Goal: Complete application form: Complete application form

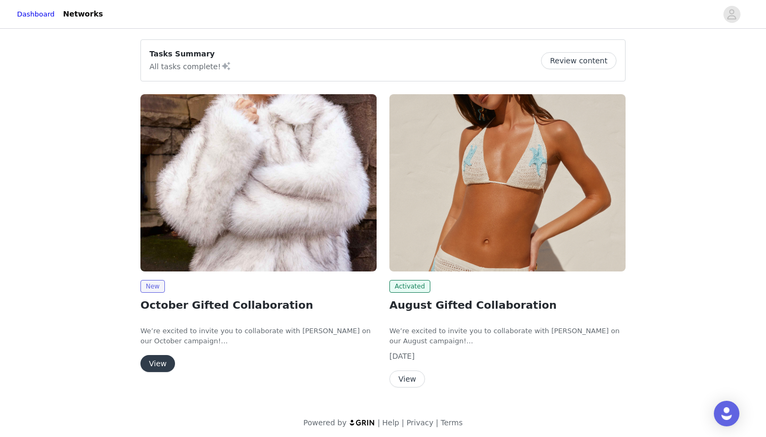
click at [157, 366] on button "View" at bounding box center [157, 363] width 35 height 17
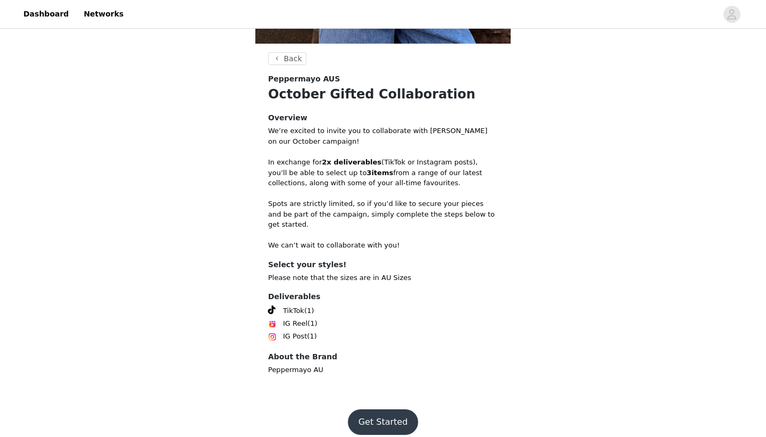
scroll to position [346, 0]
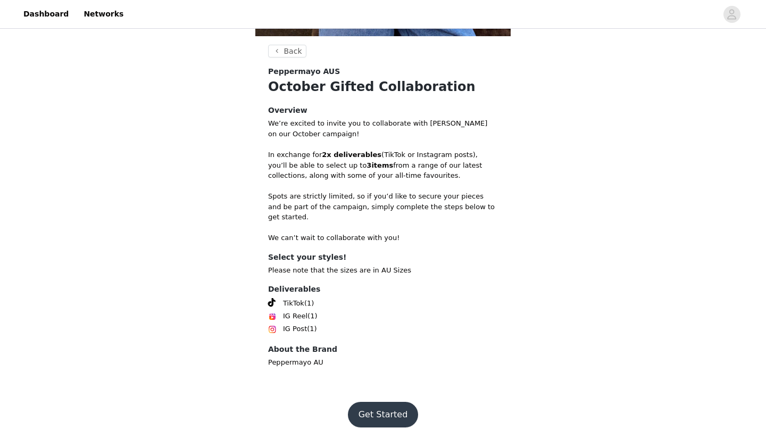
click at [375, 402] on button "Get Started" at bounding box center [383, 415] width 71 height 26
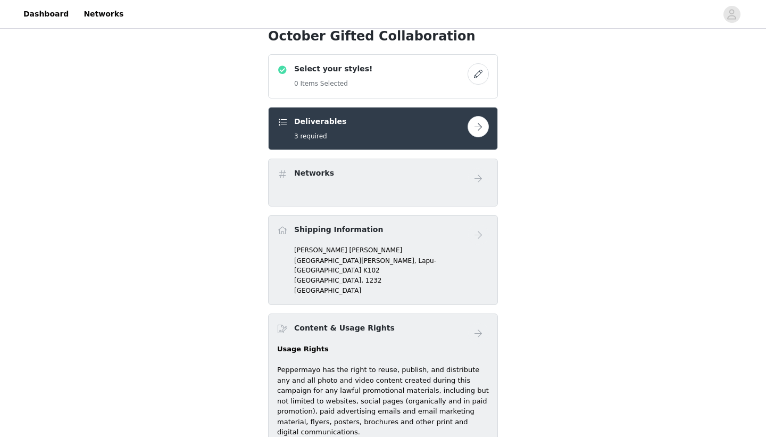
scroll to position [378, 0]
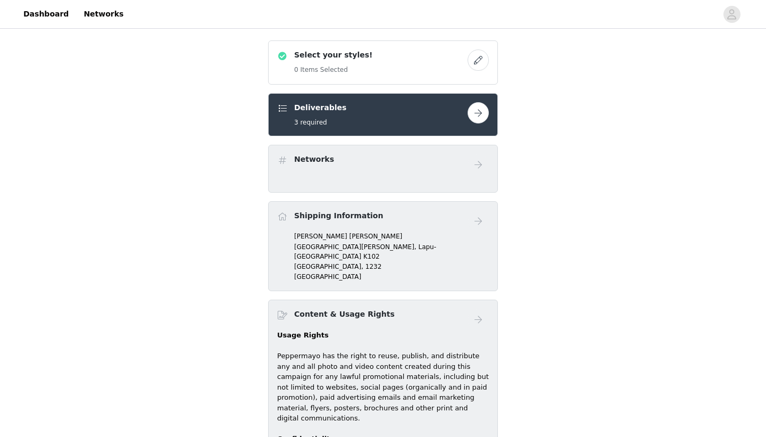
click at [475, 58] on button "button" at bounding box center [477, 59] width 21 height 21
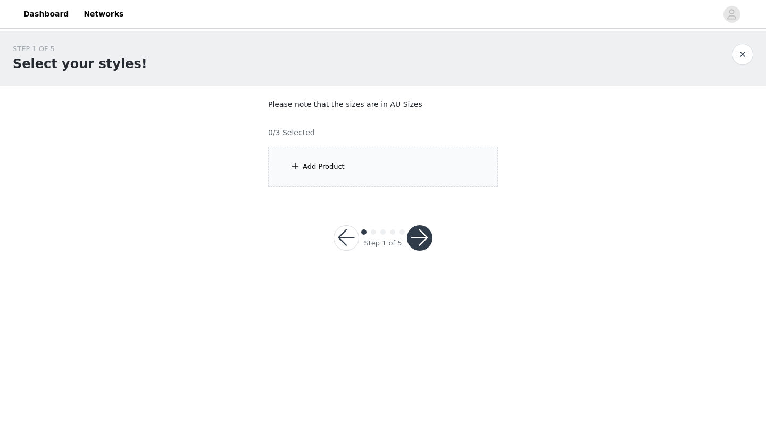
click at [396, 147] on div "Add Product" at bounding box center [383, 167] width 230 height 40
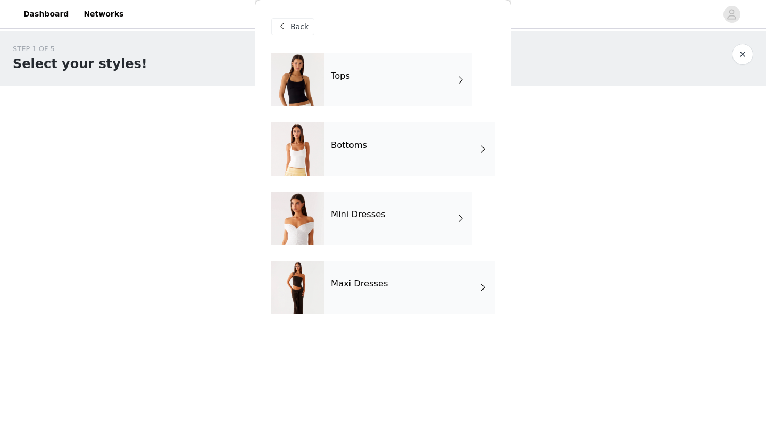
click at [391, 81] on div "Tops" at bounding box center [398, 79] width 148 height 53
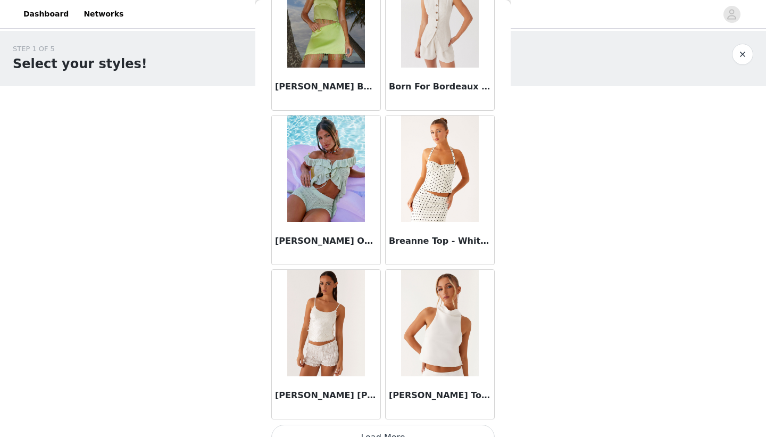
scroll to position [1191, 0]
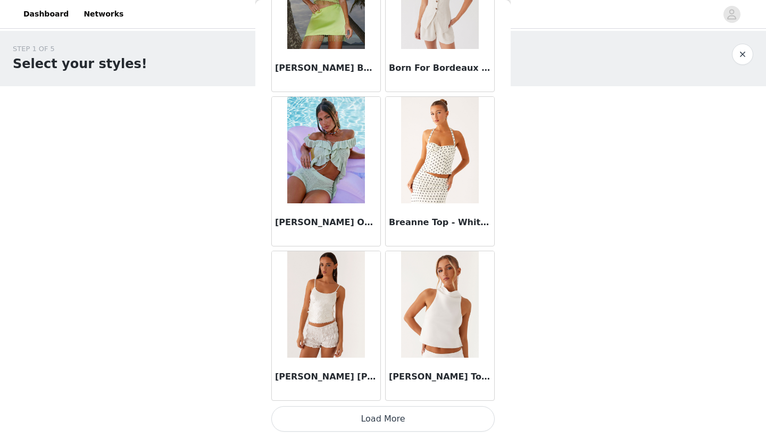
click at [404, 420] on button "Load More" at bounding box center [382, 419] width 223 height 26
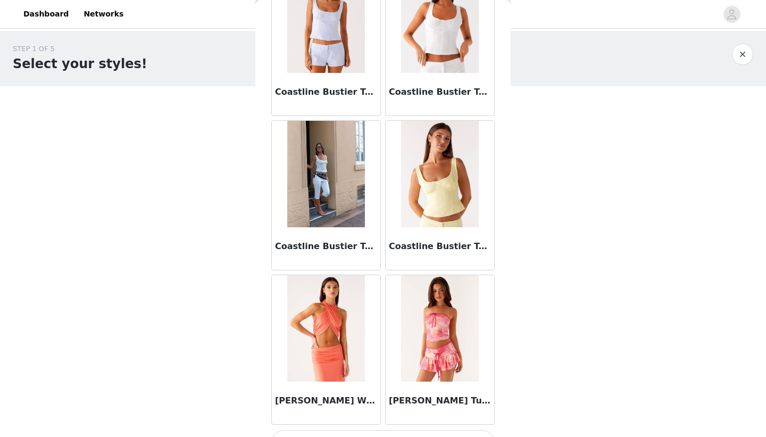
scroll to position [2710, 0]
click at [254, 1] on header "Dashboard Networks" at bounding box center [383, 14] width 766 height 29
click at [94, 59] on h1 "Select your styles!" at bounding box center [80, 63] width 135 height 19
click at [753, 52] on button "button" at bounding box center [742, 54] width 21 height 21
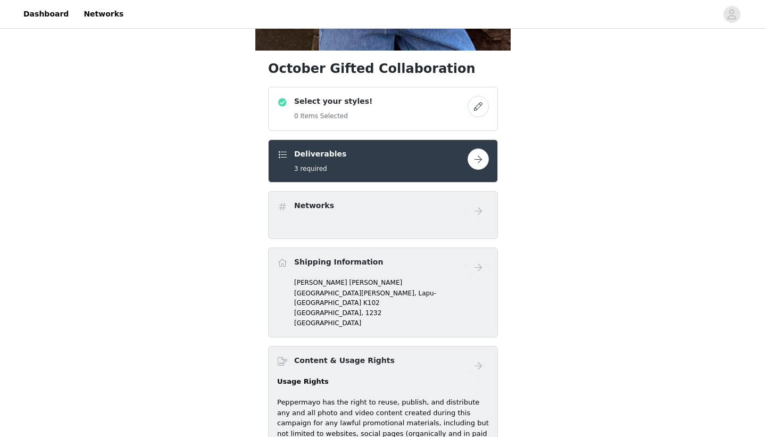
scroll to position [363, 0]
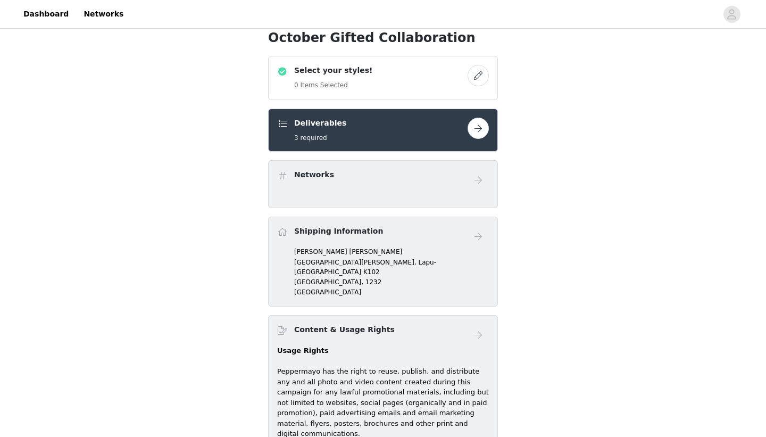
click at [480, 75] on button "button" at bounding box center [477, 75] width 21 height 21
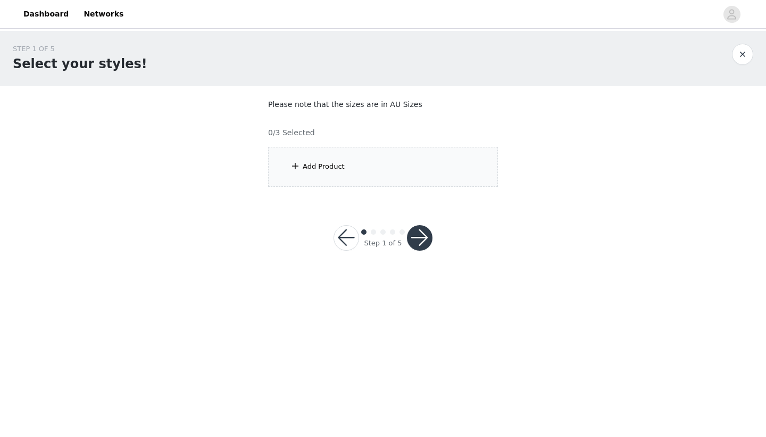
click at [345, 161] on div "Add Product" at bounding box center [383, 167] width 230 height 40
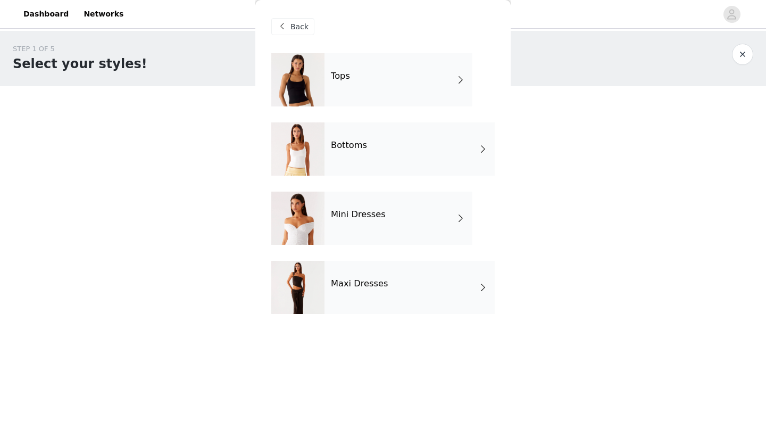
click at [380, 233] on div "Mini Dresses" at bounding box center [398, 217] width 148 height 53
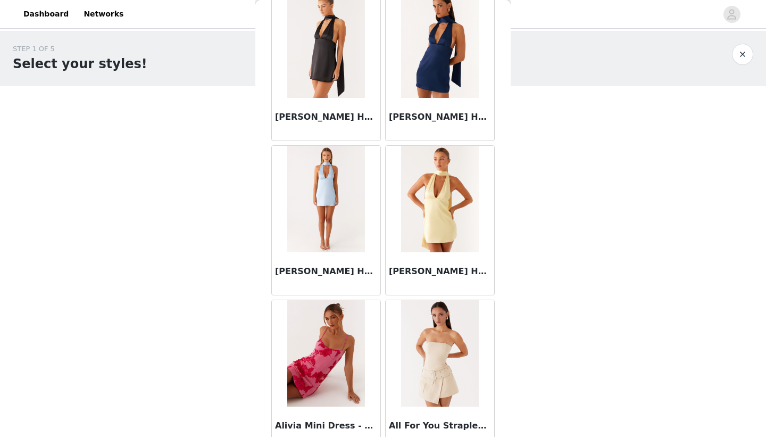
scroll to position [1191, 0]
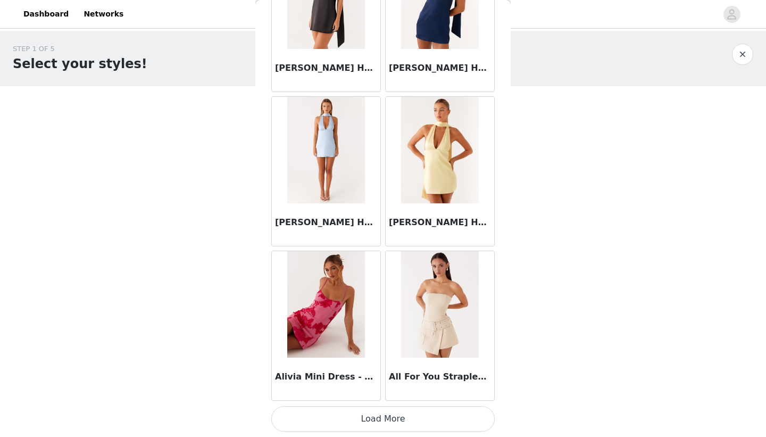
click at [392, 419] on button "Load More" at bounding box center [382, 419] width 223 height 26
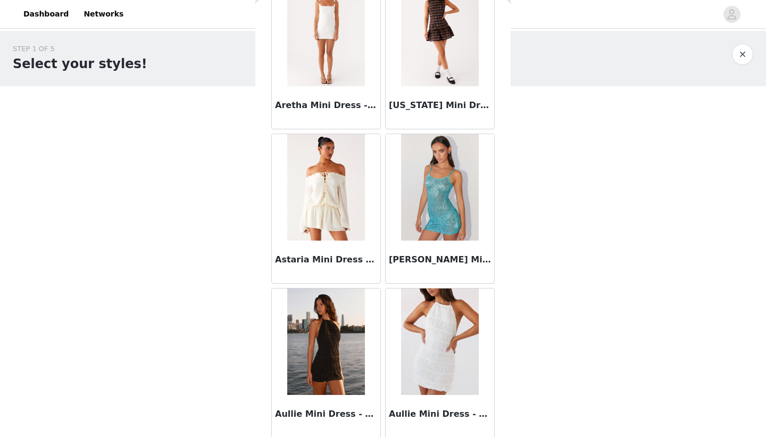
scroll to position [2733, 0]
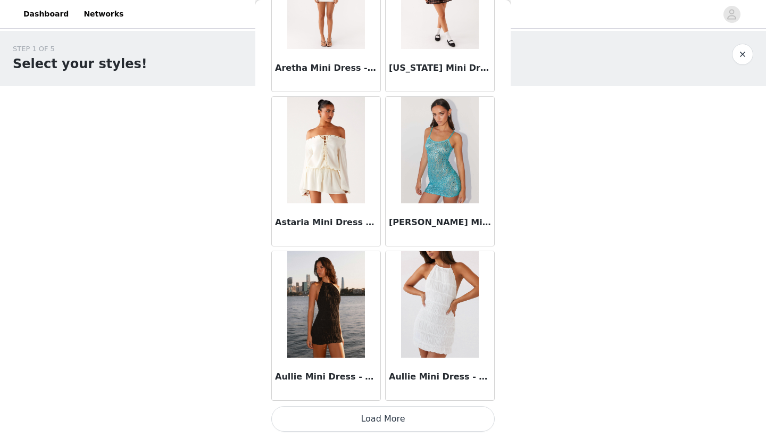
click at [380, 416] on button "Load More" at bounding box center [382, 419] width 223 height 26
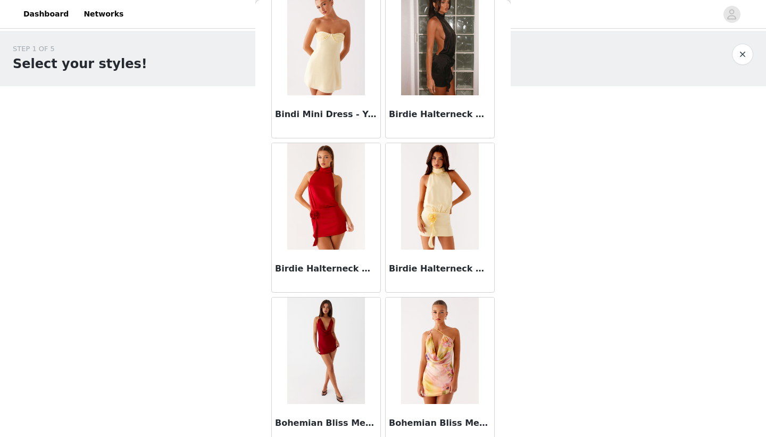
scroll to position [4275, 0]
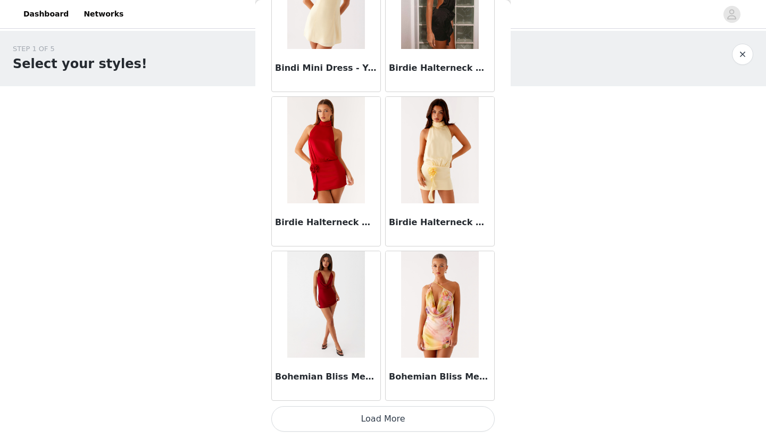
click at [392, 428] on button "Load More" at bounding box center [382, 419] width 223 height 26
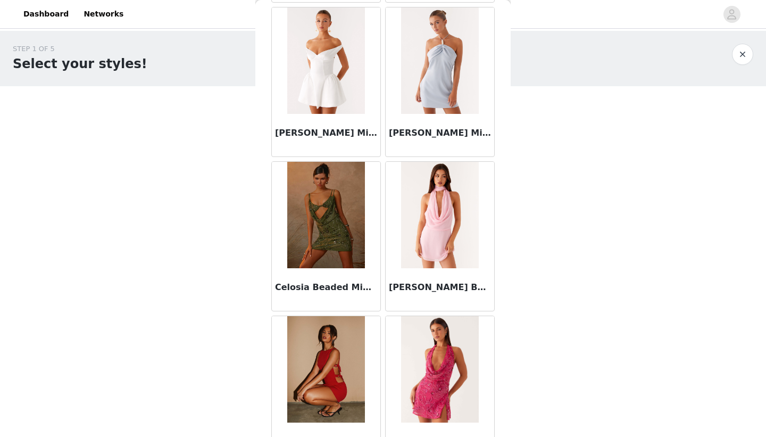
scroll to position [5818, 0]
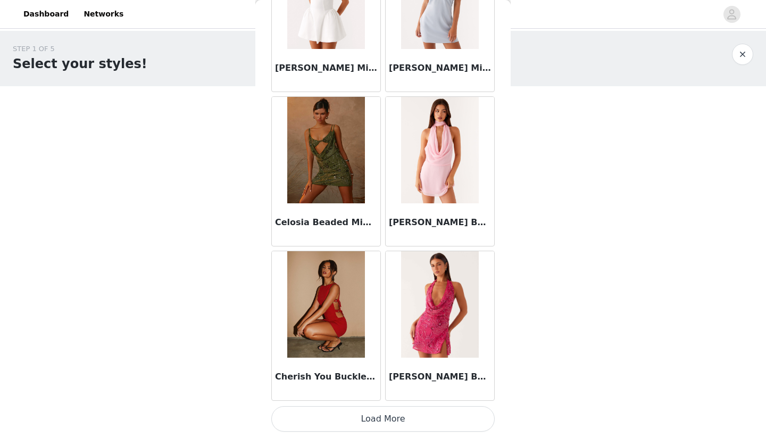
click at [397, 419] on button "Load More" at bounding box center [382, 419] width 223 height 26
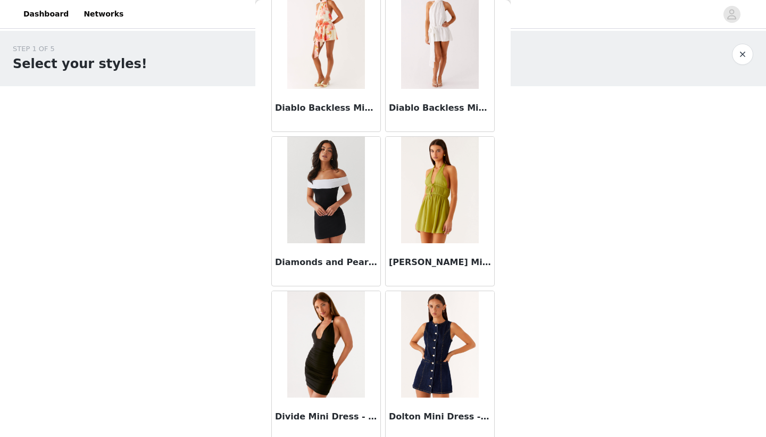
scroll to position [7360, 0]
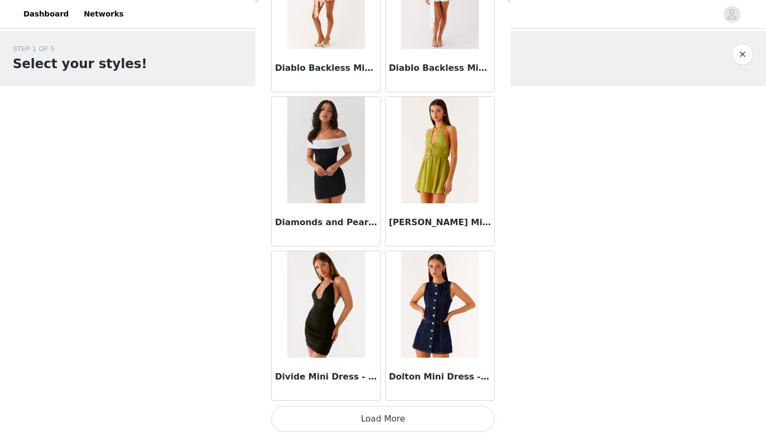
click at [399, 412] on button "Load More" at bounding box center [382, 419] width 223 height 26
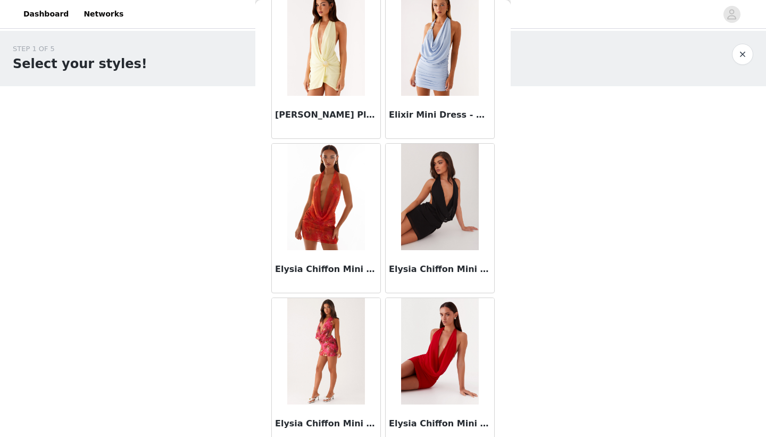
scroll to position [8902, 0]
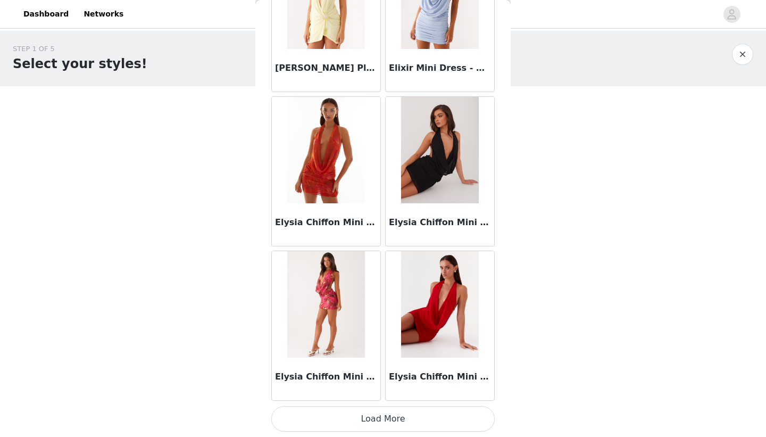
click at [398, 420] on button "Load More" at bounding box center [382, 419] width 223 height 26
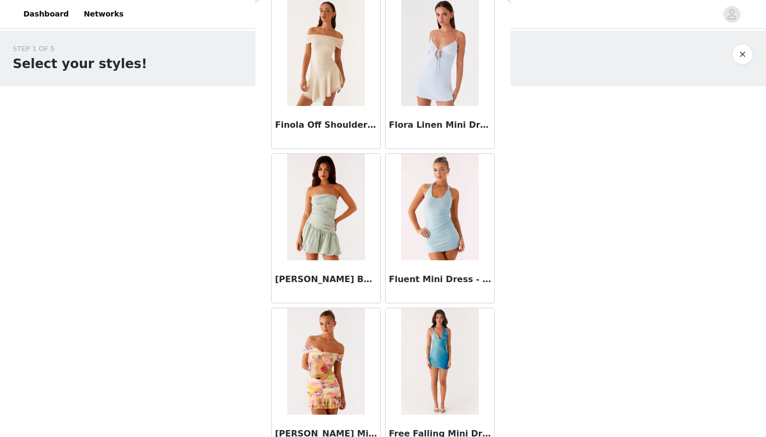
scroll to position [10444, 0]
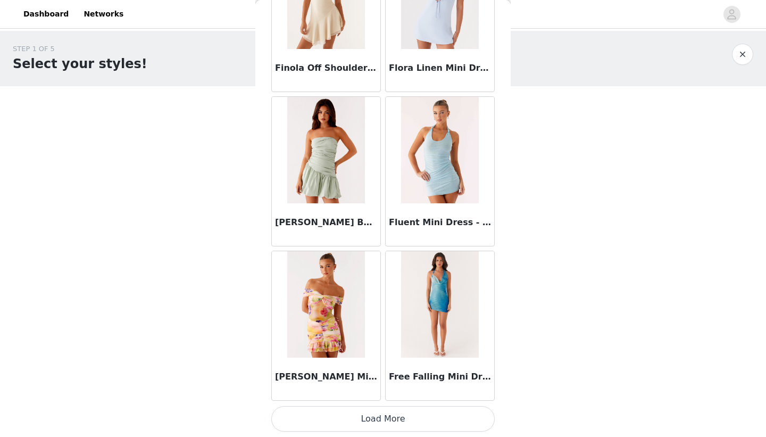
click at [390, 408] on button "Load More" at bounding box center [382, 419] width 223 height 26
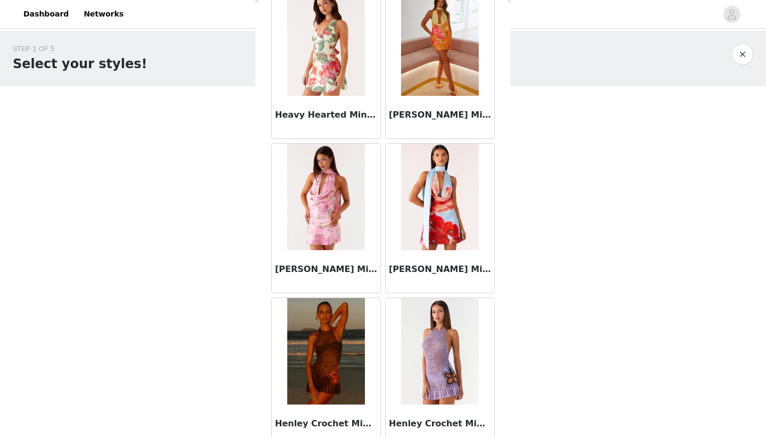
scroll to position [11987, 0]
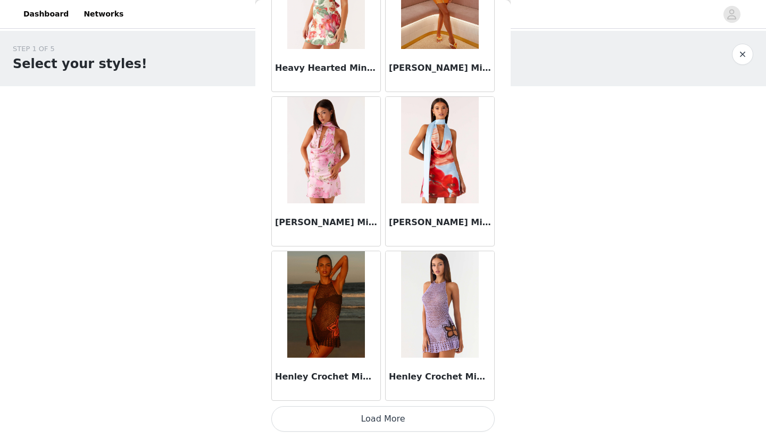
click at [392, 413] on button "Load More" at bounding box center [382, 419] width 223 height 26
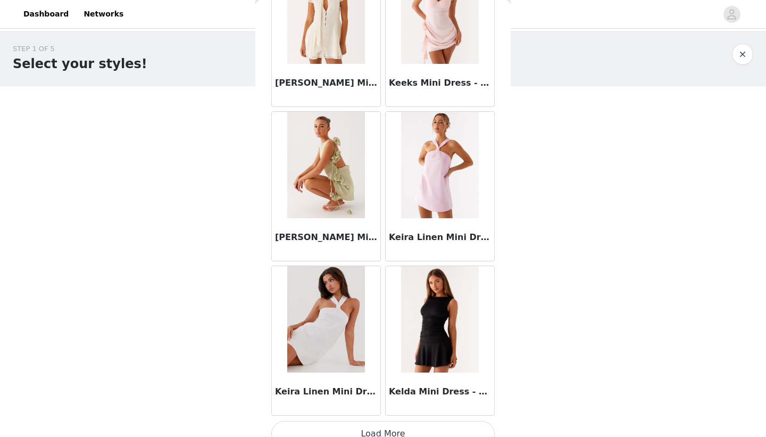
scroll to position [13529, 0]
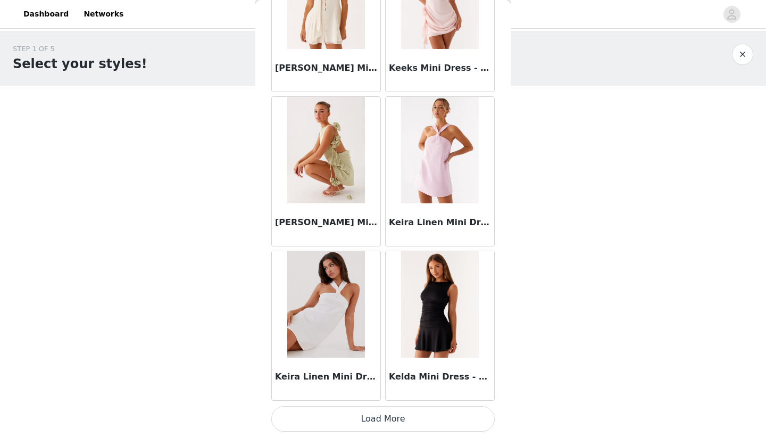
click at [402, 421] on button "Load More" at bounding box center [382, 419] width 223 height 26
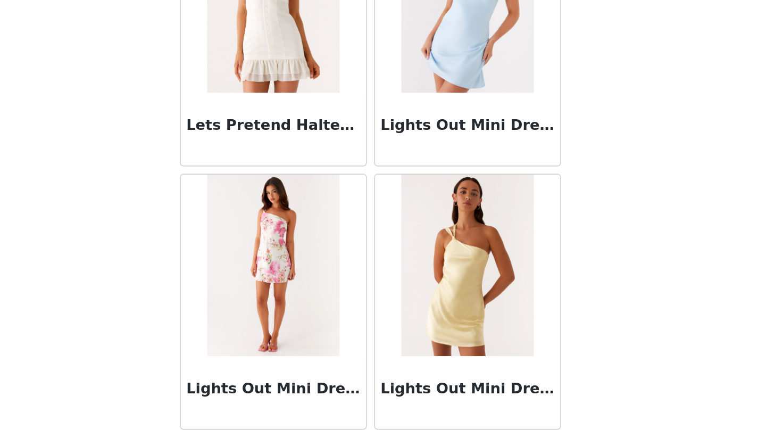
scroll to position [15071, 0]
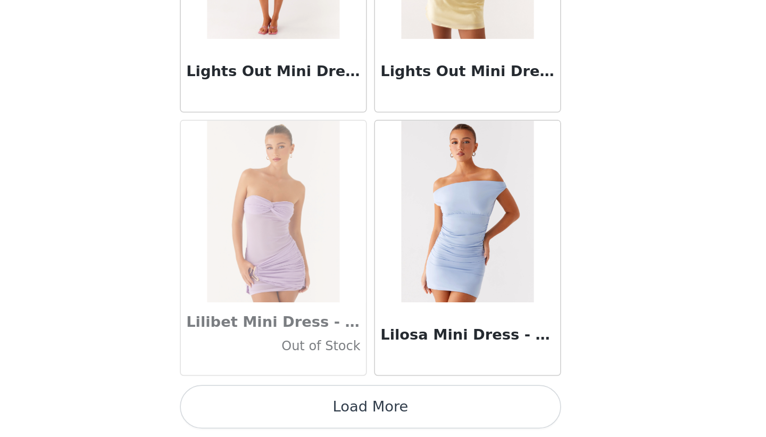
click at [413, 420] on button "Load More" at bounding box center [382, 419] width 223 height 26
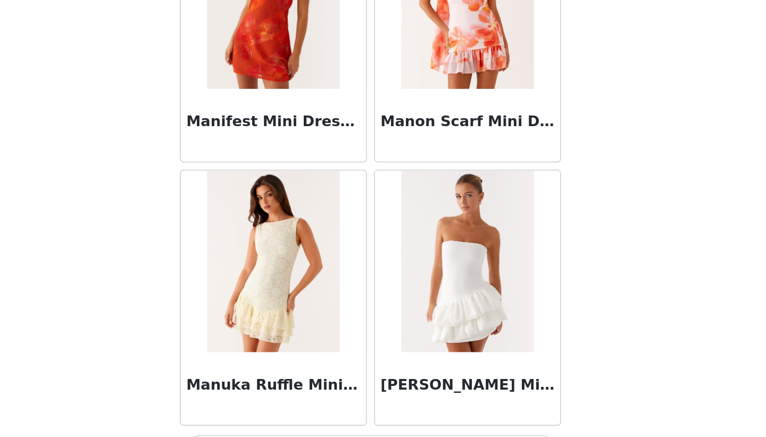
scroll to position [16614, 0]
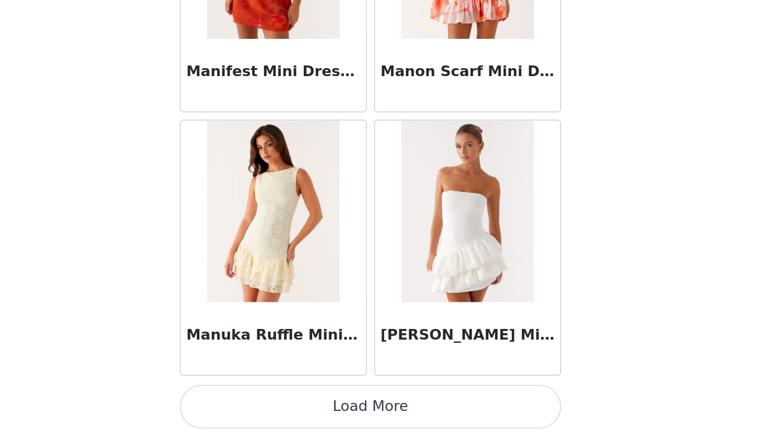
click at [398, 420] on button "Load More" at bounding box center [382, 419] width 223 height 26
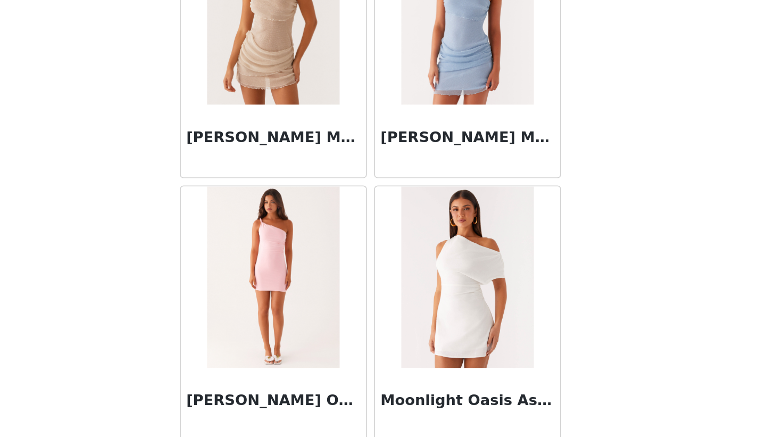
scroll to position [18156, 0]
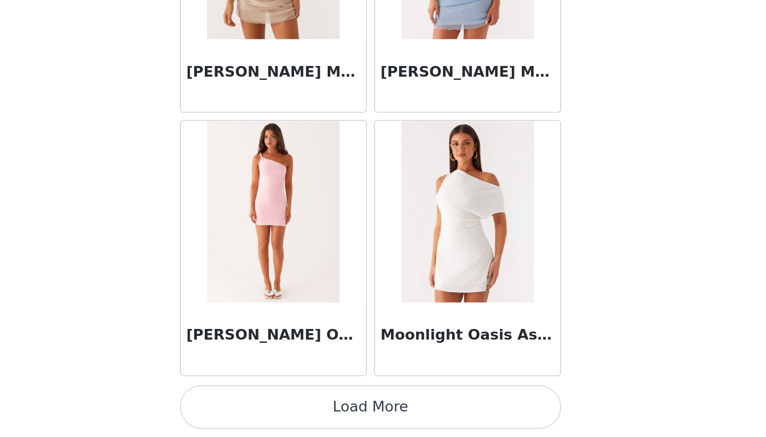
click at [389, 425] on button "Load More" at bounding box center [382, 419] width 223 height 26
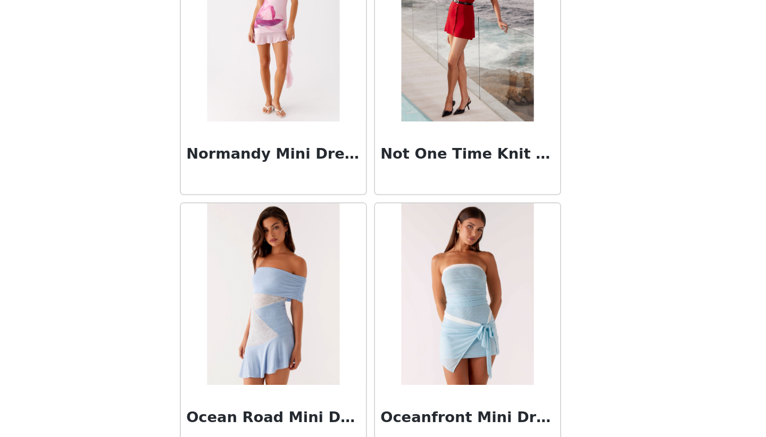
scroll to position [19698, 0]
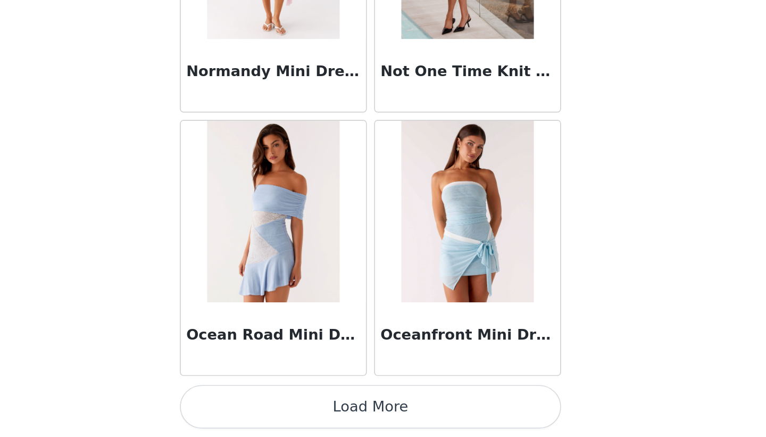
click at [392, 421] on button "Load More" at bounding box center [382, 419] width 223 height 26
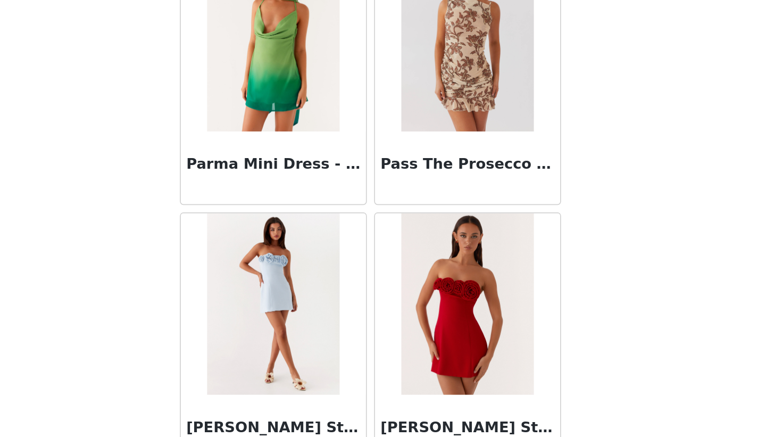
scroll to position [21240, 0]
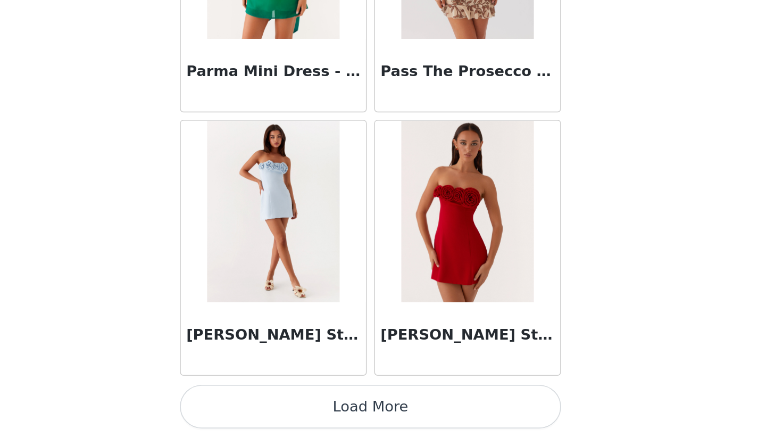
click at [386, 422] on button "Load More" at bounding box center [382, 419] width 223 height 26
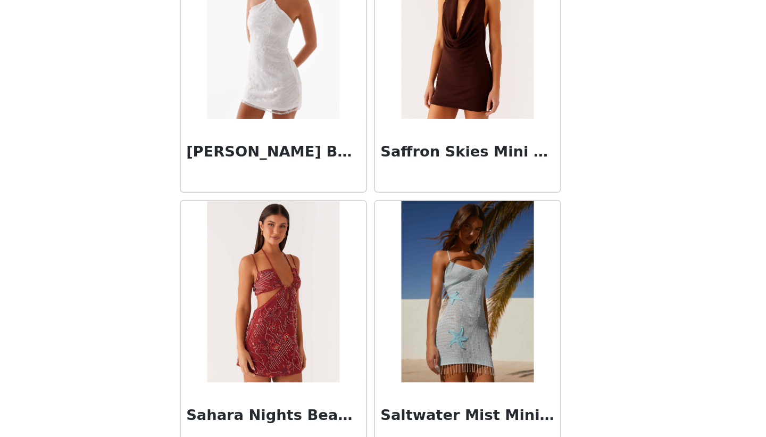
scroll to position [22783, 0]
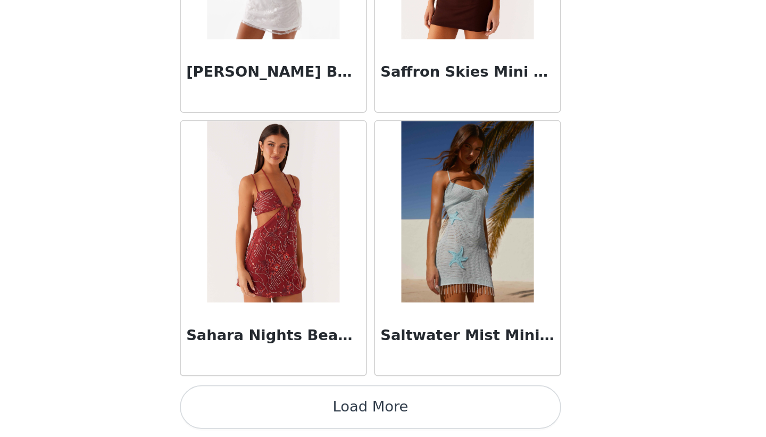
click at [385, 420] on button "Load More" at bounding box center [382, 419] width 223 height 26
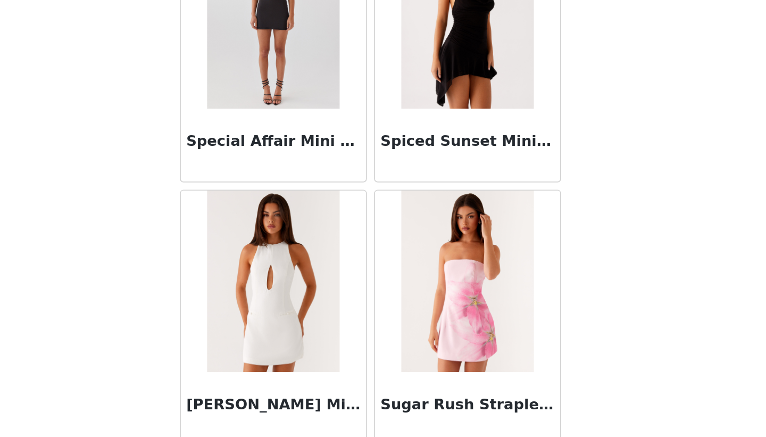
scroll to position [24325, 0]
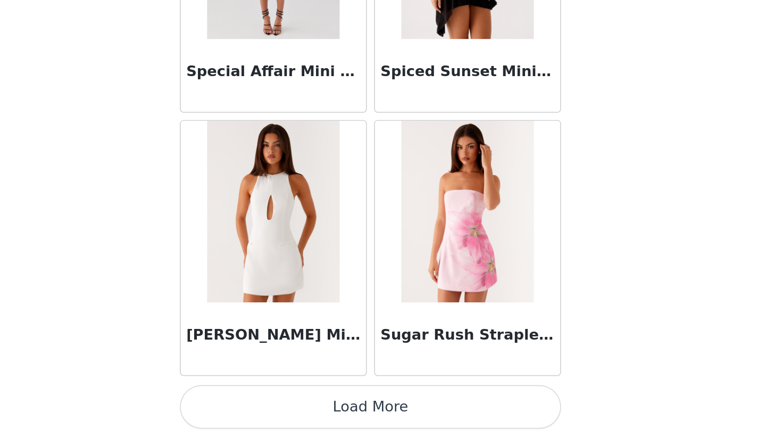
click at [388, 415] on button "Load More" at bounding box center [382, 419] width 223 height 26
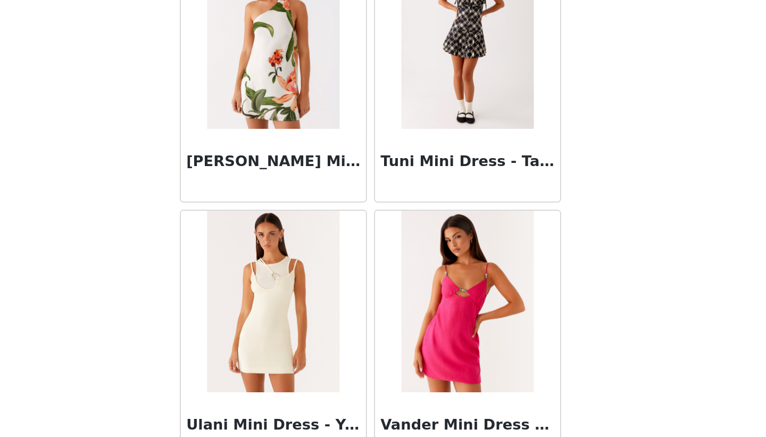
scroll to position [25867, 0]
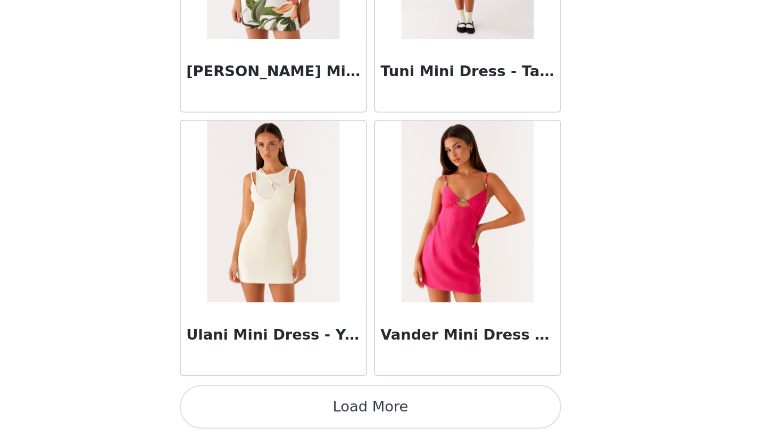
click at [392, 423] on button "Load More" at bounding box center [382, 419] width 223 height 26
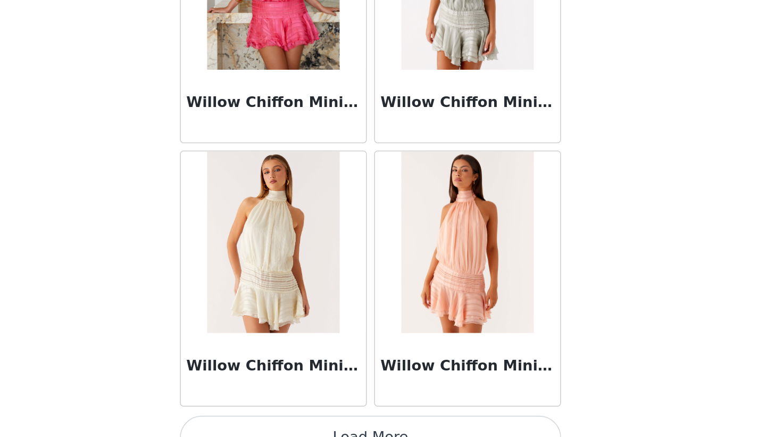
scroll to position [27410, 0]
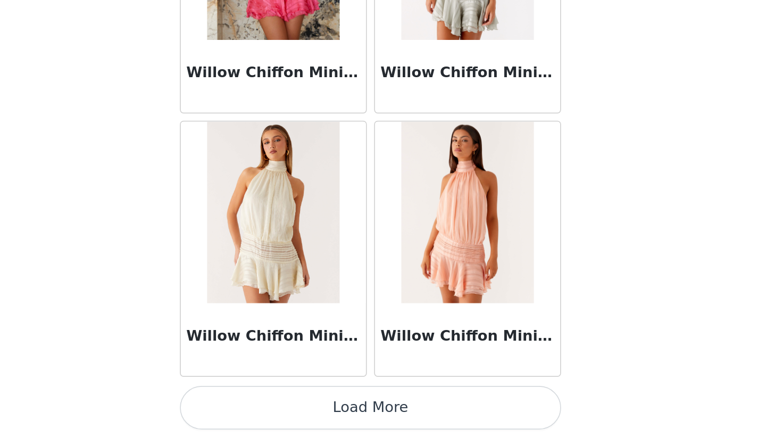
click at [387, 421] on button "Load More" at bounding box center [382, 419] width 223 height 26
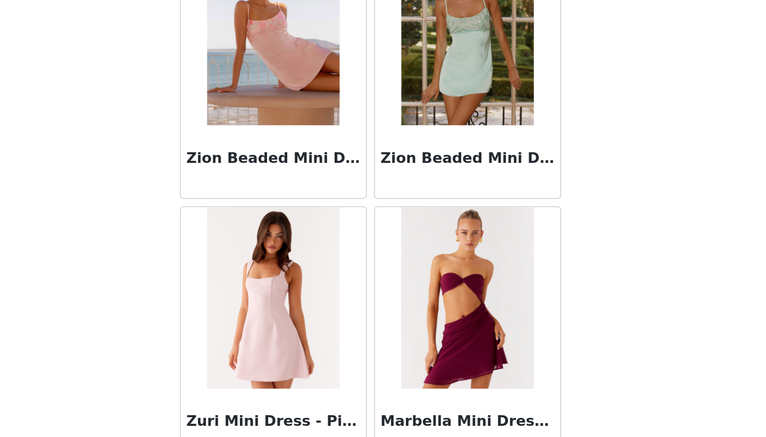
scroll to position [28301, 0]
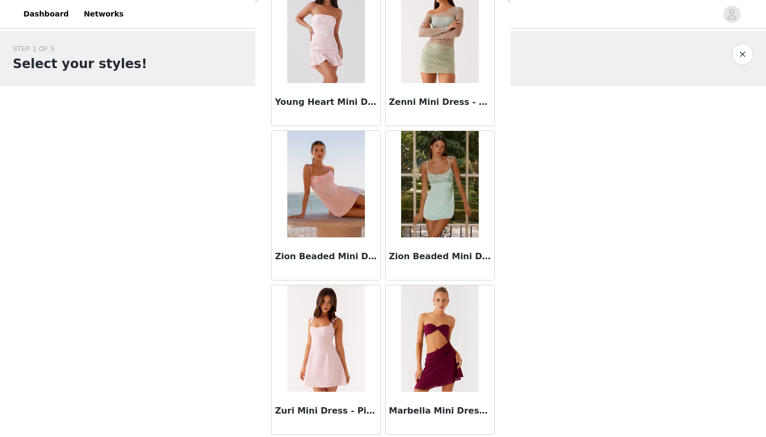
click at [738, 53] on button "button" at bounding box center [742, 54] width 21 height 21
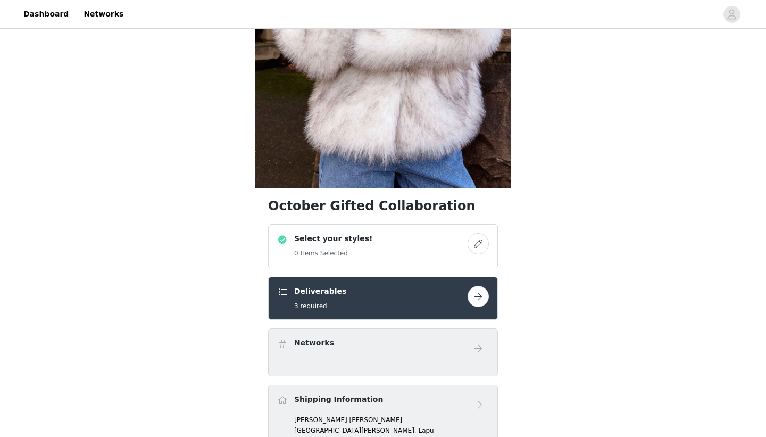
scroll to position [197, 0]
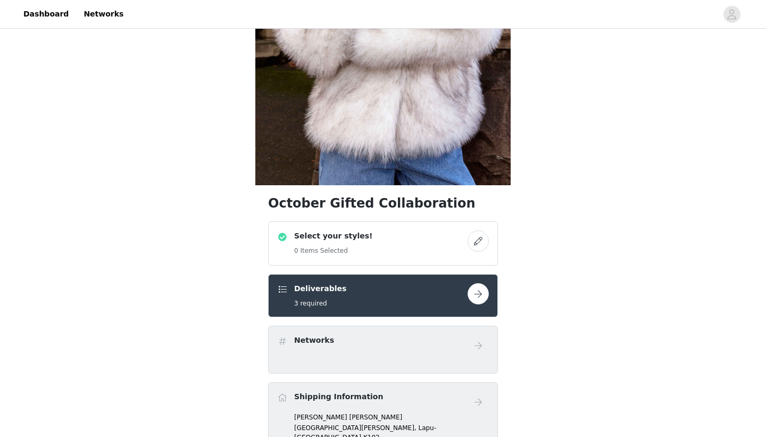
click at [480, 240] on button "button" at bounding box center [477, 240] width 21 height 21
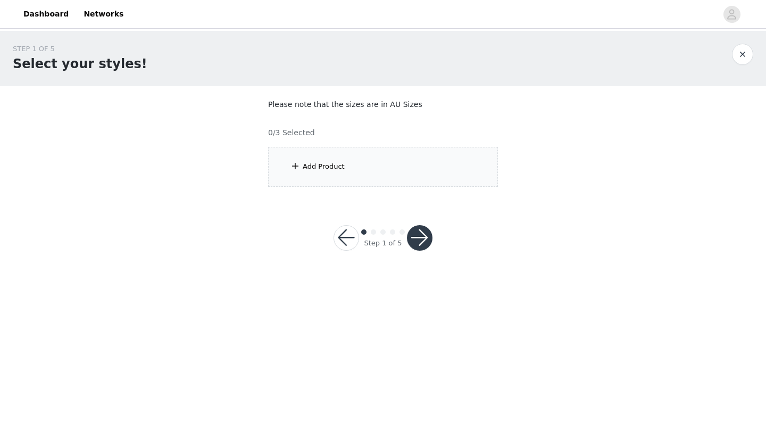
click at [330, 173] on div "Add Product" at bounding box center [383, 167] width 230 height 40
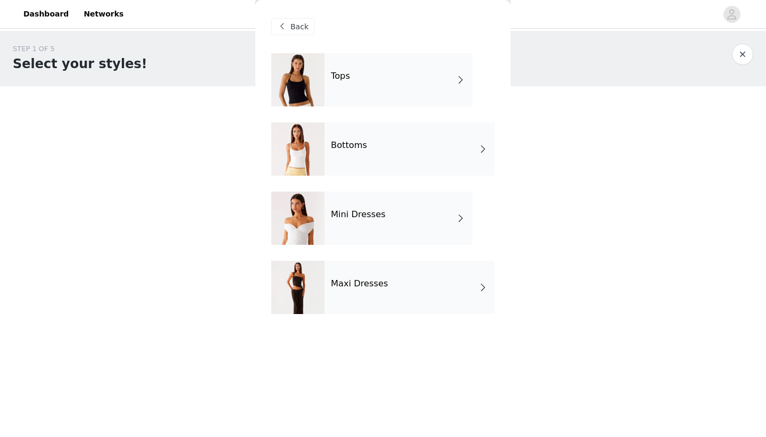
click at [384, 286] on div "Maxi Dresses" at bounding box center [409, 287] width 170 height 53
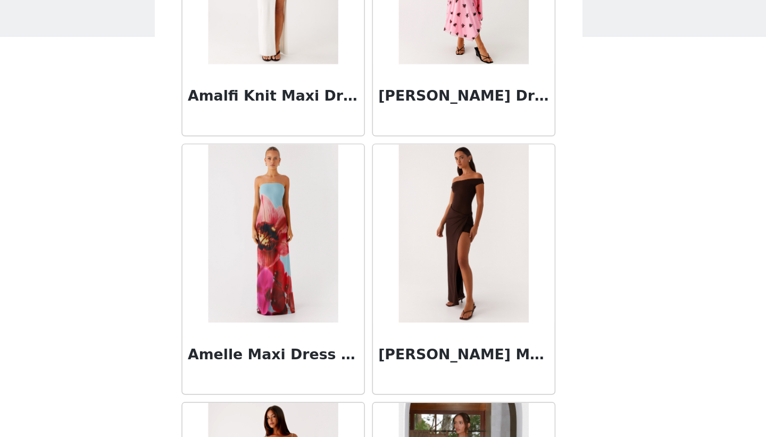
scroll to position [1191, 0]
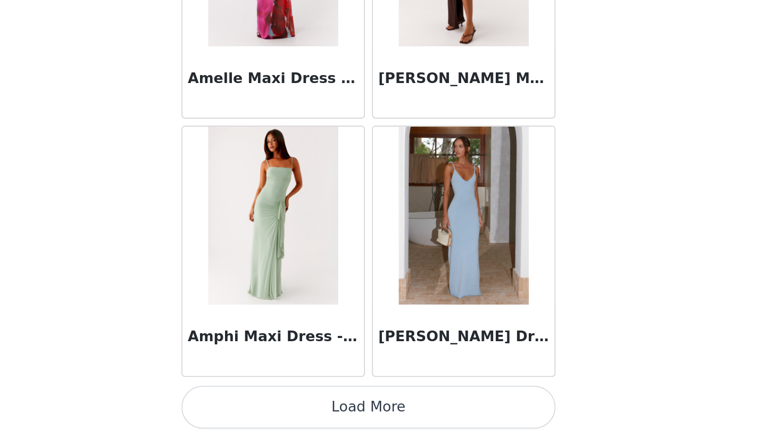
click at [396, 408] on button "Load More" at bounding box center [382, 419] width 223 height 26
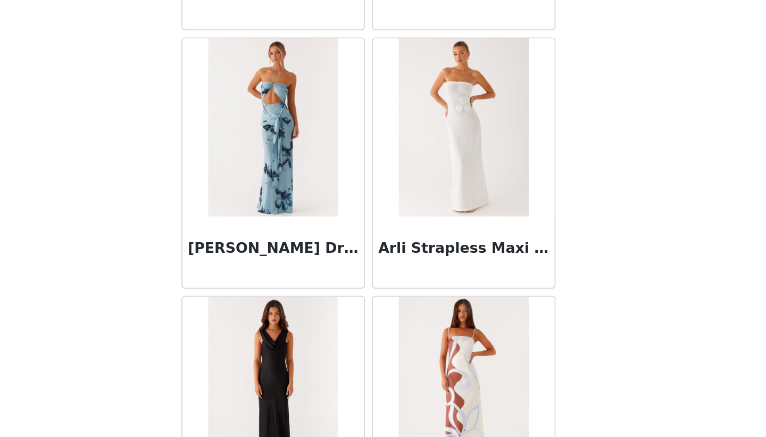
scroll to position [2733, 0]
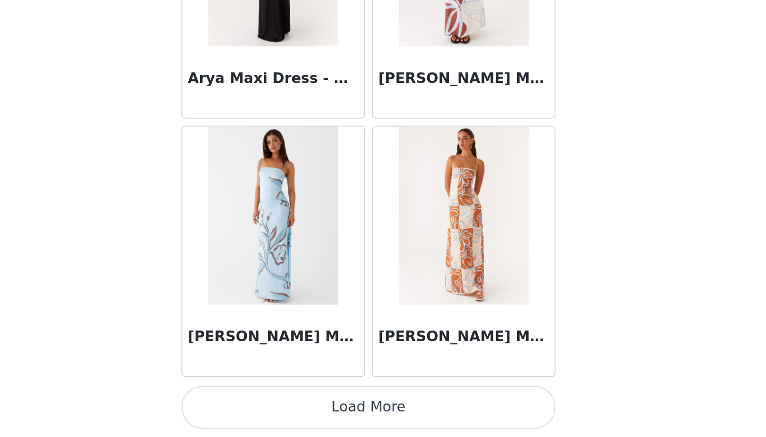
click at [406, 423] on button "Load More" at bounding box center [382, 419] width 223 height 26
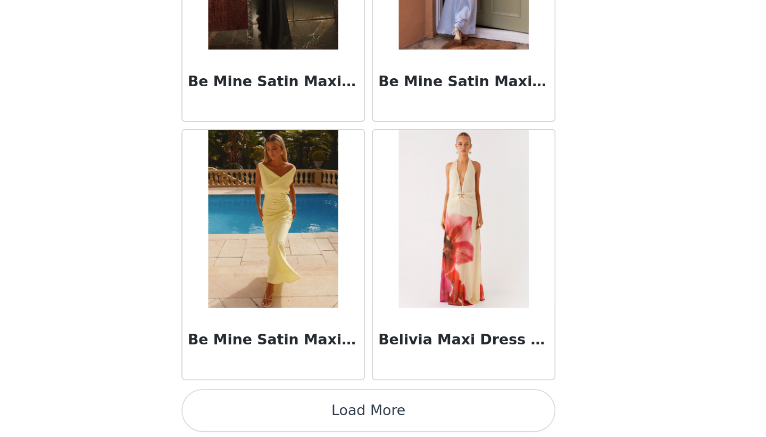
scroll to position [4275, 0]
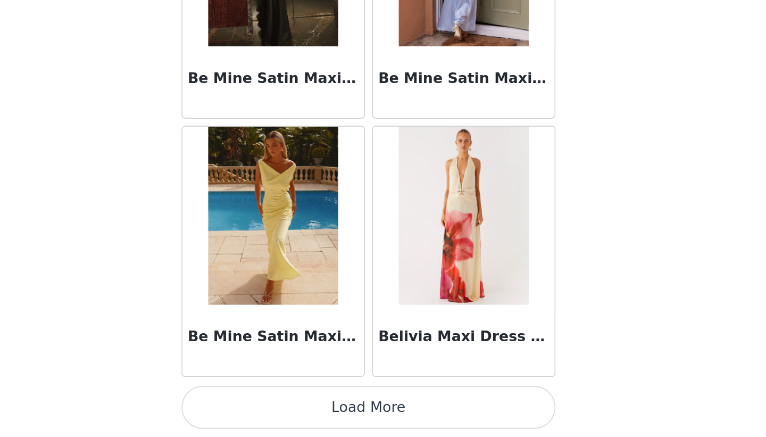
click at [395, 414] on button "Load More" at bounding box center [382, 419] width 223 height 26
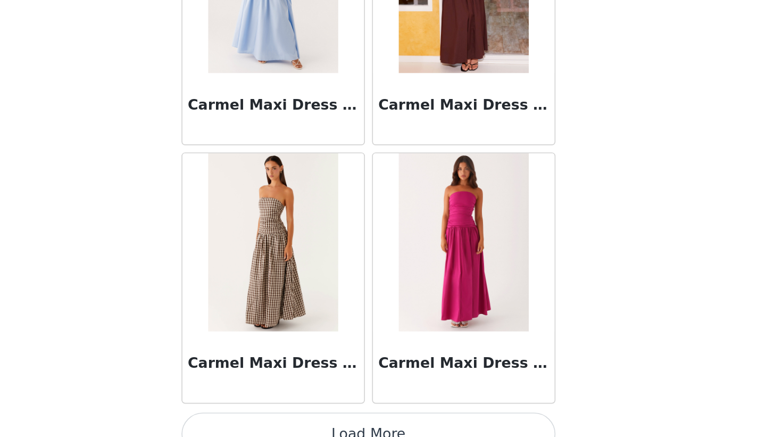
scroll to position [5818, 0]
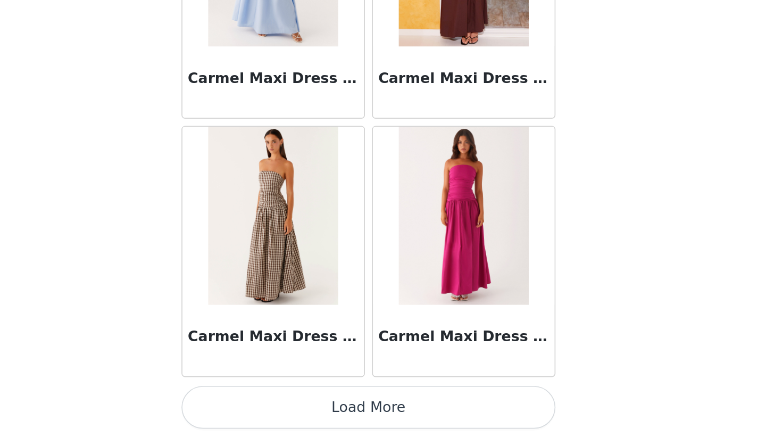
click at [397, 421] on button "Load More" at bounding box center [382, 419] width 223 height 26
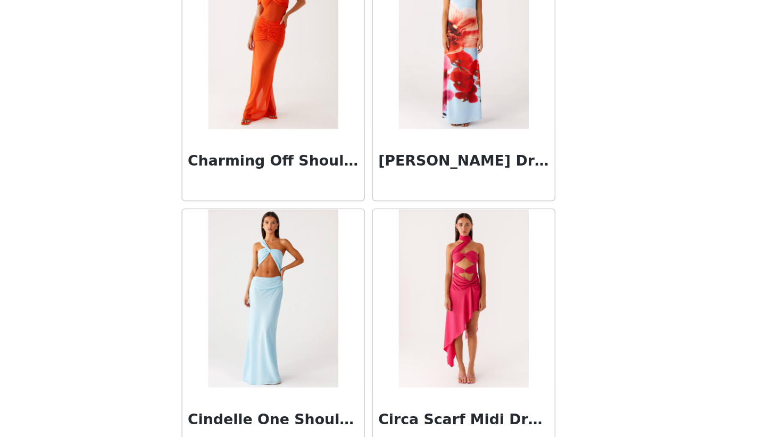
scroll to position [7360, 0]
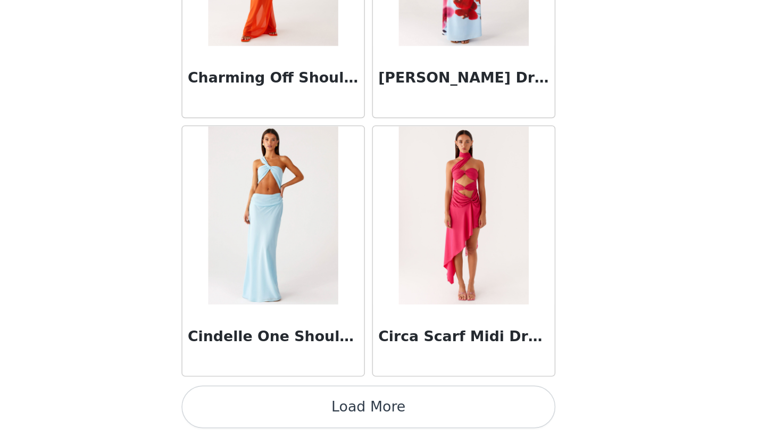
click at [387, 413] on button "Load More" at bounding box center [382, 419] width 223 height 26
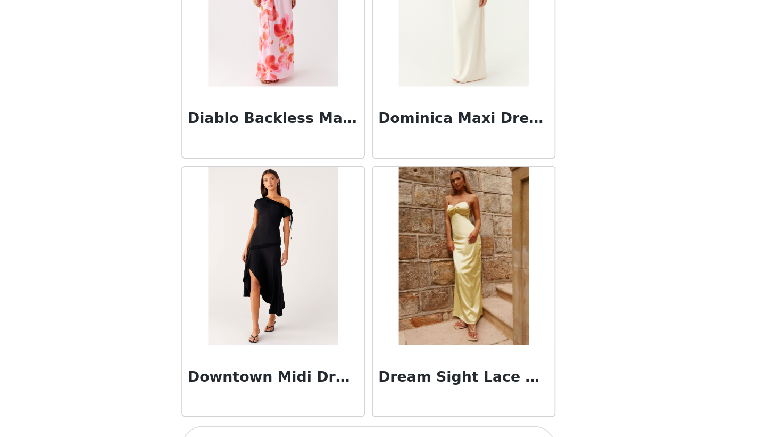
scroll to position [8902, 0]
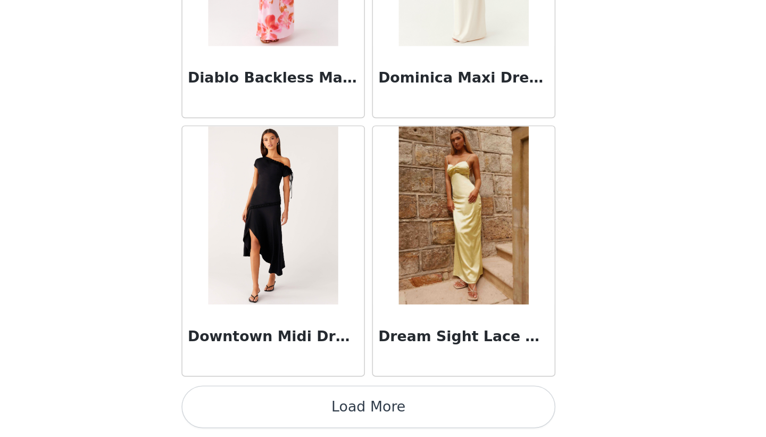
click at [372, 414] on button "Load More" at bounding box center [382, 419] width 223 height 26
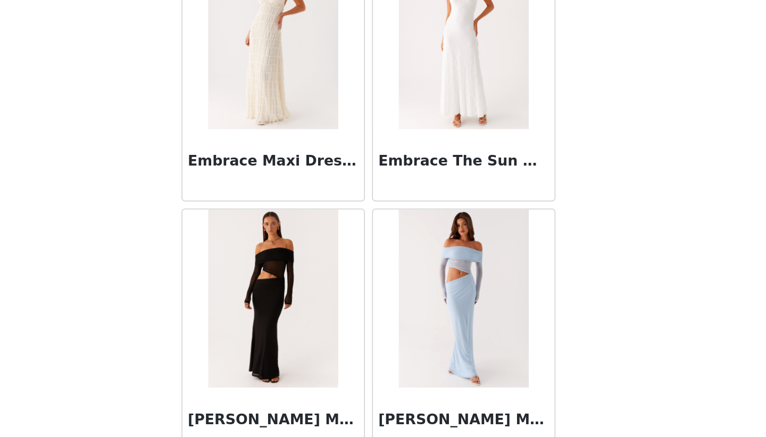
scroll to position [10444, 0]
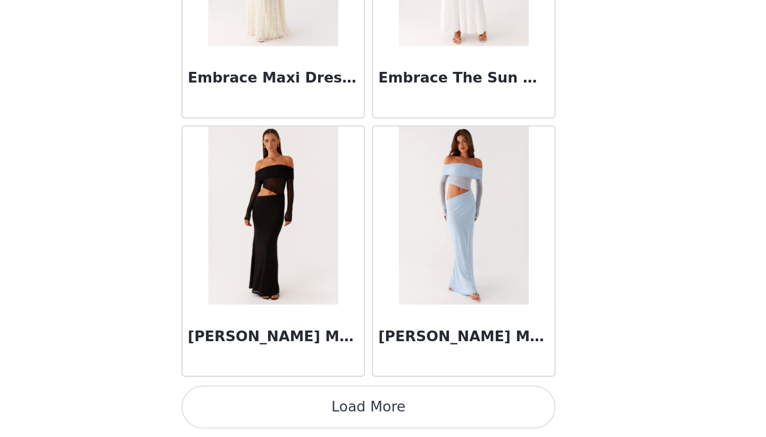
click at [374, 415] on button "Load More" at bounding box center [382, 419] width 223 height 26
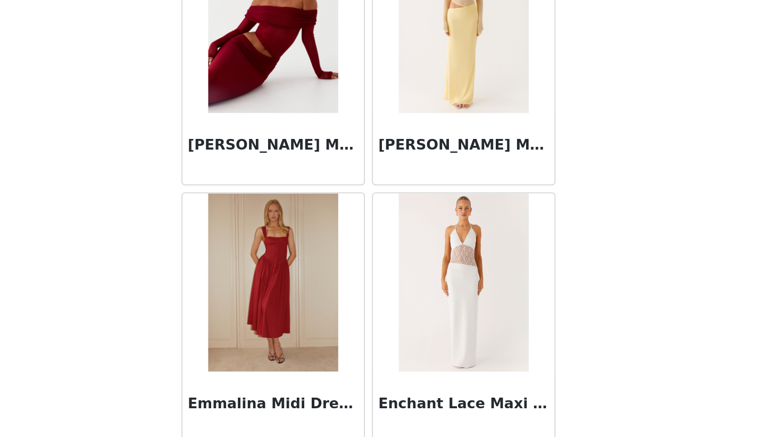
scroll to position [10715, 0]
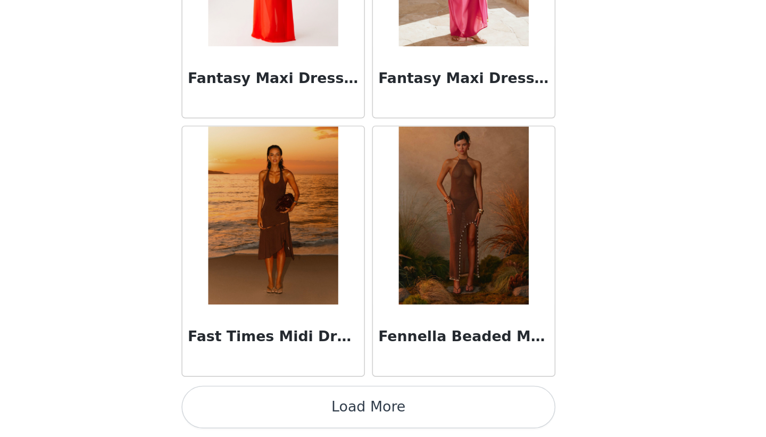
click at [374, 415] on button "Load More" at bounding box center [382, 419] width 223 height 26
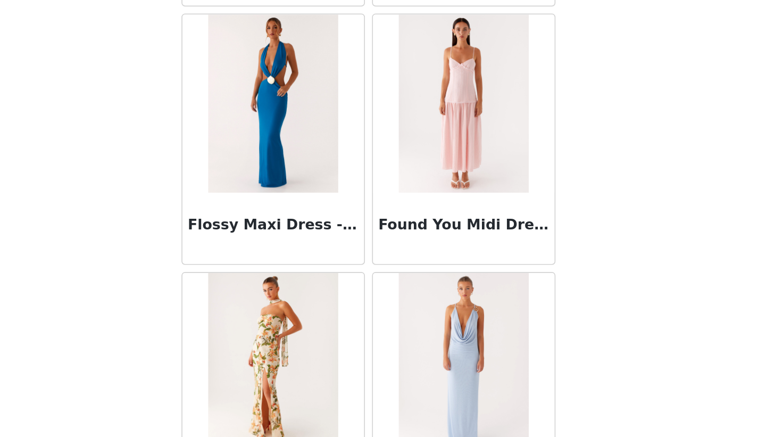
scroll to position [13529, 0]
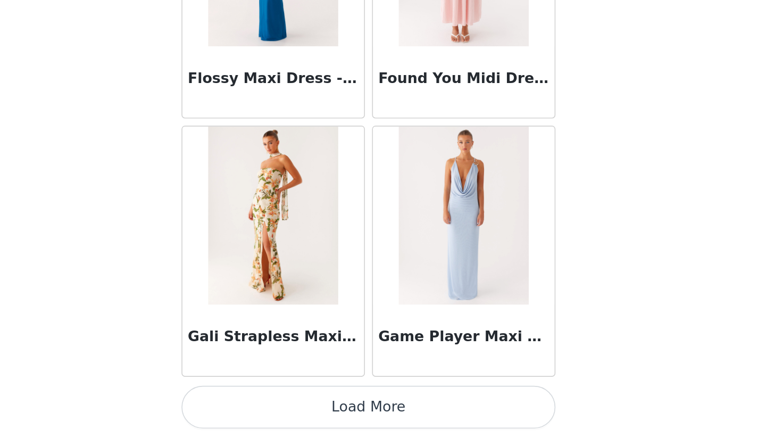
click at [380, 414] on button "Load More" at bounding box center [382, 419] width 223 height 26
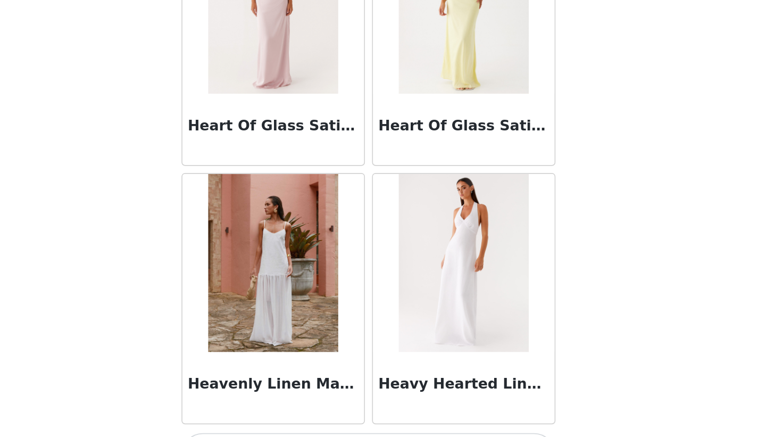
scroll to position [15071, 0]
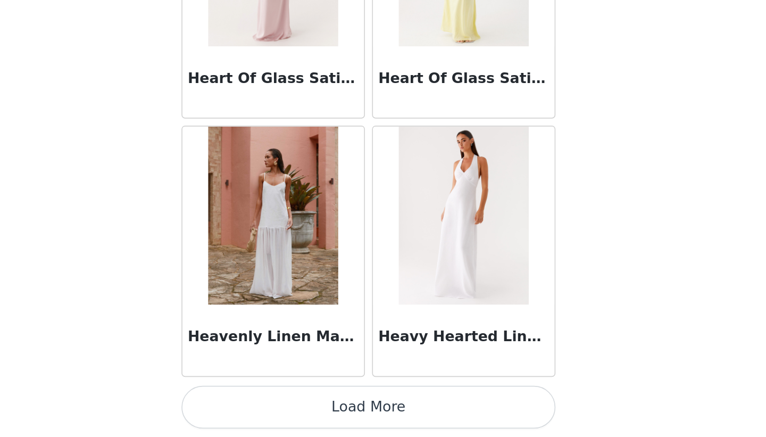
click at [381, 419] on button "Load More" at bounding box center [382, 419] width 223 height 26
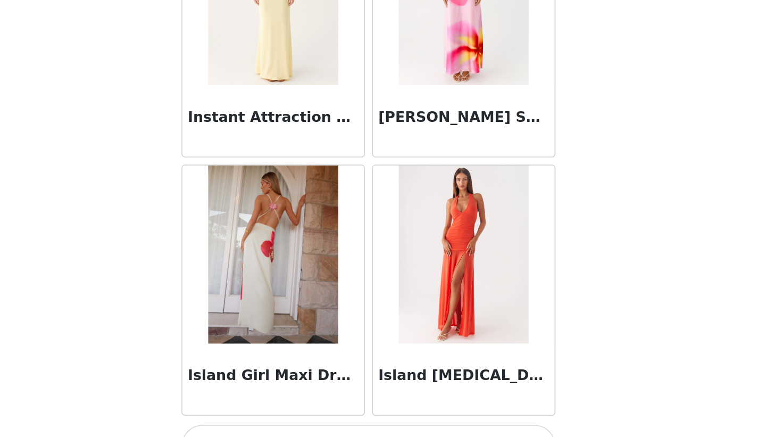
scroll to position [16614, 0]
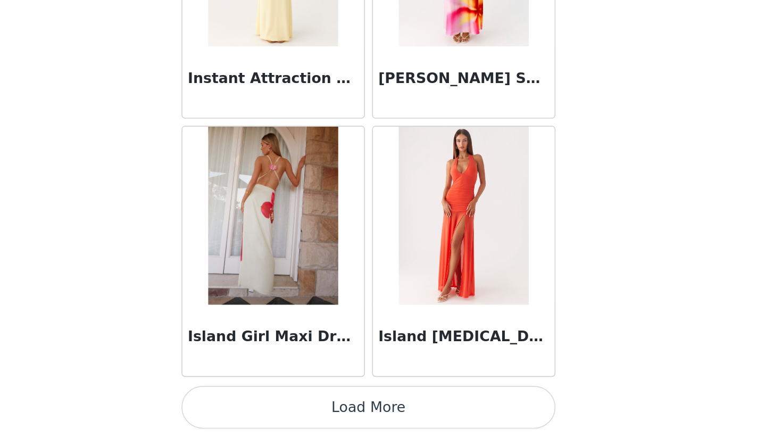
click at [381, 416] on button "Load More" at bounding box center [382, 419] width 223 height 26
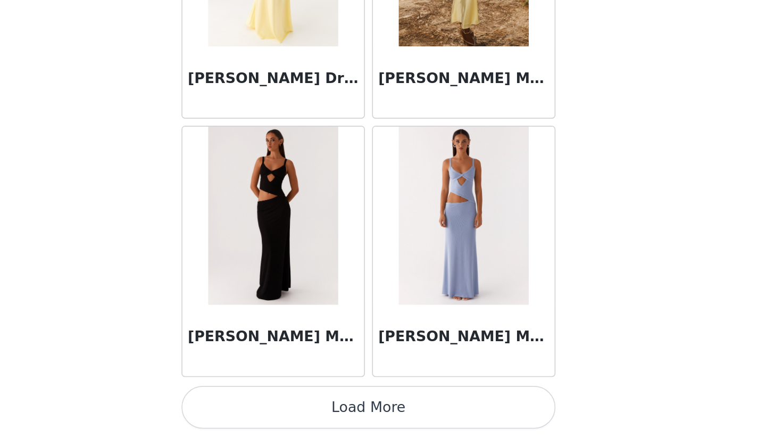
scroll to position [18155, 0]
click at [385, 417] on button "Load More" at bounding box center [382, 419] width 223 height 26
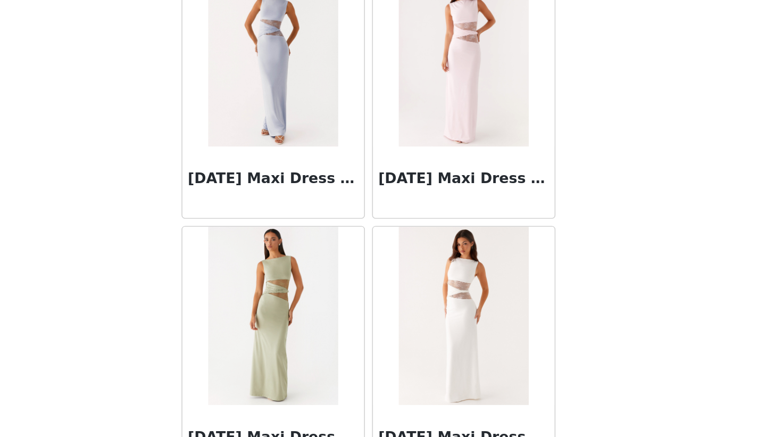
scroll to position [19698, 0]
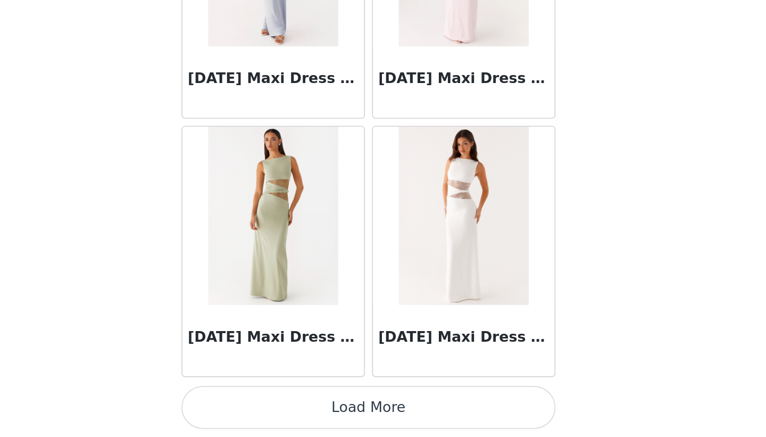
click at [403, 414] on button "Load More" at bounding box center [382, 419] width 223 height 26
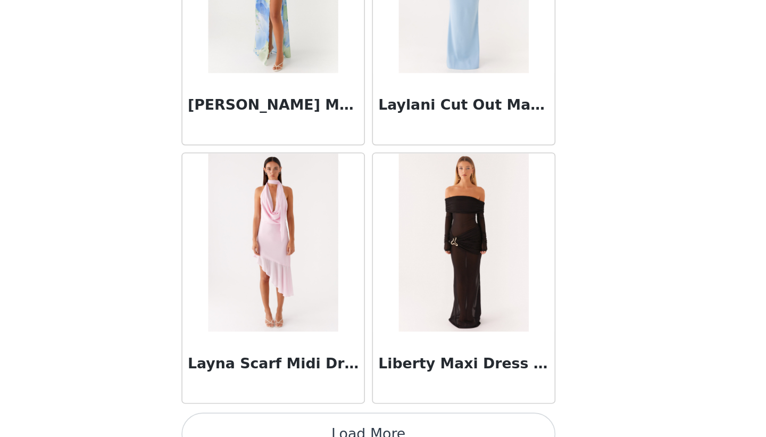
scroll to position [21240, 0]
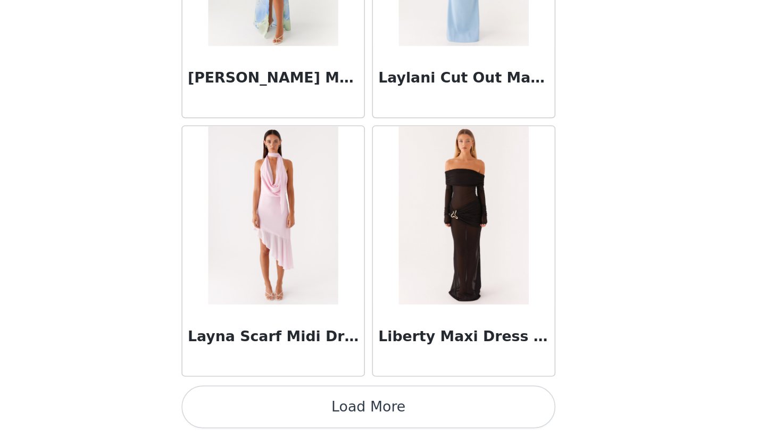
click at [381, 416] on button "Load More" at bounding box center [382, 419] width 223 height 26
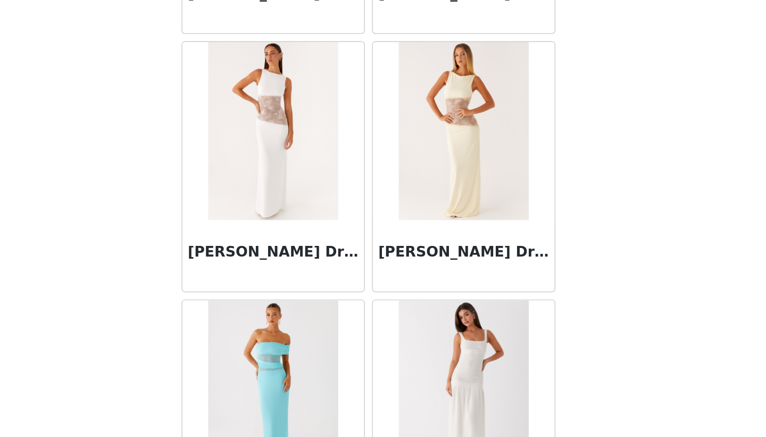
scroll to position [22783, 0]
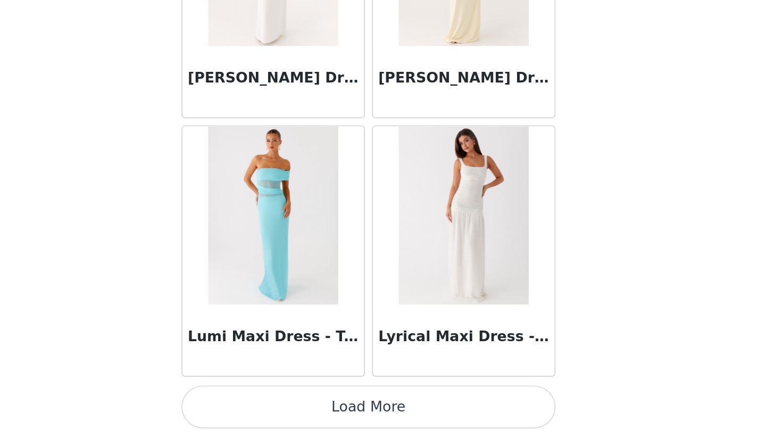
click at [383, 425] on button "Load More" at bounding box center [382, 419] width 223 height 26
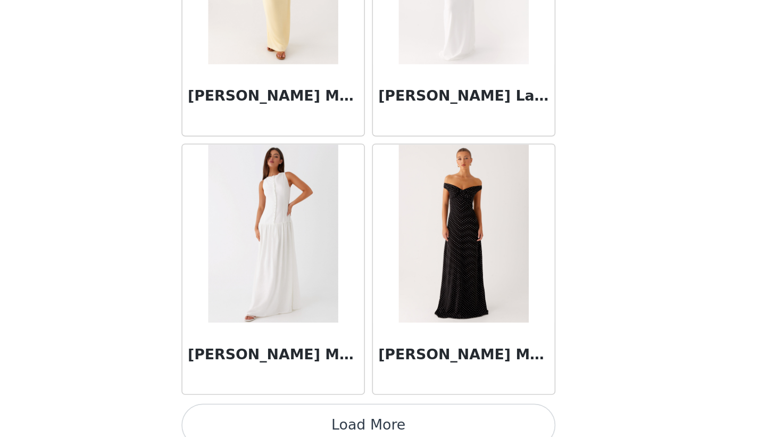
scroll to position [24325, 0]
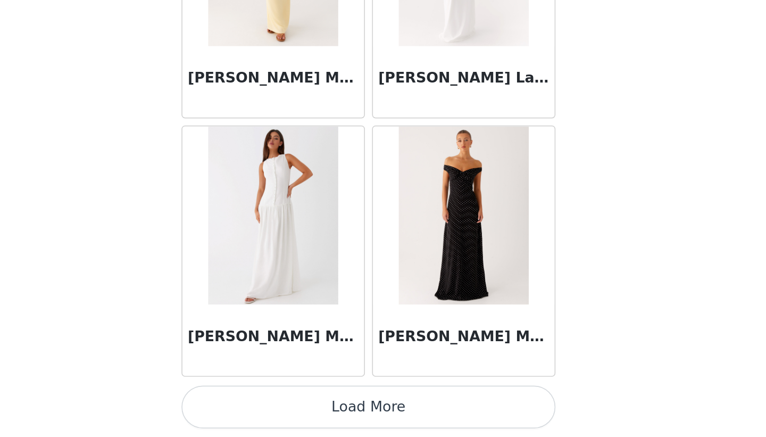
click at [396, 423] on button "Load More" at bounding box center [382, 419] width 223 height 26
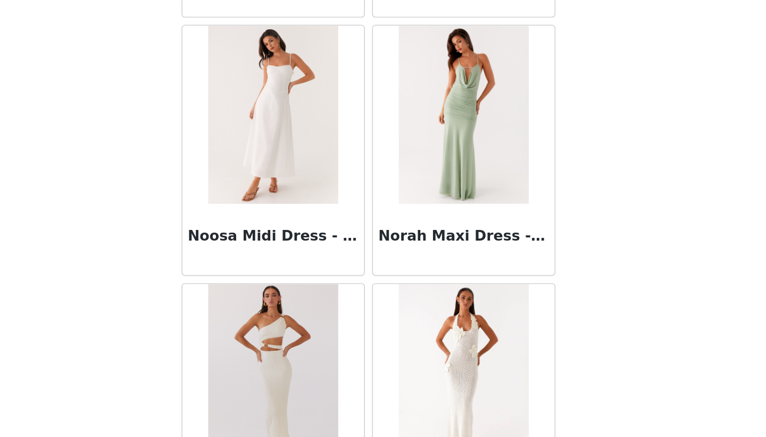
scroll to position [25867, 0]
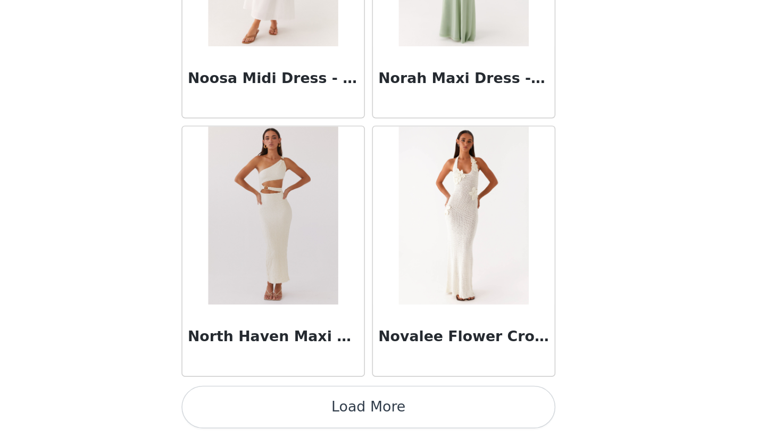
click at [381, 419] on button "Load More" at bounding box center [382, 419] width 223 height 26
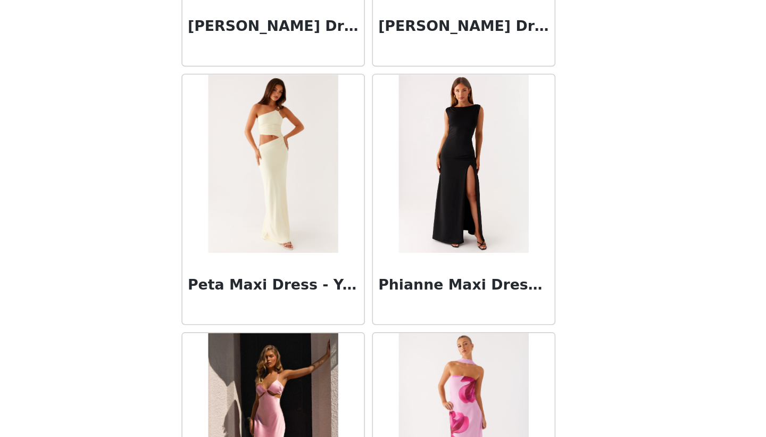
scroll to position [27410, 0]
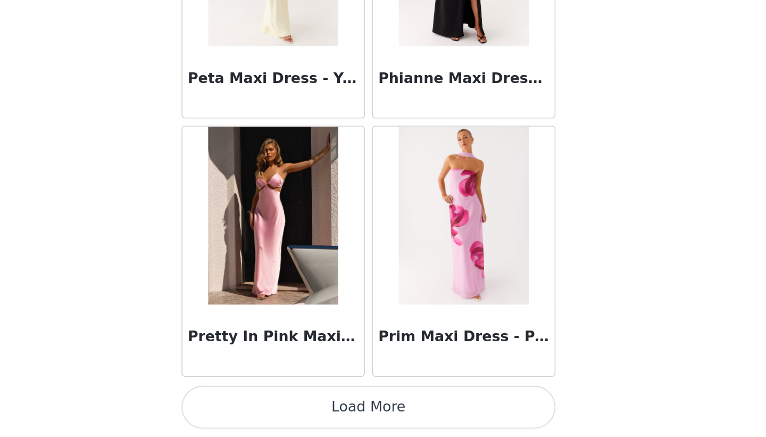
click at [386, 425] on button "Load More" at bounding box center [382, 419] width 223 height 26
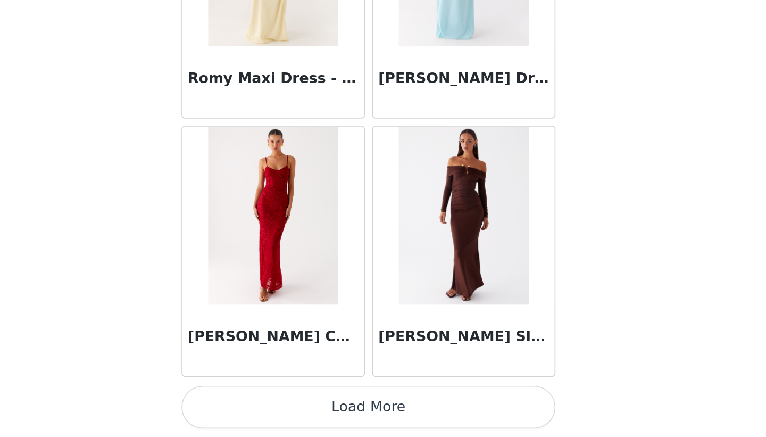
scroll to position [28951, 0]
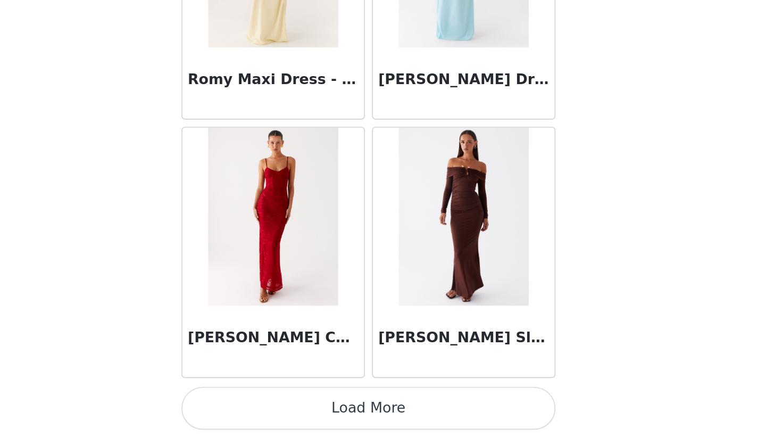
click at [397, 422] on button "Load More" at bounding box center [382, 419] width 223 height 26
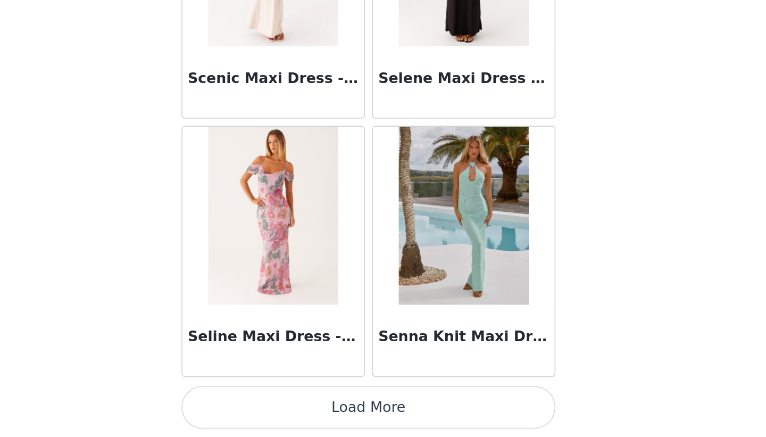
click at [397, 422] on button "Load More" at bounding box center [382, 419] width 223 height 26
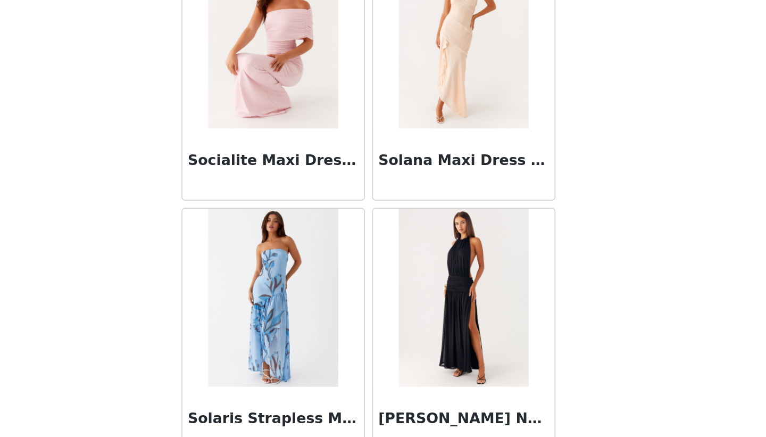
scroll to position [32036, 0]
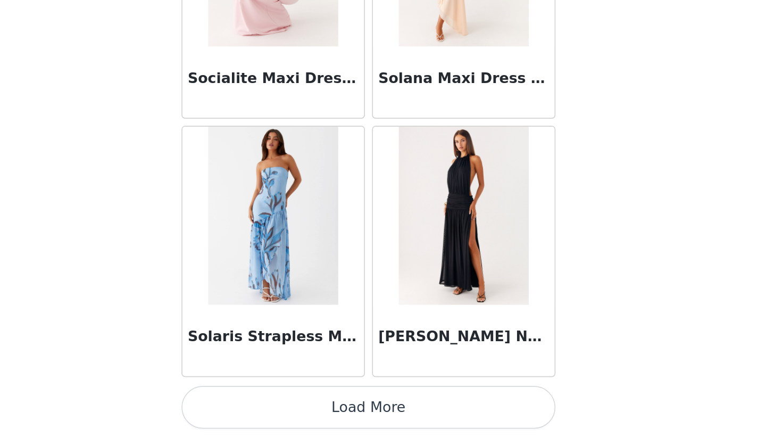
click at [387, 423] on button "Load More" at bounding box center [382, 419] width 223 height 26
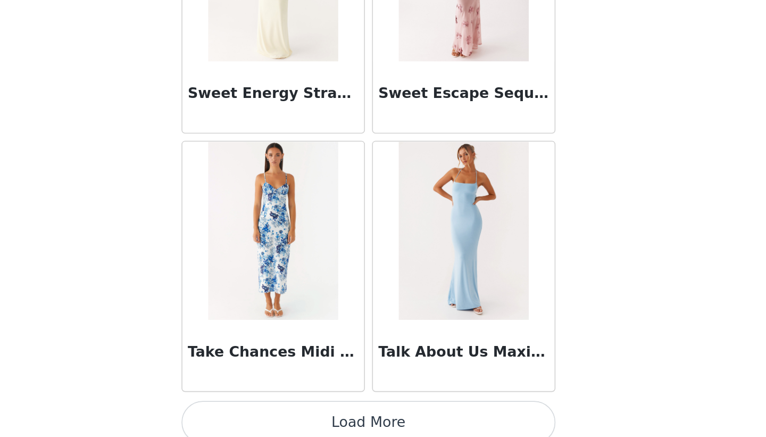
scroll to position [33571, 0]
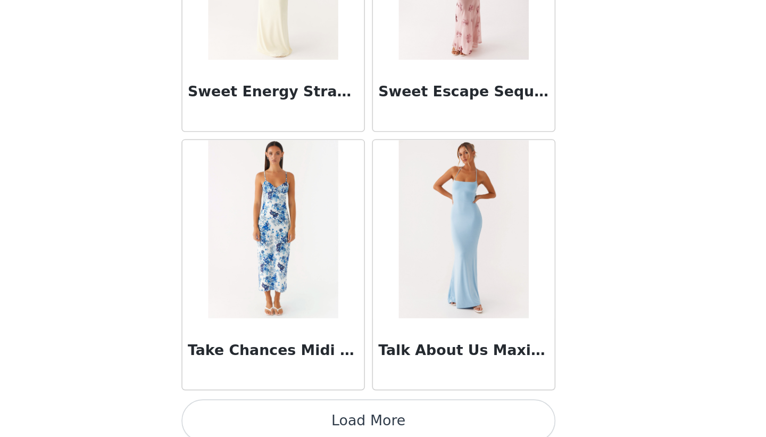
click at [377, 421] on button "Load More" at bounding box center [382, 427] width 223 height 26
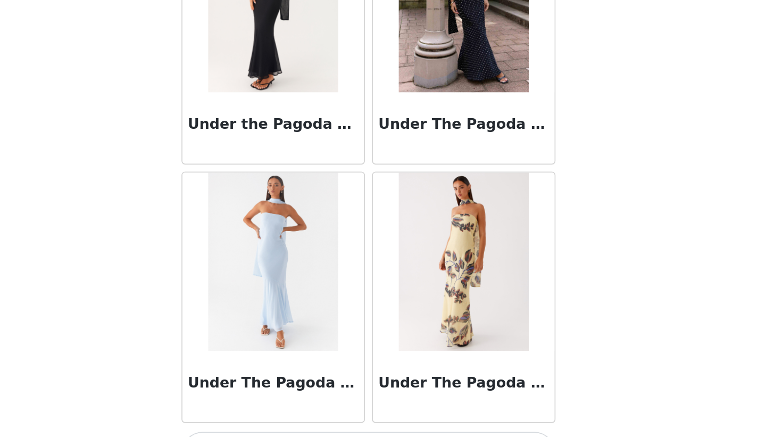
scroll to position [35121, 0]
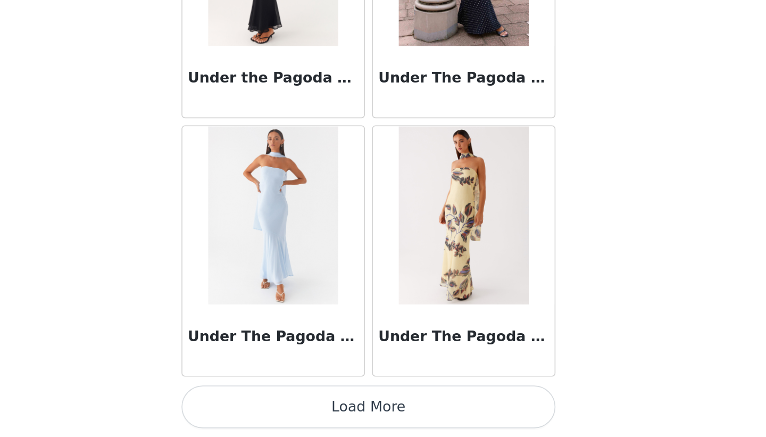
click at [381, 425] on button "Load More" at bounding box center [382, 419] width 223 height 26
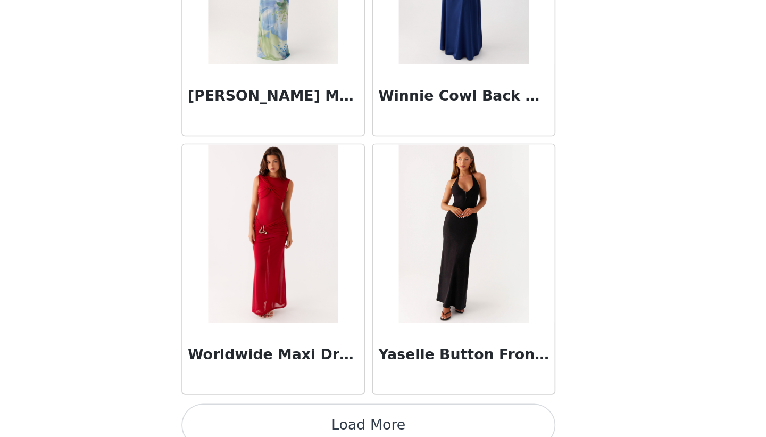
scroll to position [36663, 0]
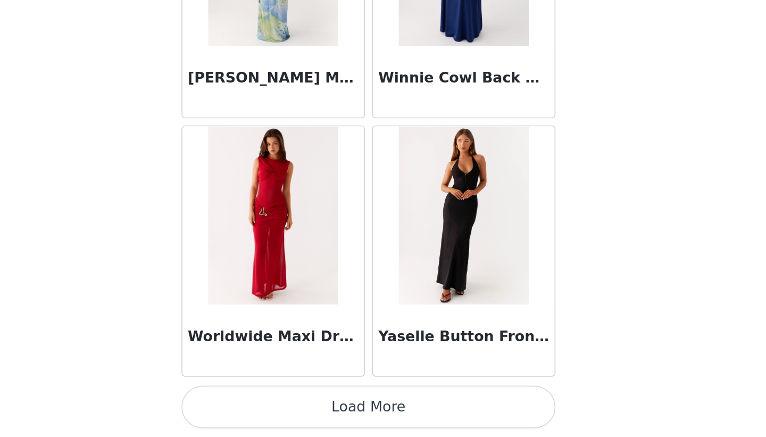
click at [394, 416] on button "Load More" at bounding box center [382, 419] width 223 height 26
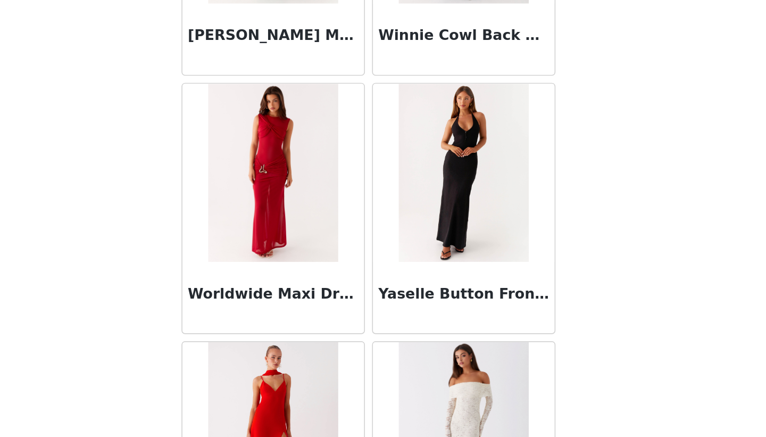
scroll to position [36686, 0]
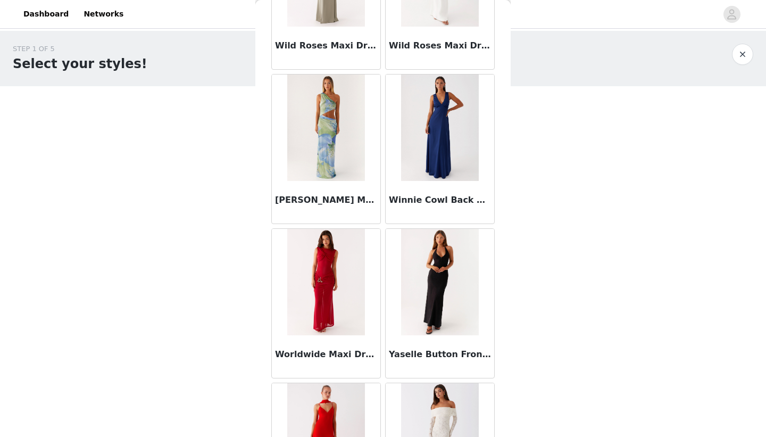
click at [738, 52] on button "button" at bounding box center [742, 54] width 21 height 21
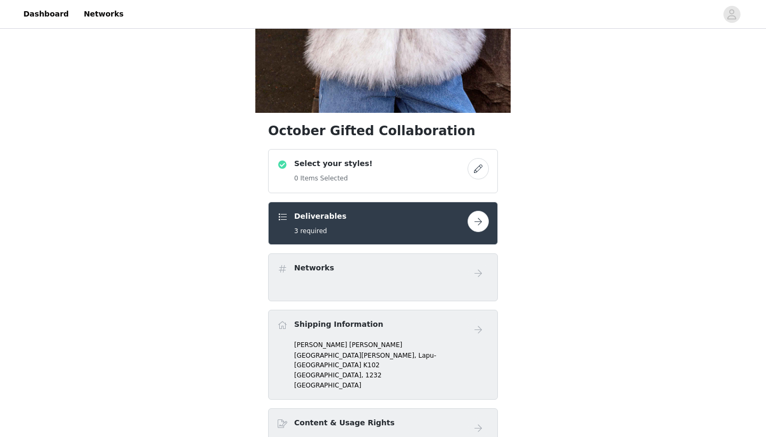
scroll to position [274, 0]
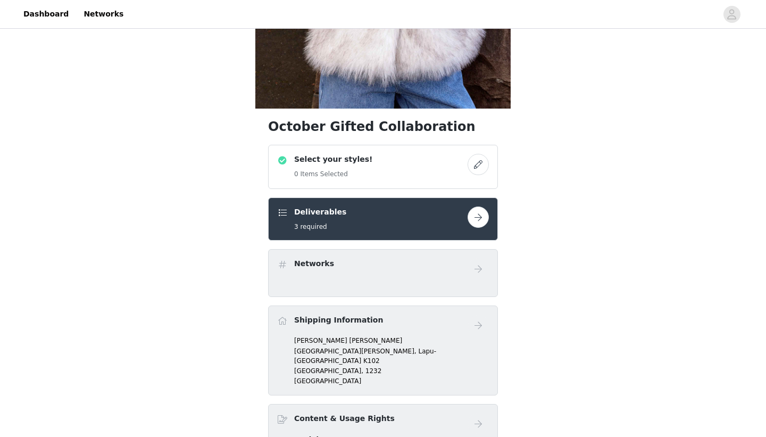
click at [485, 159] on button "button" at bounding box center [477, 164] width 21 height 21
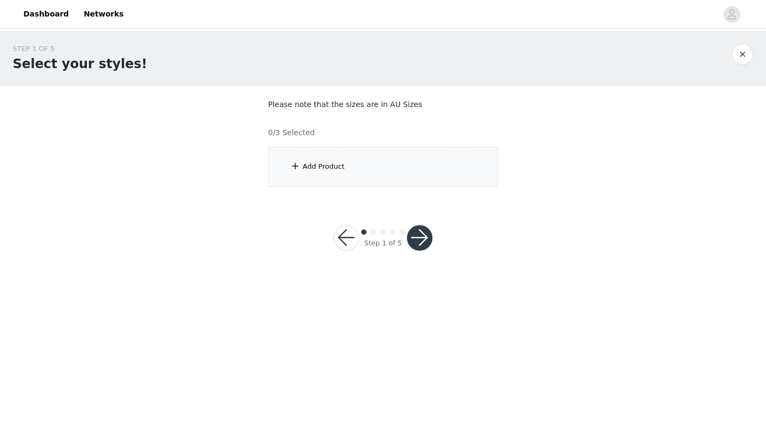
click at [367, 158] on div "Add Product" at bounding box center [383, 167] width 230 height 40
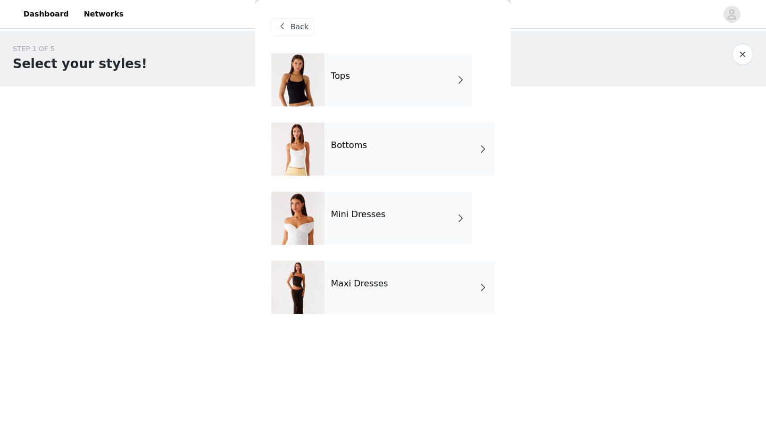
click at [385, 230] on div "Mini Dresses" at bounding box center [398, 217] width 148 height 53
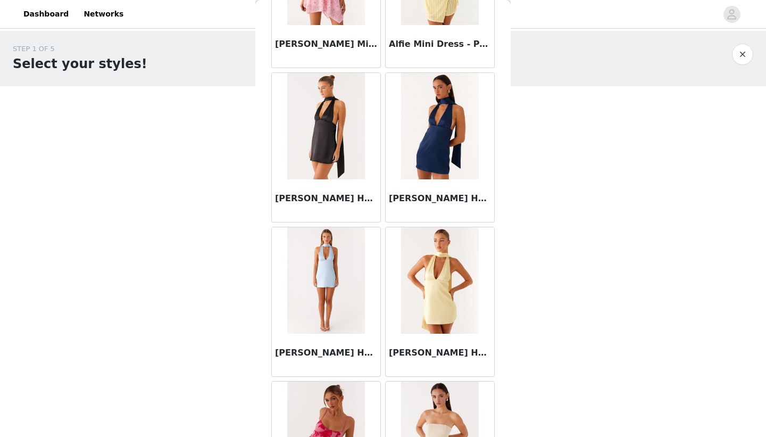
scroll to position [1191, 0]
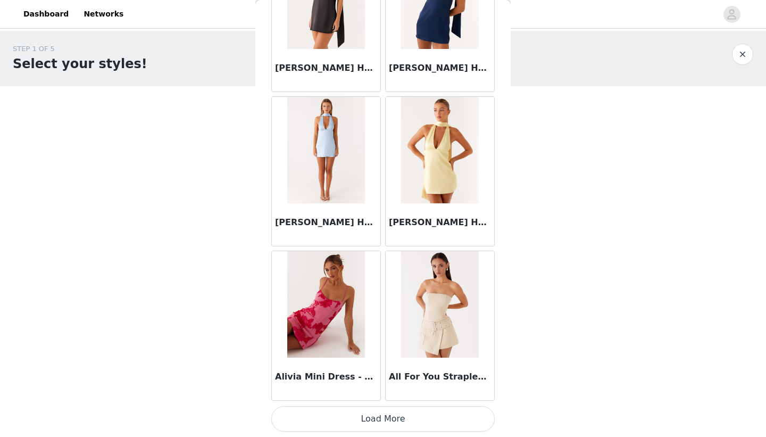
click at [398, 415] on button "Load More" at bounding box center [382, 419] width 223 height 26
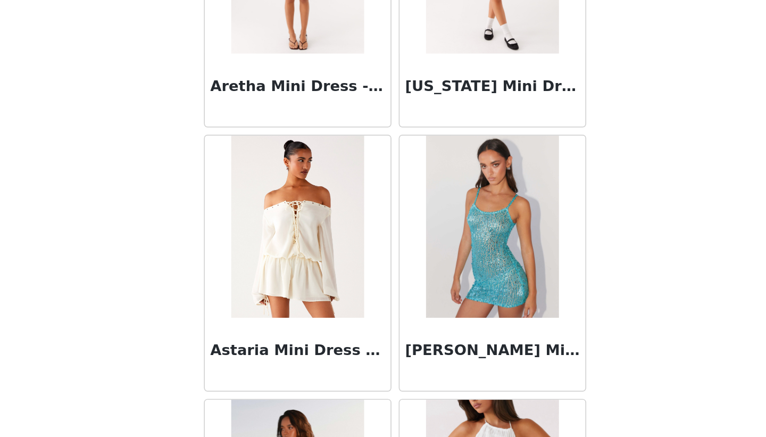
scroll to position [2733, 0]
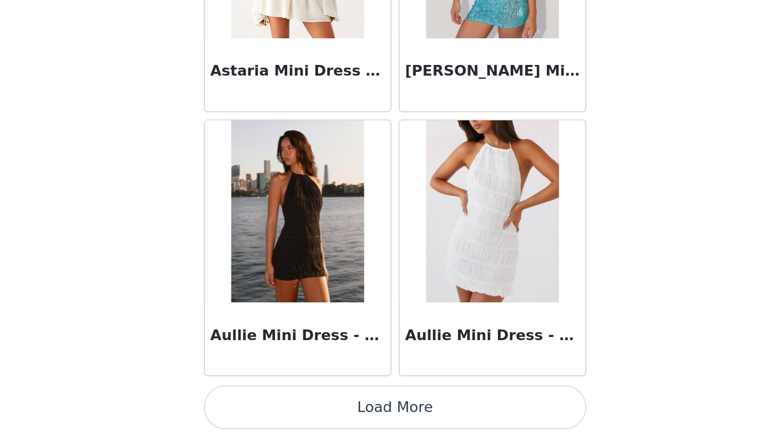
click at [384, 412] on button "Load More" at bounding box center [382, 419] width 223 height 26
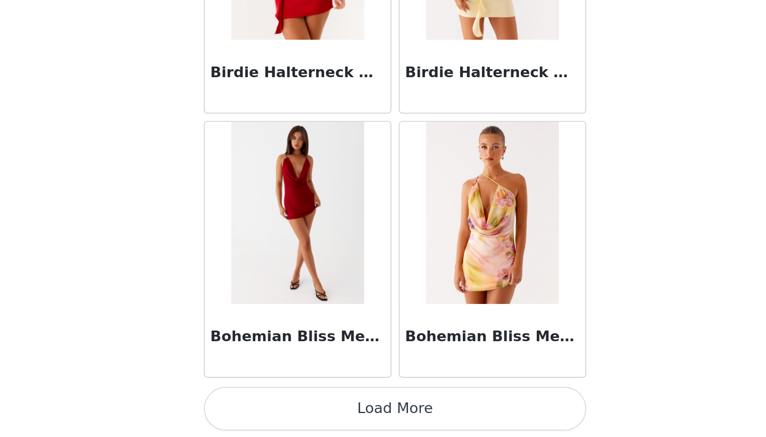
scroll to position [4275, 0]
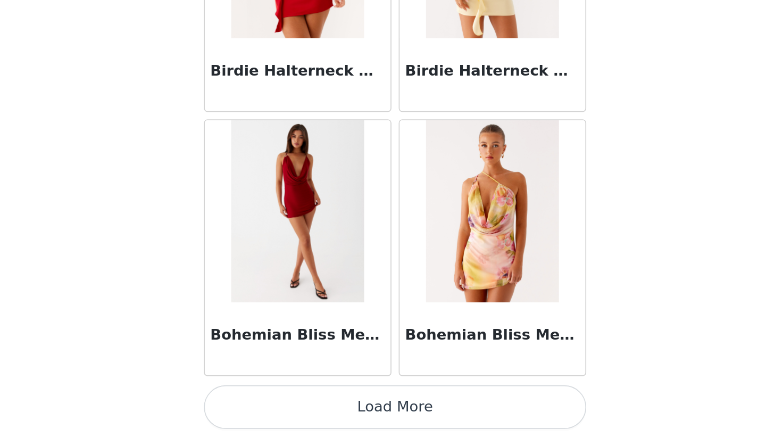
click at [395, 412] on button "Load More" at bounding box center [382, 419] width 223 height 26
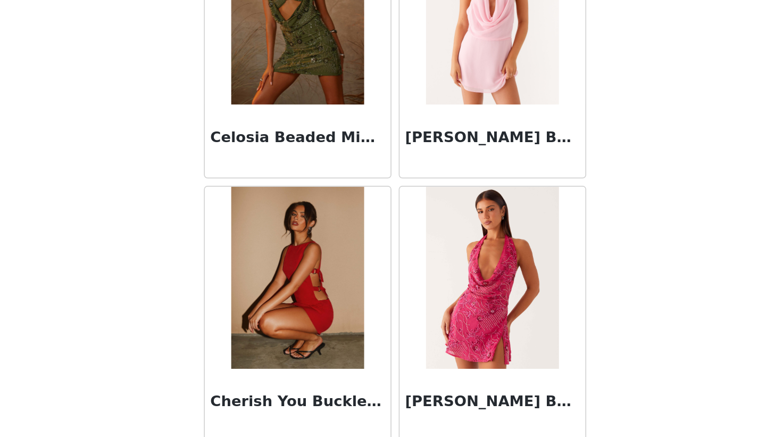
scroll to position [5818, 0]
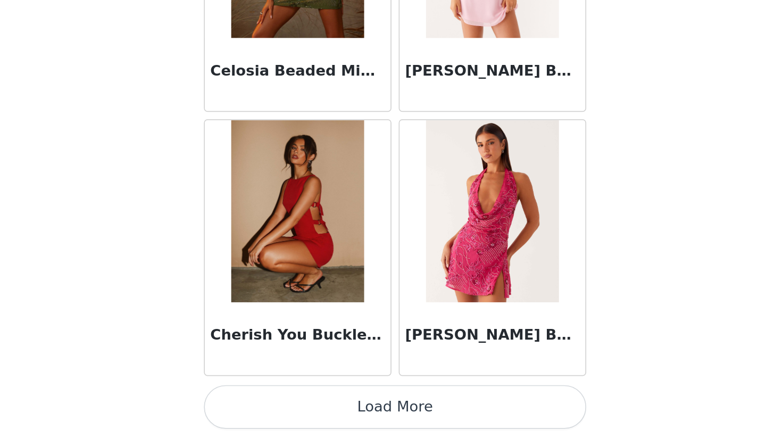
click at [372, 420] on button "Load More" at bounding box center [382, 419] width 223 height 26
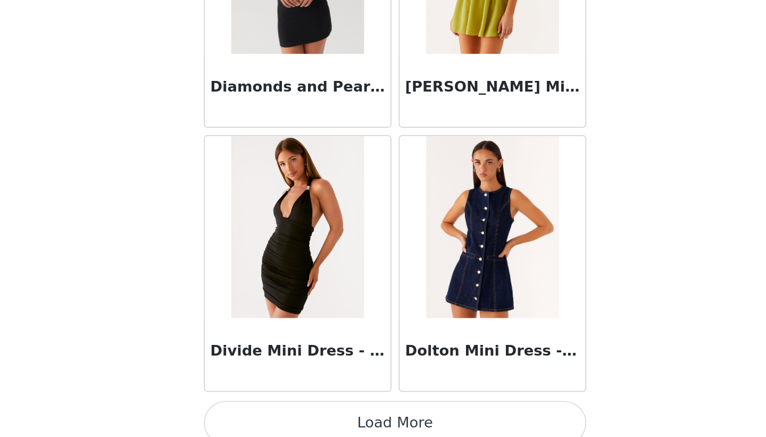
scroll to position [7360, 0]
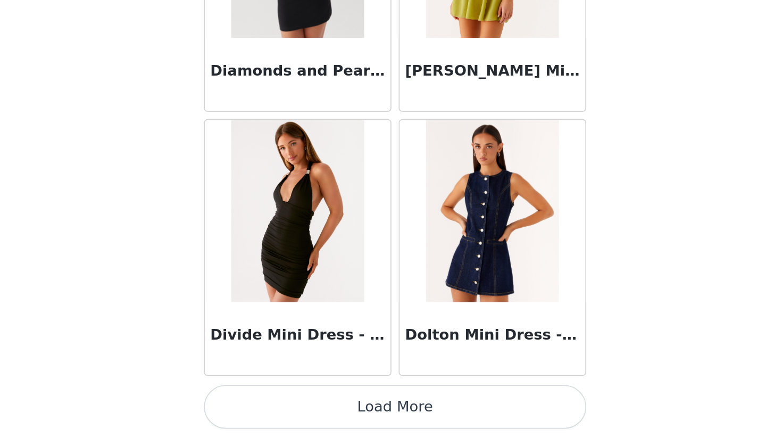
click at [378, 422] on button "Load More" at bounding box center [382, 419] width 223 height 26
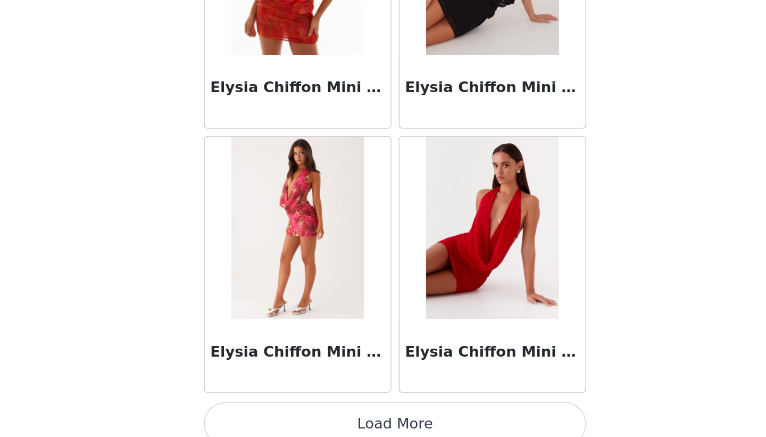
scroll to position [8902, 0]
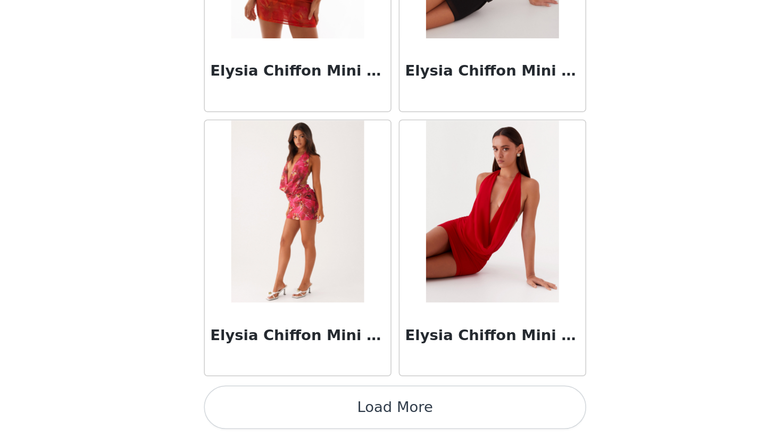
click at [385, 423] on button "Load More" at bounding box center [382, 419] width 223 height 26
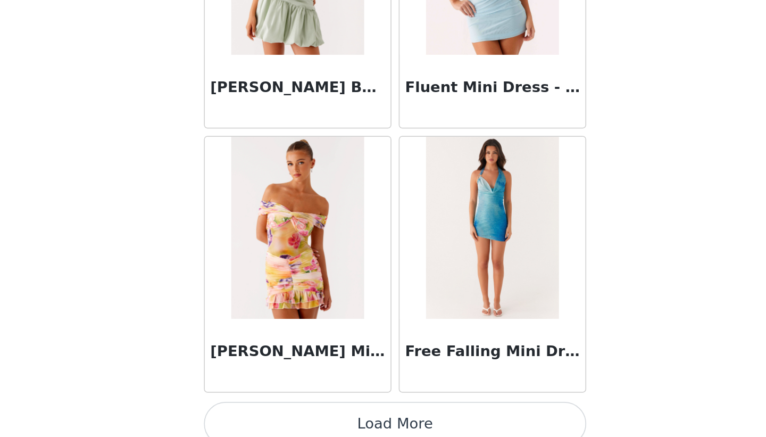
scroll to position [10444, 0]
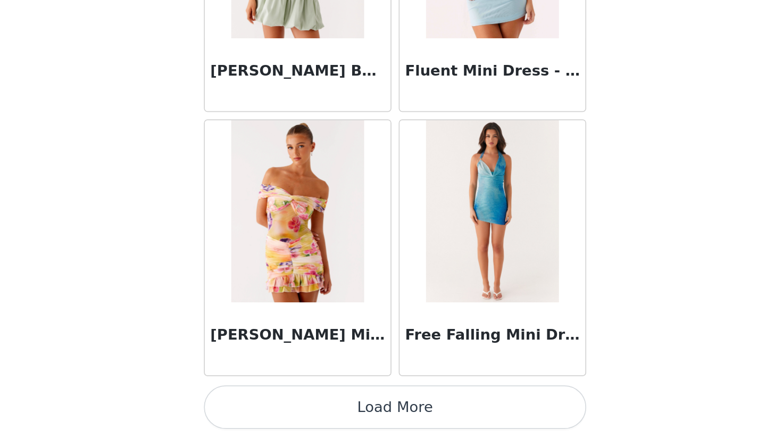
click at [386, 419] on button "Load More" at bounding box center [382, 419] width 223 height 26
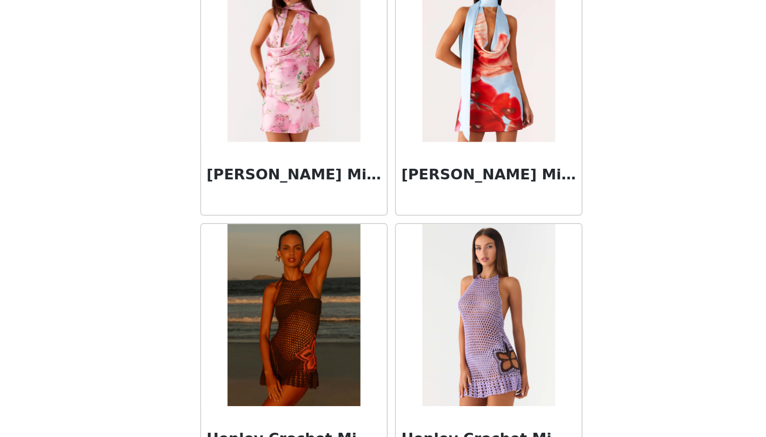
scroll to position [11987, 0]
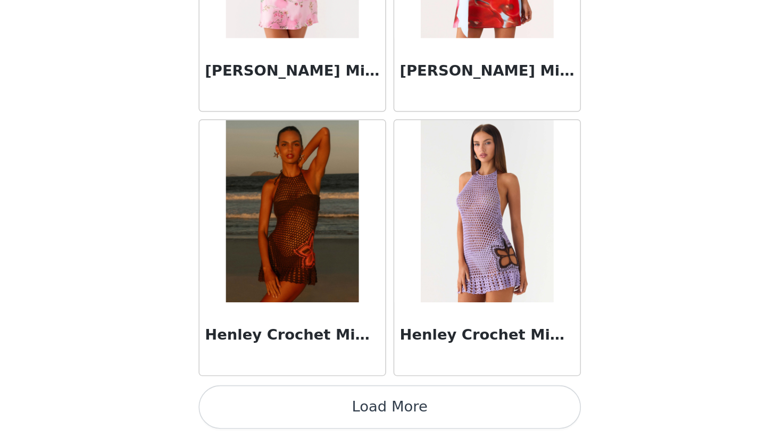
click at [383, 422] on button "Load More" at bounding box center [382, 419] width 223 height 26
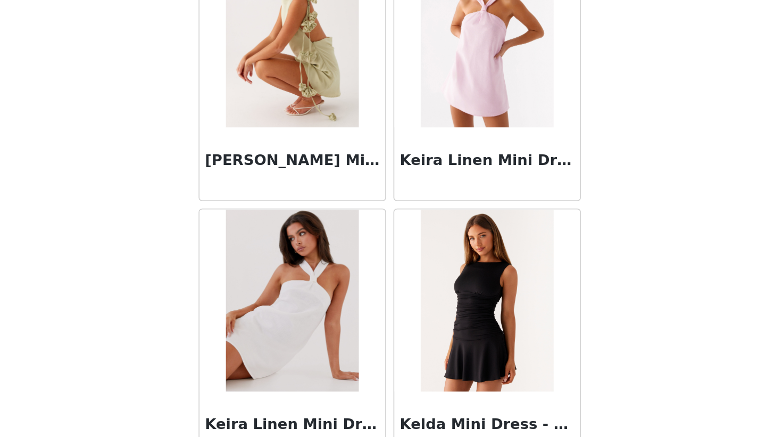
scroll to position [13529, 0]
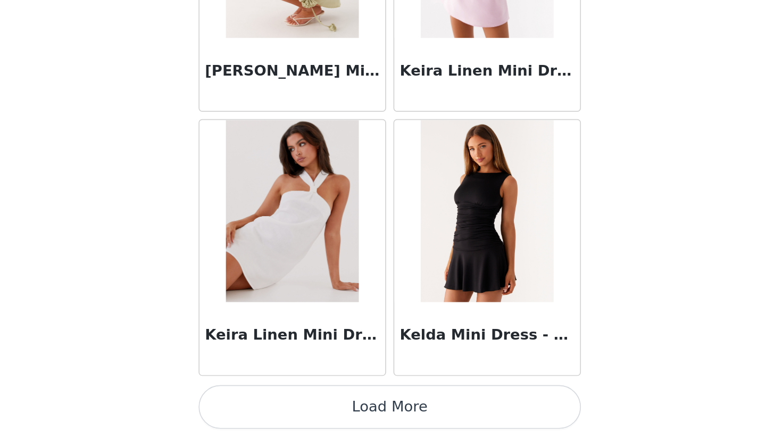
click at [381, 425] on button "Load More" at bounding box center [382, 419] width 223 height 26
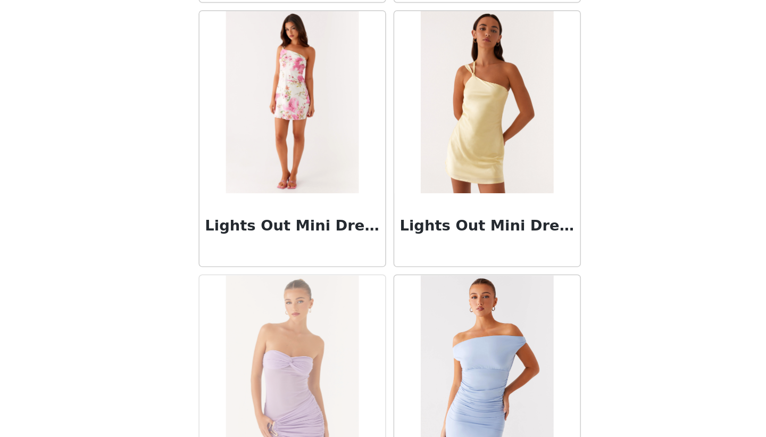
scroll to position [15071, 0]
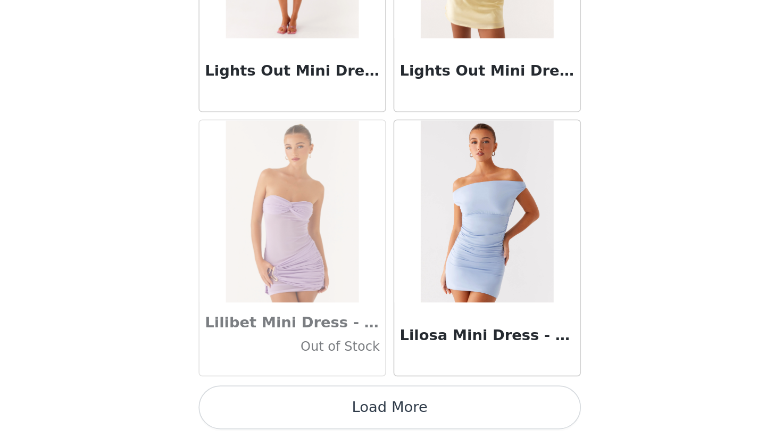
click at [387, 415] on button "Load More" at bounding box center [382, 419] width 223 height 26
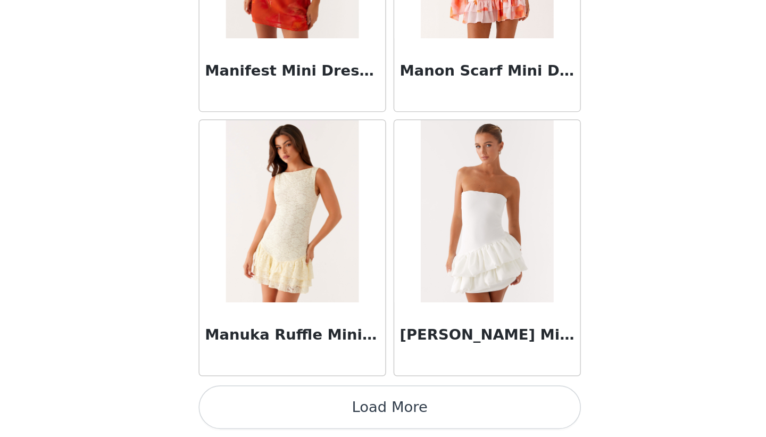
scroll to position [16613, 0]
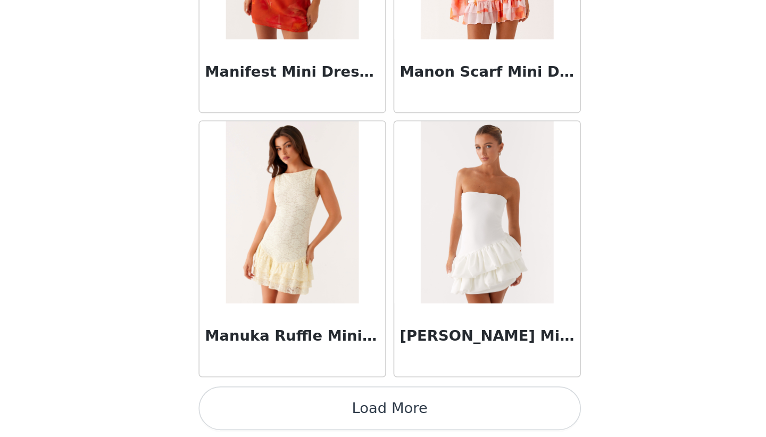
click at [396, 420] on button "Load More" at bounding box center [382, 419] width 223 height 26
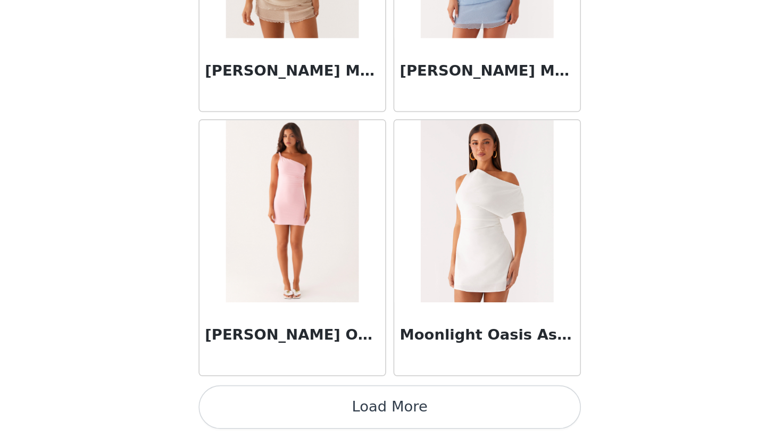
scroll to position [18156, 0]
click at [385, 423] on button "Load More" at bounding box center [382, 419] width 223 height 26
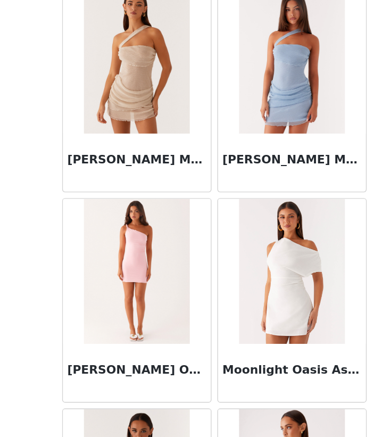
click at [272, 288] on img at bounding box center [247, 304] width 77 height 106
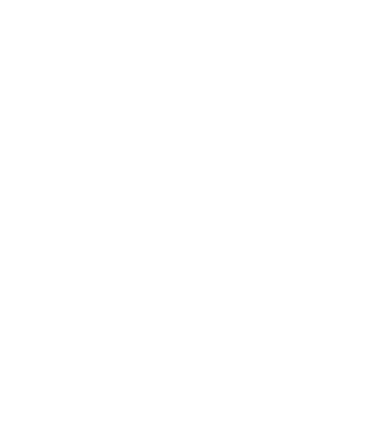
scroll to position [0, 0]
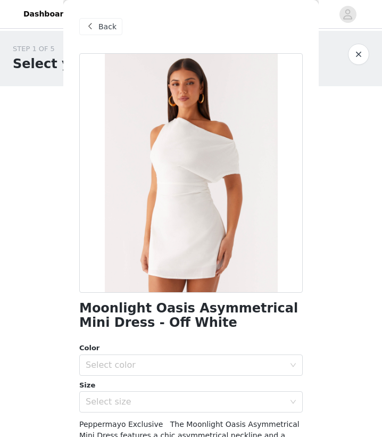
click at [98, 30] on span "Back" at bounding box center [107, 26] width 18 height 11
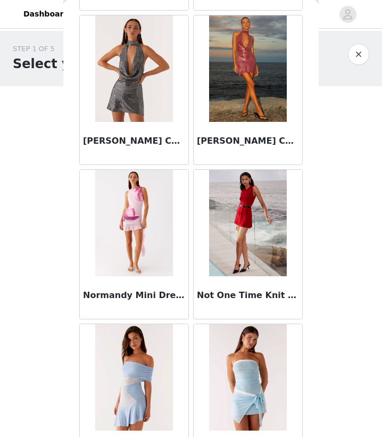
scroll to position [19698, 0]
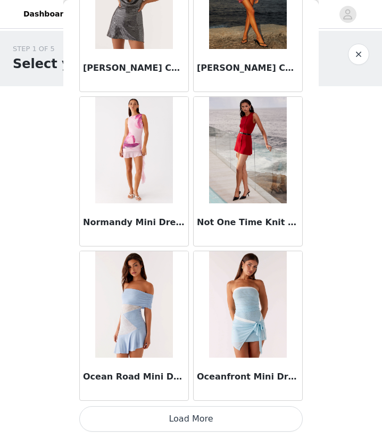
click at [197, 413] on button "Load More" at bounding box center [190, 419] width 223 height 26
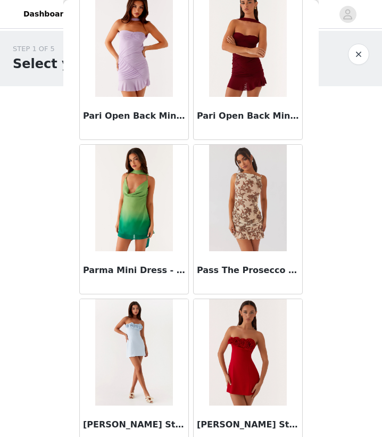
scroll to position [21240, 0]
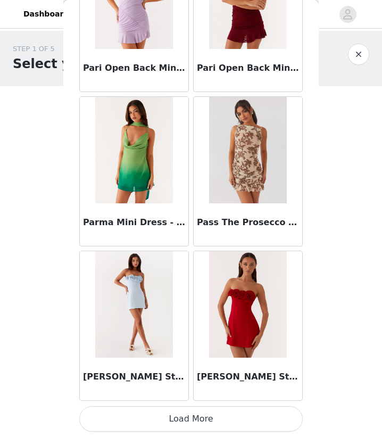
click at [202, 420] on button "Load More" at bounding box center [190, 419] width 223 height 26
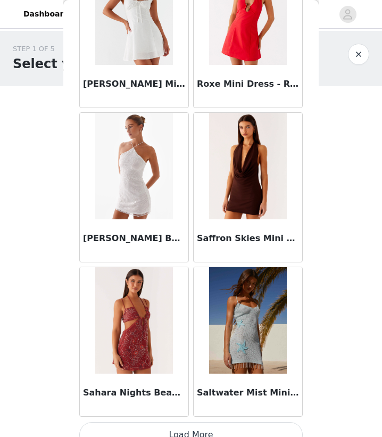
scroll to position [22783, 0]
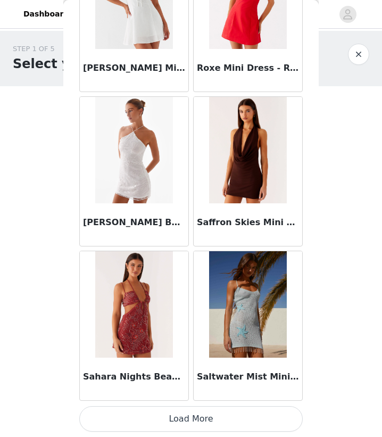
click at [196, 413] on button "Load More" at bounding box center [190, 419] width 223 height 26
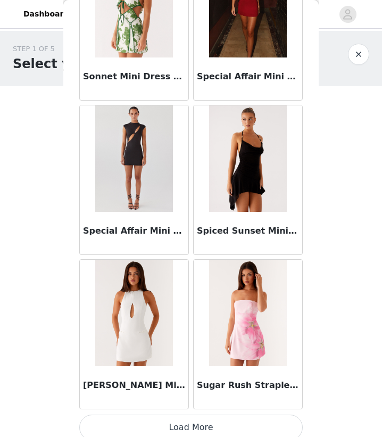
scroll to position [24325, 0]
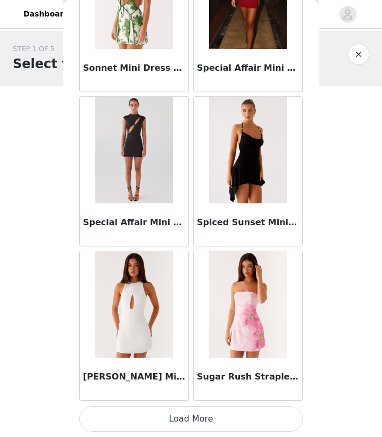
click at [210, 423] on button "Load More" at bounding box center [190, 419] width 223 height 26
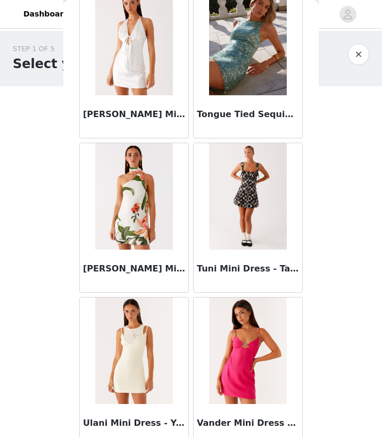
scroll to position [25867, 0]
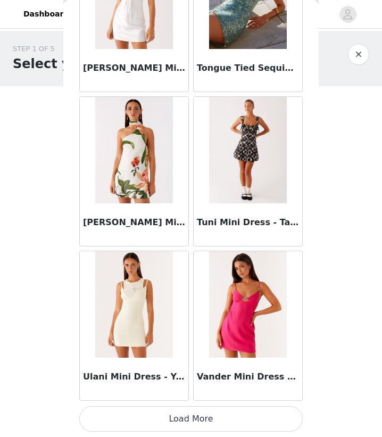
click at [191, 410] on button "Load More" at bounding box center [190, 419] width 223 height 26
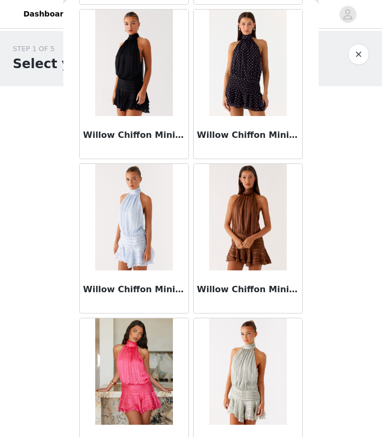
scroll to position [27410, 0]
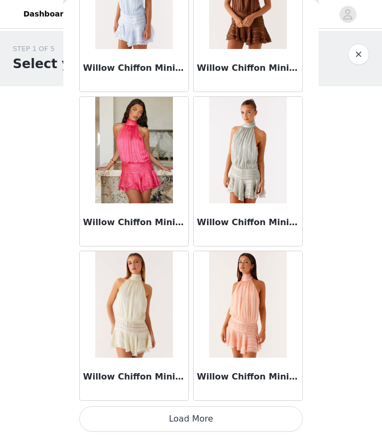
click at [189, 419] on button "Load More" at bounding box center [190, 419] width 223 height 26
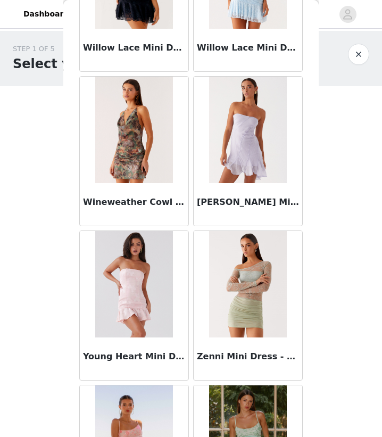
scroll to position [28045, 0]
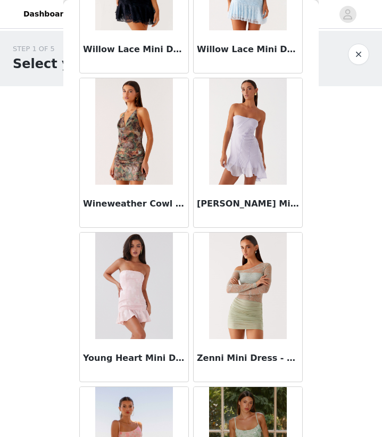
click at [353, 50] on button "button" at bounding box center [358, 54] width 21 height 21
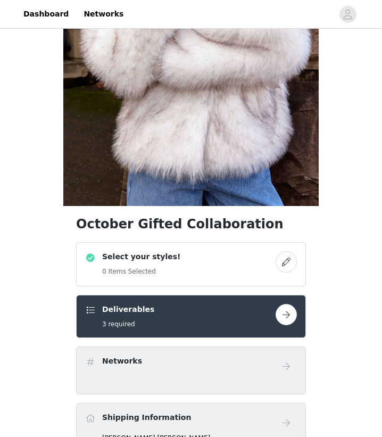
scroll to position [194, 0]
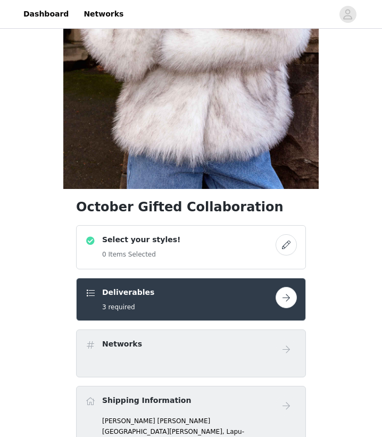
click at [286, 248] on button "button" at bounding box center [285, 244] width 21 height 21
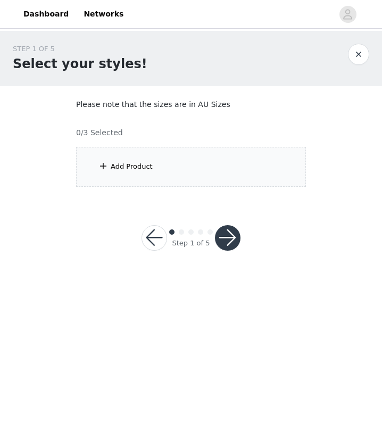
click at [169, 156] on div "Add Product" at bounding box center [191, 167] width 230 height 40
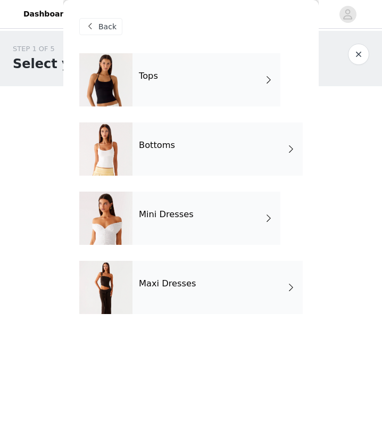
click at [183, 280] on h4 "Maxi Dresses" at bounding box center [167, 284] width 57 height 10
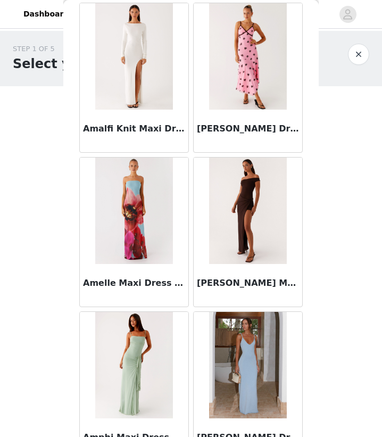
scroll to position [1191, 0]
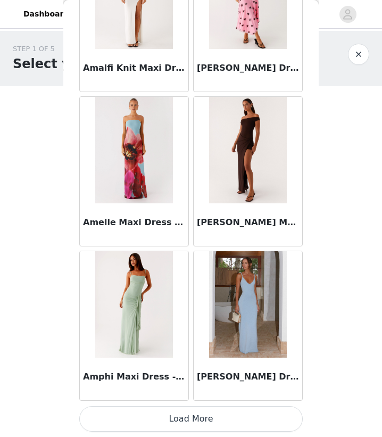
click at [203, 424] on button "Load More" at bounding box center [190, 419] width 223 height 26
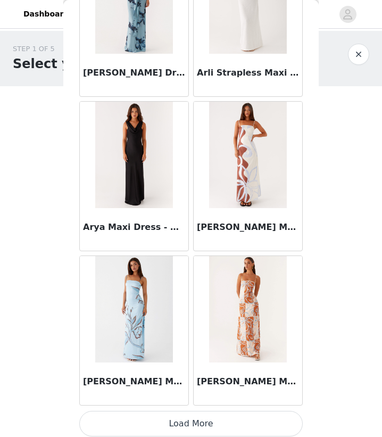
scroll to position [2733, 0]
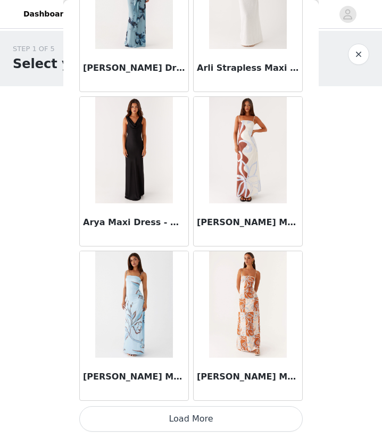
click at [199, 412] on button "Load More" at bounding box center [190, 419] width 223 height 26
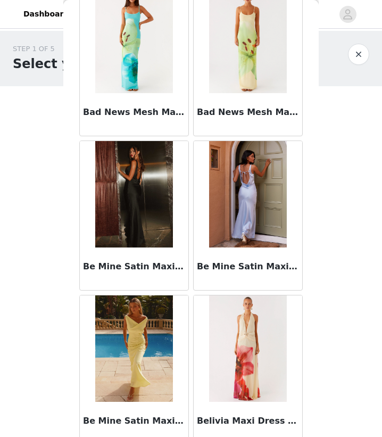
scroll to position [4275, 0]
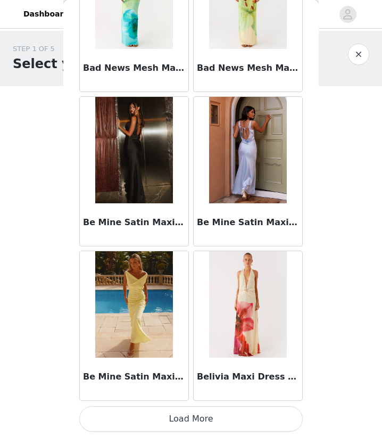
click at [196, 418] on button "Load More" at bounding box center [190, 419] width 223 height 26
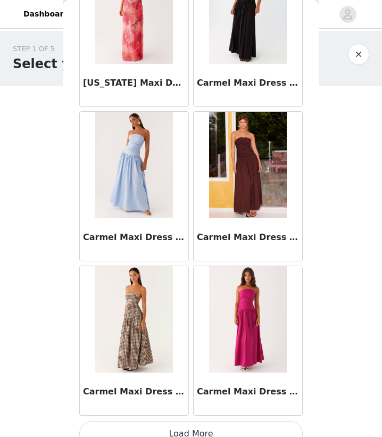
scroll to position [5818, 0]
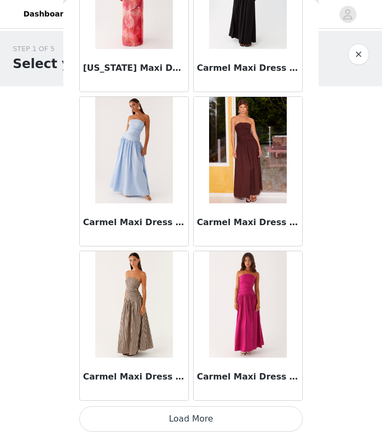
click at [194, 419] on button "Load More" at bounding box center [190, 419] width 223 height 26
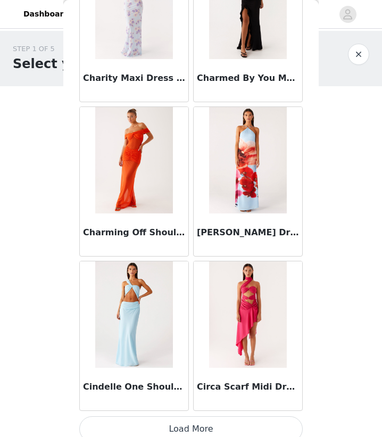
scroll to position [7360, 0]
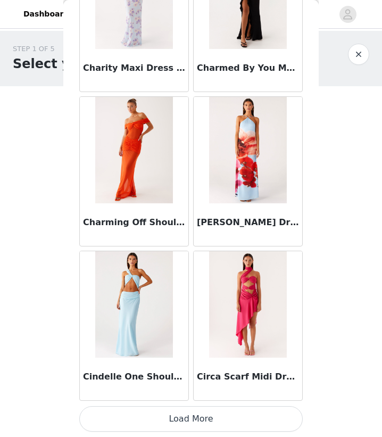
click at [191, 416] on button "Load More" at bounding box center [190, 419] width 223 height 26
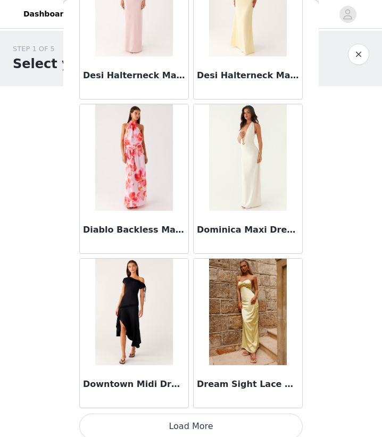
scroll to position [8902, 0]
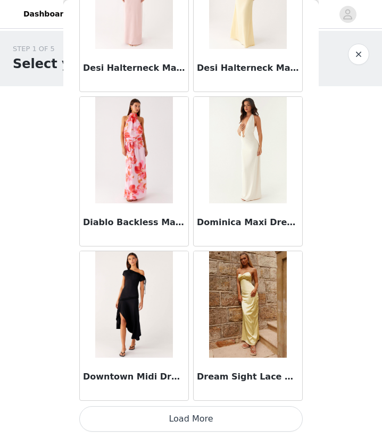
click at [202, 412] on button "Load More" at bounding box center [190, 419] width 223 height 26
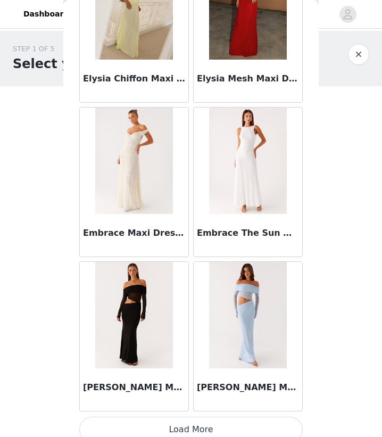
scroll to position [10444, 0]
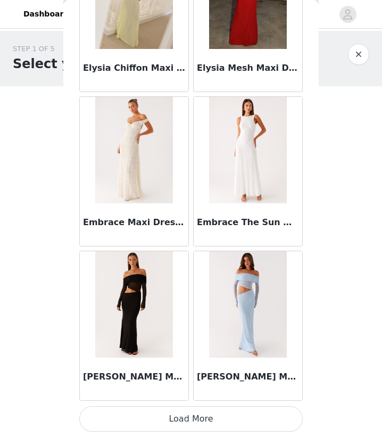
click at [196, 424] on button "Load More" at bounding box center [190, 419] width 223 height 26
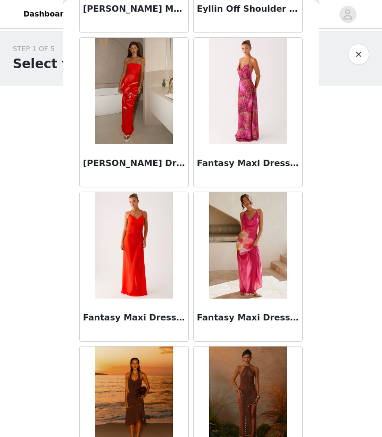
scroll to position [11987, 0]
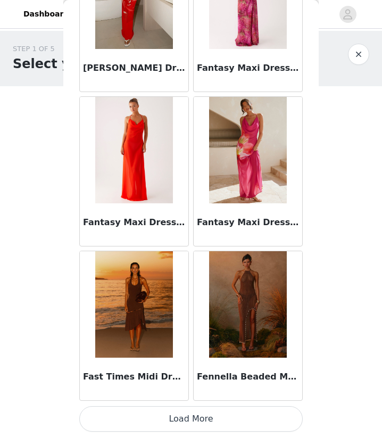
click at [188, 422] on button "Load More" at bounding box center [190, 419] width 223 height 26
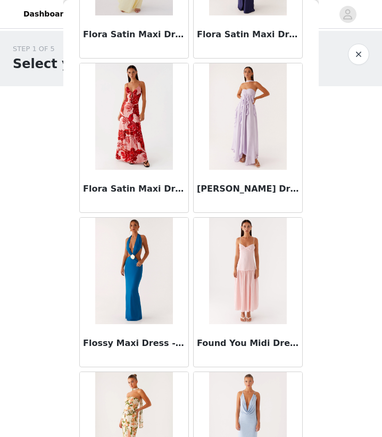
scroll to position [13529, 0]
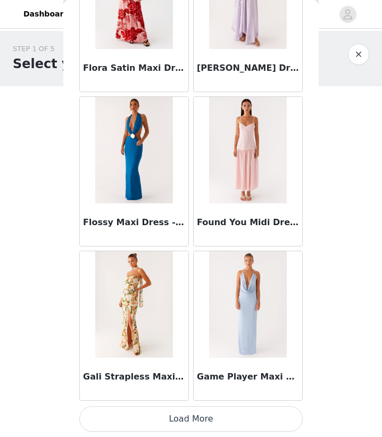
click at [197, 419] on button "Load More" at bounding box center [190, 419] width 223 height 26
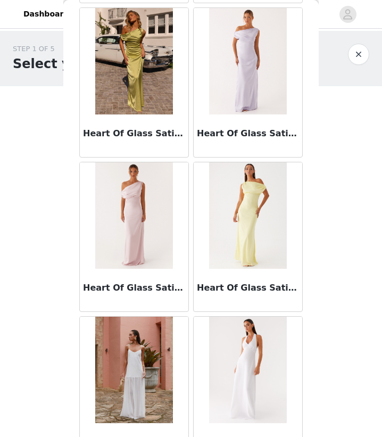
scroll to position [15071, 0]
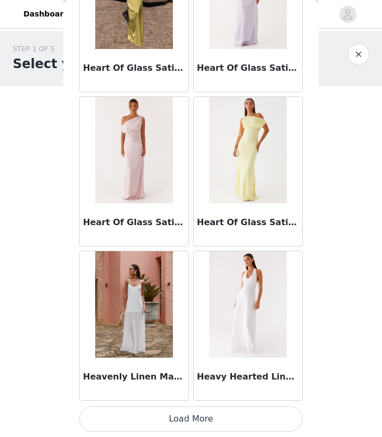
click at [200, 412] on button "Load More" at bounding box center [190, 419] width 223 height 26
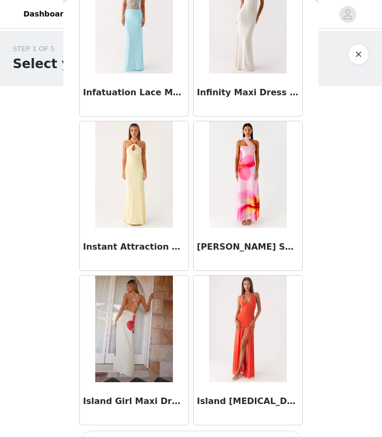
scroll to position [16614, 0]
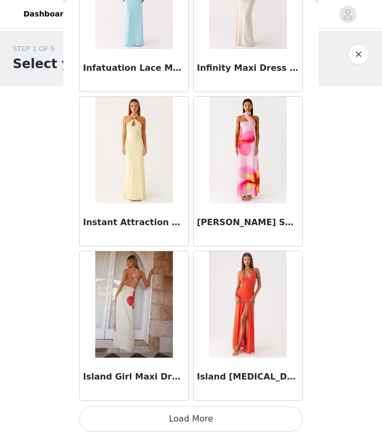
click at [203, 422] on button "Load More" at bounding box center [190, 419] width 223 height 26
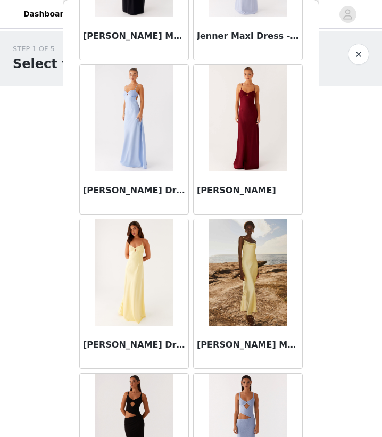
scroll to position [18156, 0]
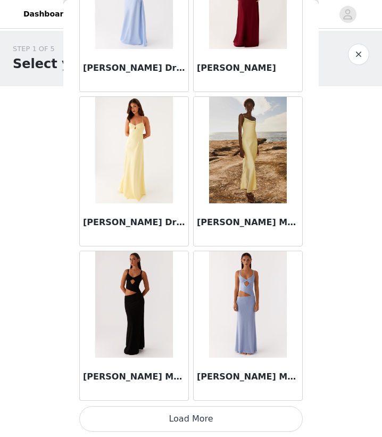
click at [156, 333] on img at bounding box center [133, 304] width 77 height 106
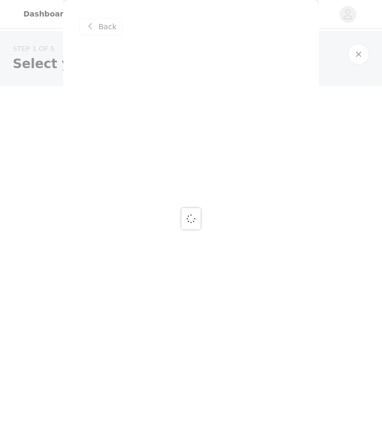
scroll to position [0, 0]
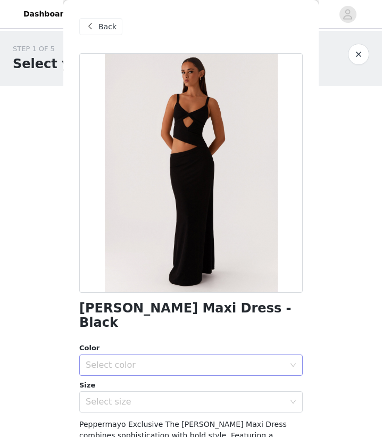
click at [223, 360] on div "Select color" at bounding box center [185, 365] width 199 height 11
click at [156, 376] on li "Black" at bounding box center [190, 373] width 223 height 17
click at [196, 396] on div "Select size" at bounding box center [185, 401] width 199 height 11
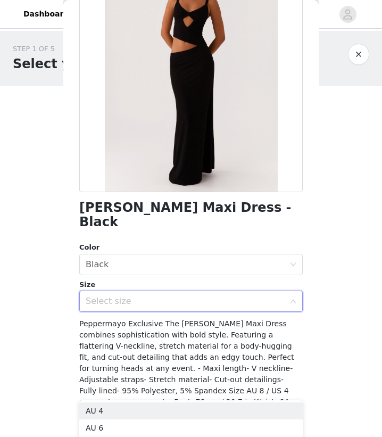
scroll to position [108, 0]
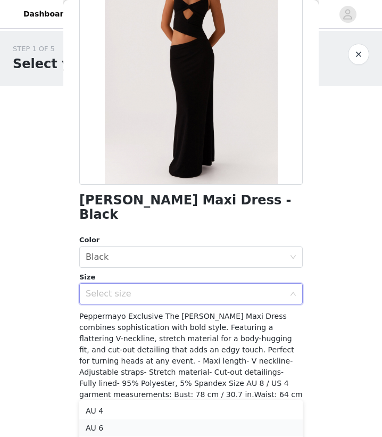
click at [96, 429] on li "AU 6" at bounding box center [190, 427] width 223 height 17
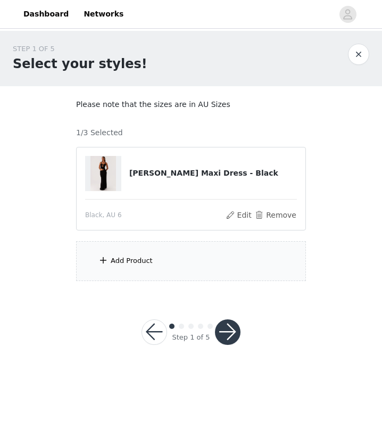
click at [127, 251] on div "Add Product" at bounding box center [191, 261] width 230 height 40
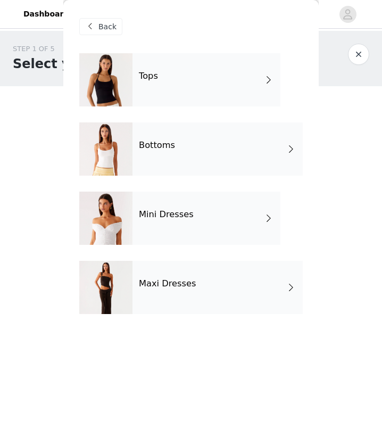
click at [163, 300] on div "Maxi Dresses" at bounding box center [217, 287] width 170 height 53
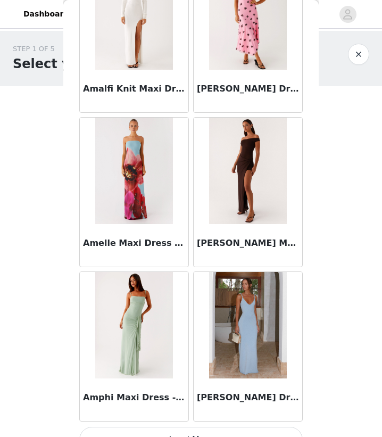
scroll to position [1191, 0]
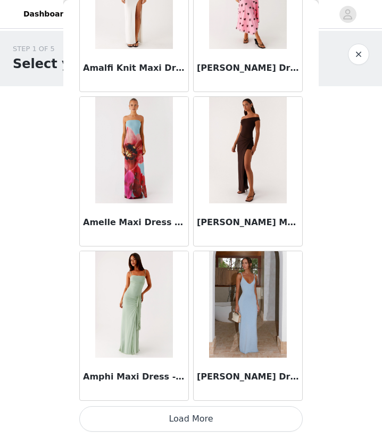
click at [164, 418] on button "Load More" at bounding box center [190, 419] width 223 height 26
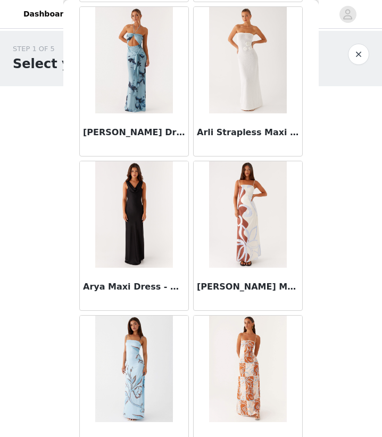
scroll to position [2733, 0]
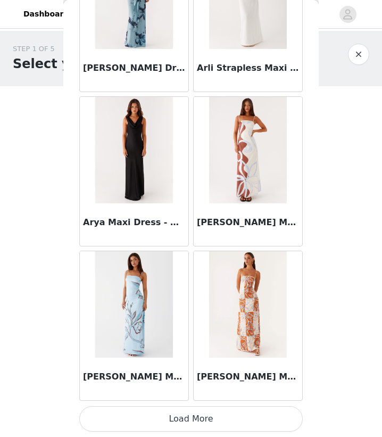
click at [198, 420] on button "Load More" at bounding box center [190, 419] width 223 height 26
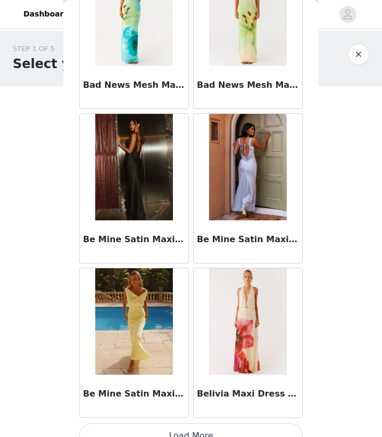
scroll to position [4275, 0]
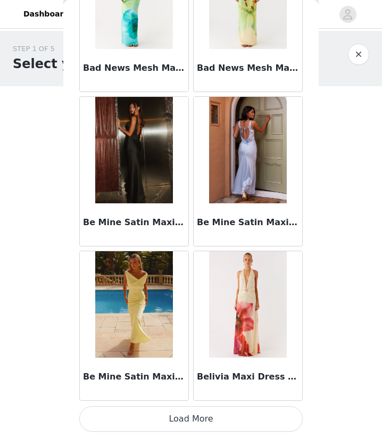
click at [202, 418] on button "Load More" at bounding box center [190, 419] width 223 height 26
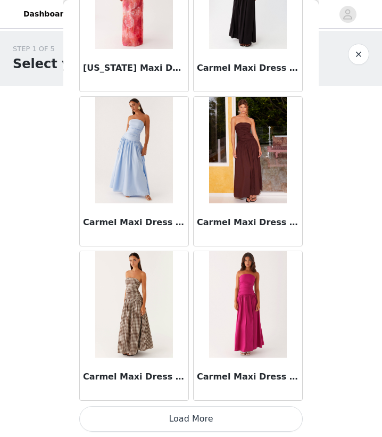
scroll to position [5818, 0]
click at [194, 414] on button "Load More" at bounding box center [190, 419] width 223 height 26
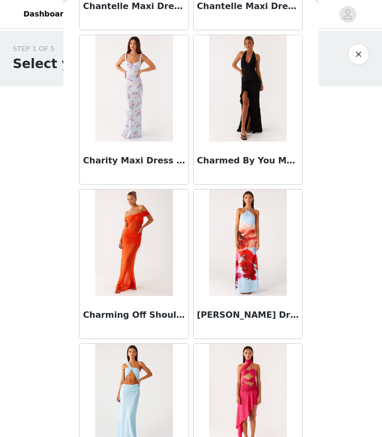
scroll to position [7360, 0]
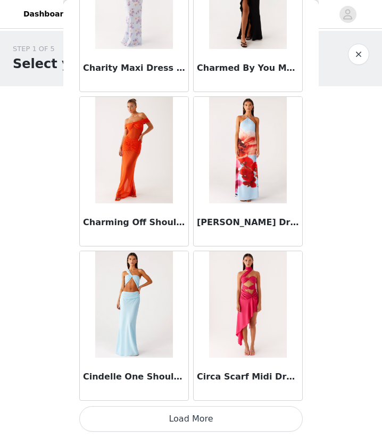
click at [182, 421] on button "Load More" at bounding box center [190, 419] width 223 height 26
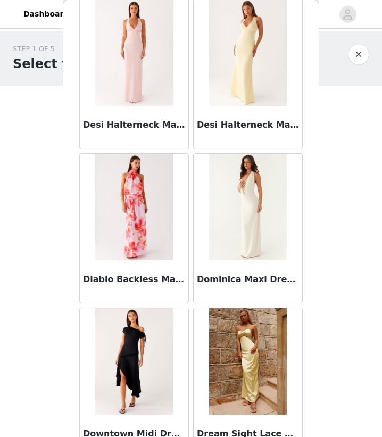
scroll to position [8902, 0]
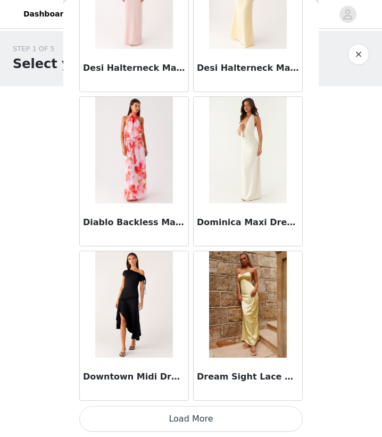
click at [199, 428] on button "Load More" at bounding box center [190, 419] width 223 height 26
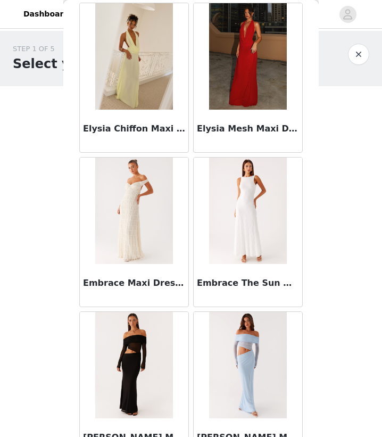
scroll to position [10444, 0]
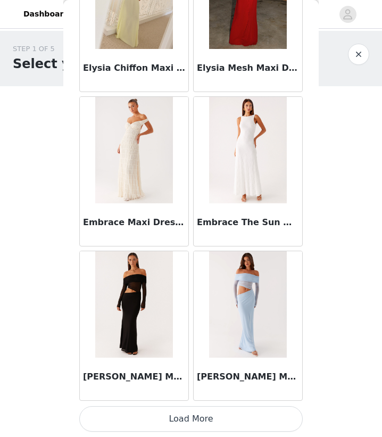
click at [212, 414] on button "Load More" at bounding box center [190, 419] width 223 height 26
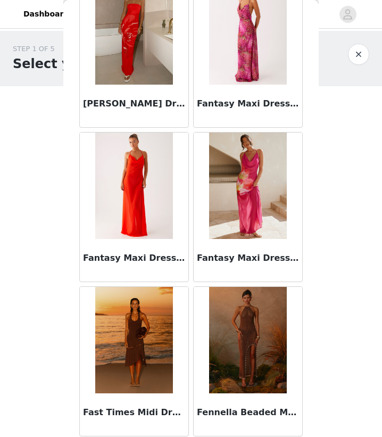
scroll to position [11987, 0]
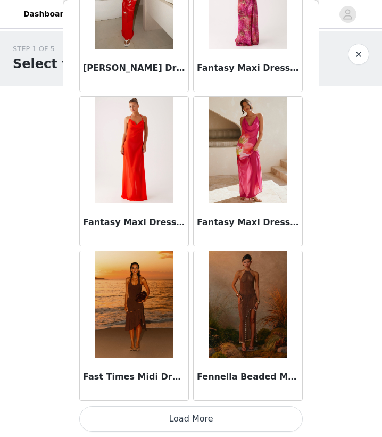
click at [214, 416] on button "Load More" at bounding box center [190, 419] width 223 height 26
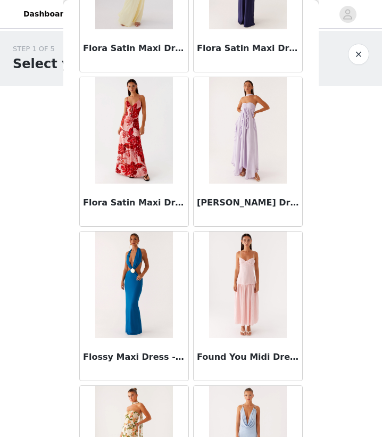
scroll to position [13529, 0]
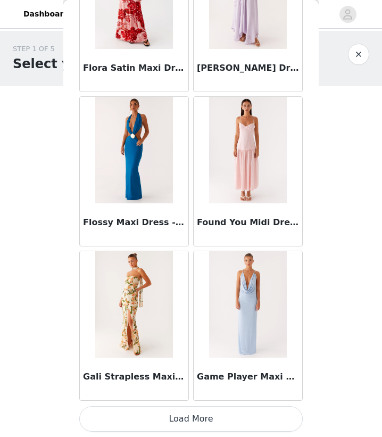
click at [187, 416] on button "Load More" at bounding box center [190, 419] width 223 height 26
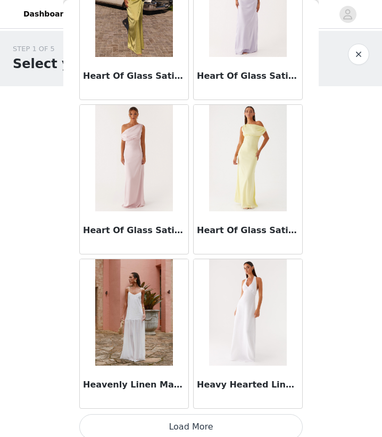
scroll to position [15071, 0]
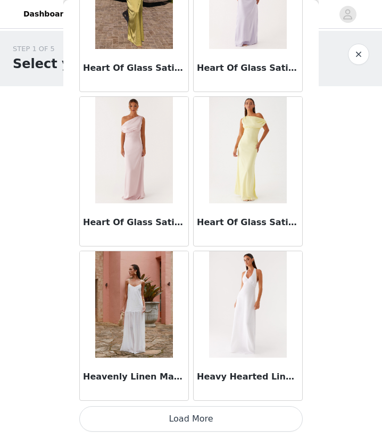
click at [188, 418] on button "Load More" at bounding box center [190, 419] width 223 height 26
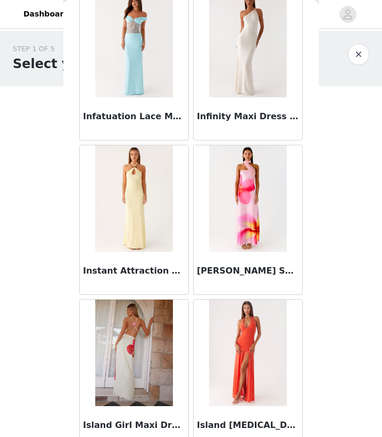
scroll to position [16614, 0]
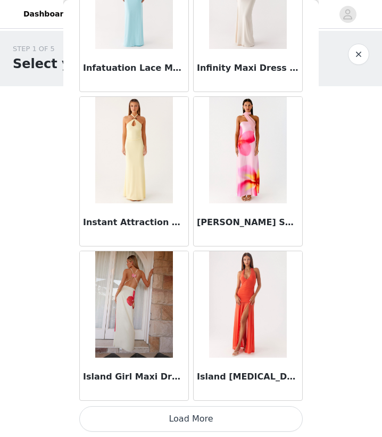
click at [187, 422] on button "Load More" at bounding box center [190, 419] width 223 height 26
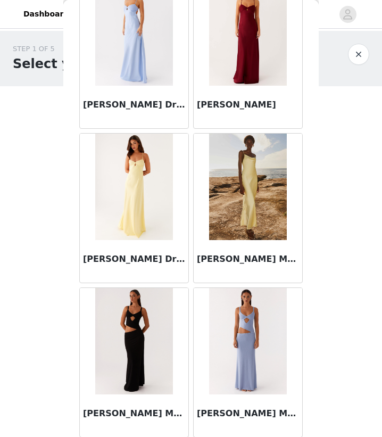
scroll to position [18156, 0]
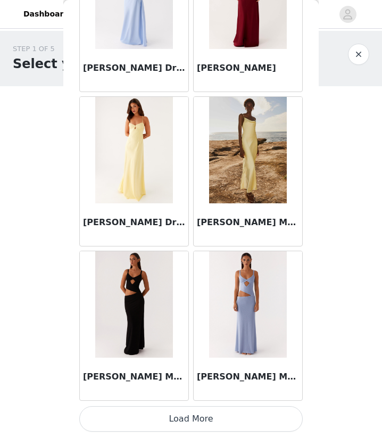
click at [207, 412] on button "Load More" at bounding box center [190, 419] width 223 height 26
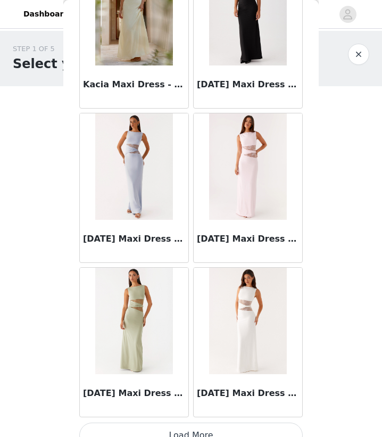
scroll to position [19698, 0]
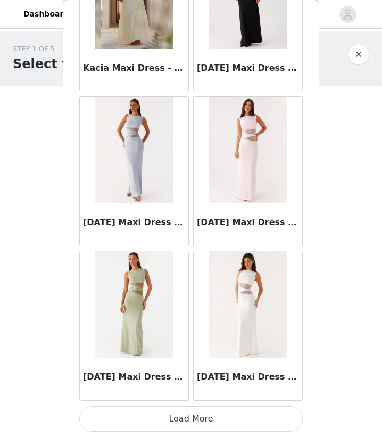
click at [196, 412] on button "Load More" at bounding box center [190, 419] width 223 height 26
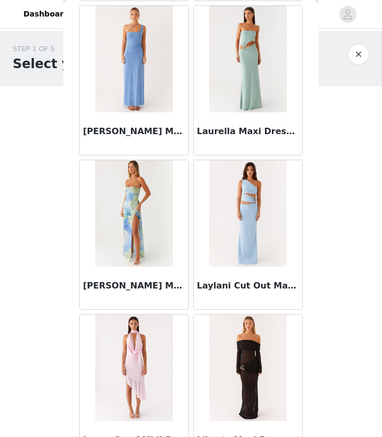
scroll to position [21240, 0]
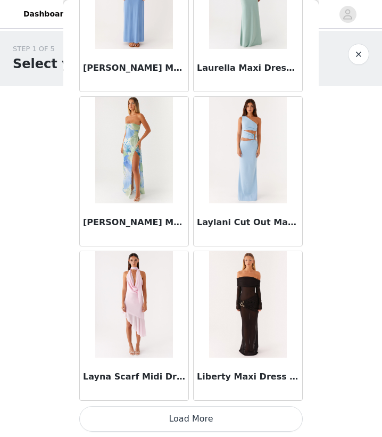
click at [205, 415] on button "Load More" at bounding box center [190, 419] width 223 height 26
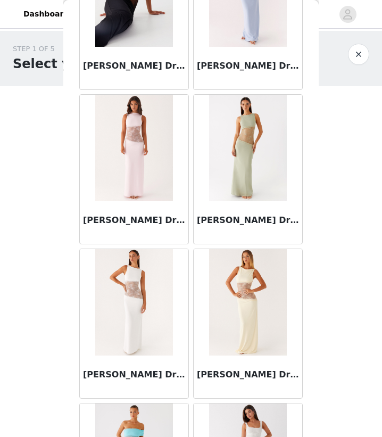
scroll to position [22783, 0]
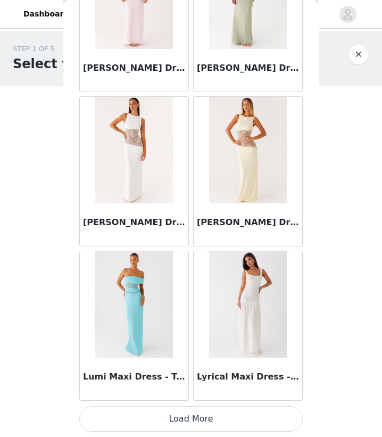
click at [196, 420] on button "Load More" at bounding box center [190, 419] width 223 height 26
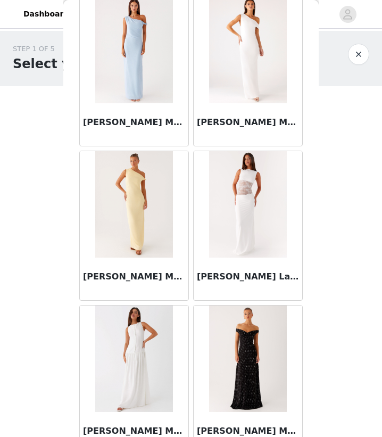
scroll to position [24325, 0]
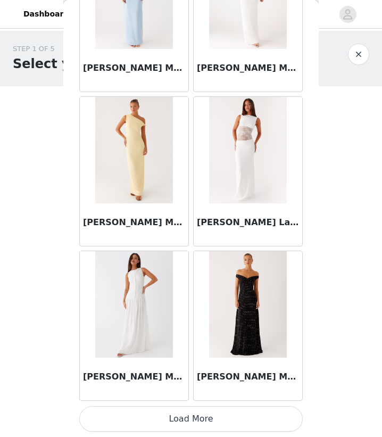
click at [202, 417] on button "Load More" at bounding box center [190, 419] width 223 height 26
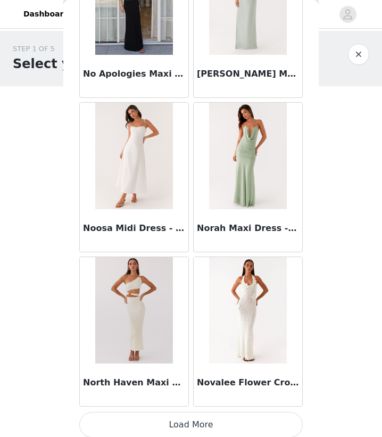
scroll to position [25867, 0]
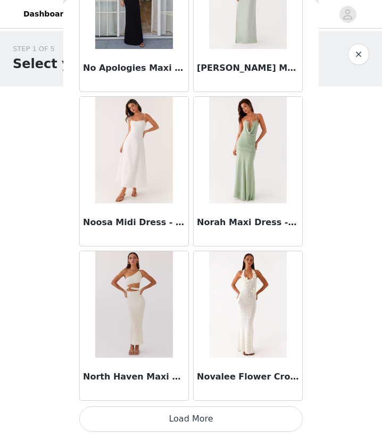
click at [186, 423] on button "Load More" at bounding box center [190, 419] width 223 height 26
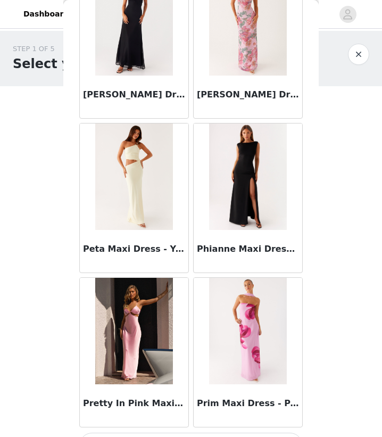
scroll to position [27410, 0]
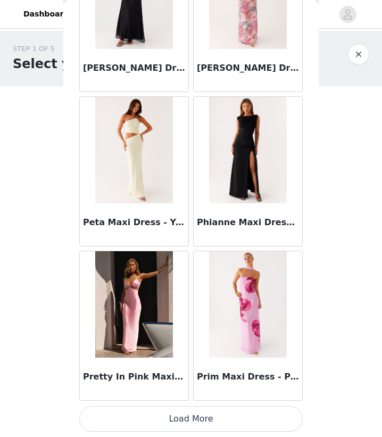
click at [203, 427] on button "Load More" at bounding box center [190, 419] width 223 height 26
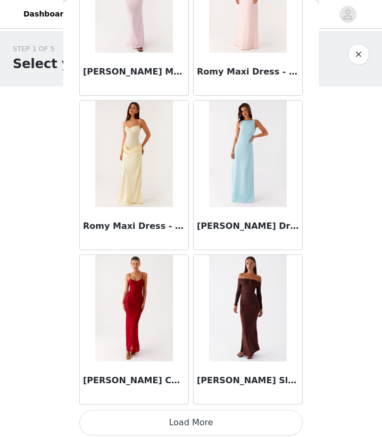
scroll to position [28952, 0]
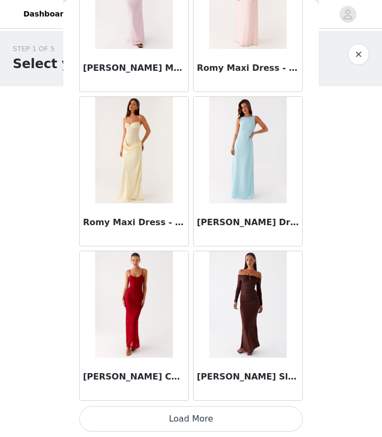
click at [204, 422] on button "Load More" at bounding box center [190, 419] width 223 height 26
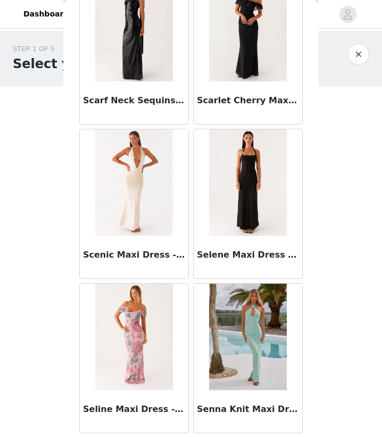
scroll to position [30494, 0]
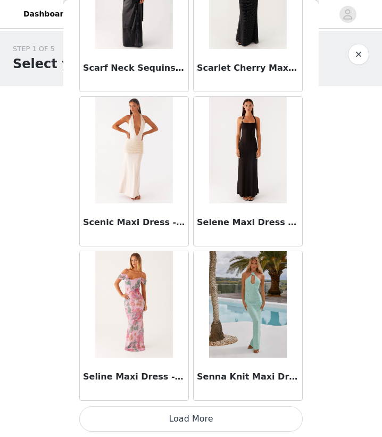
click at [207, 416] on button "Load More" at bounding box center [190, 419] width 223 height 26
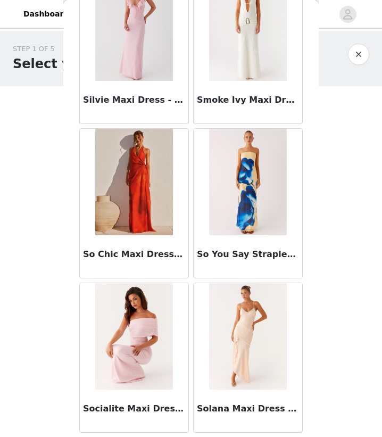
scroll to position [32036, 0]
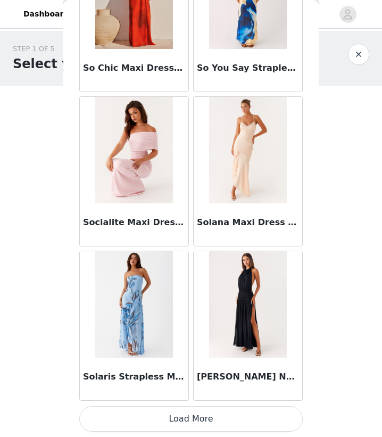
click at [183, 414] on button "Load More" at bounding box center [190, 419] width 223 height 26
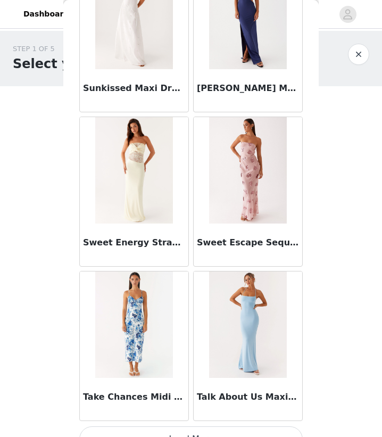
scroll to position [33579, 0]
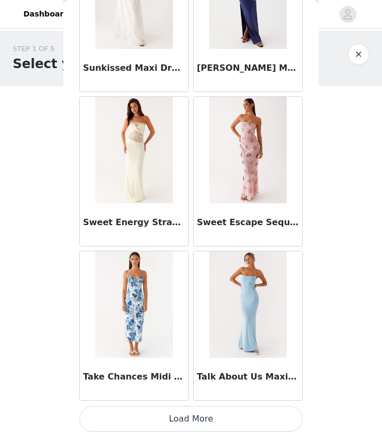
click at [189, 414] on button "Load More" at bounding box center [190, 419] width 223 height 26
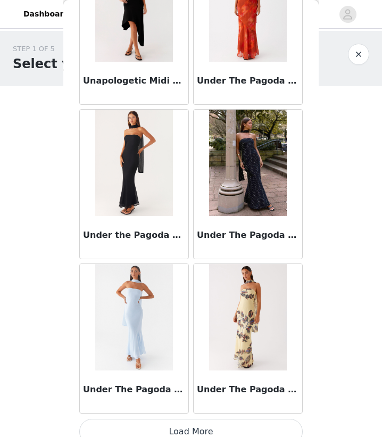
scroll to position [35121, 0]
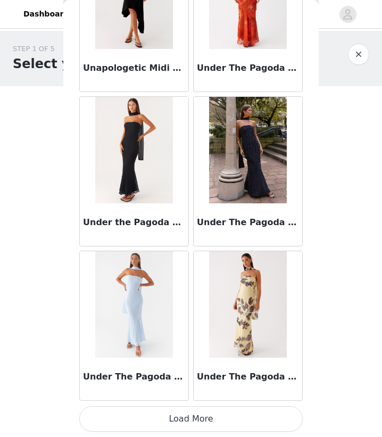
click at [188, 414] on button "Load More" at bounding box center [190, 419] width 223 height 26
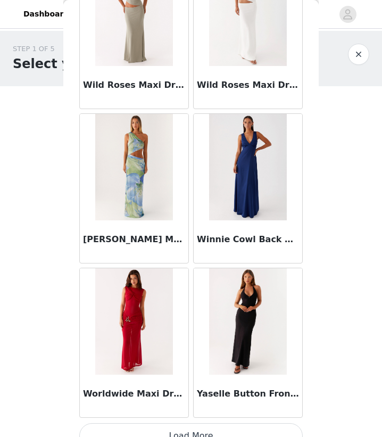
scroll to position [36663, 0]
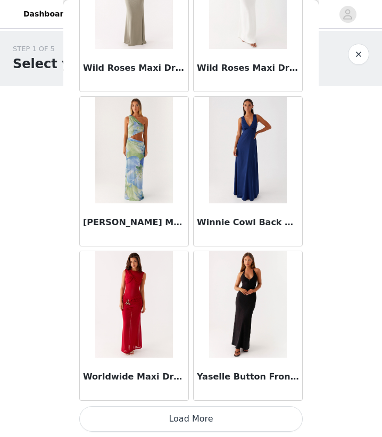
click at [195, 426] on button "Load More" at bounding box center [190, 419] width 223 height 26
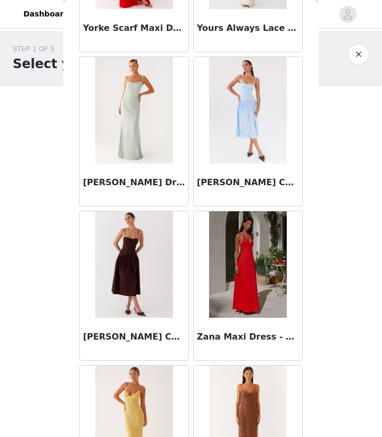
scroll to position [37246, 0]
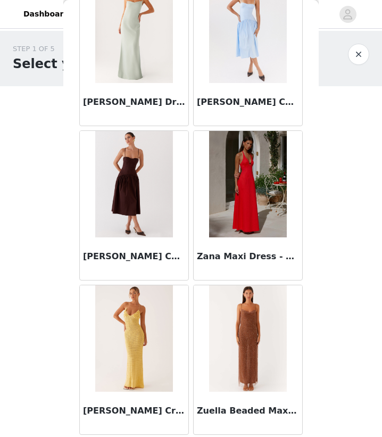
click at [358, 49] on button "button" at bounding box center [358, 54] width 21 height 21
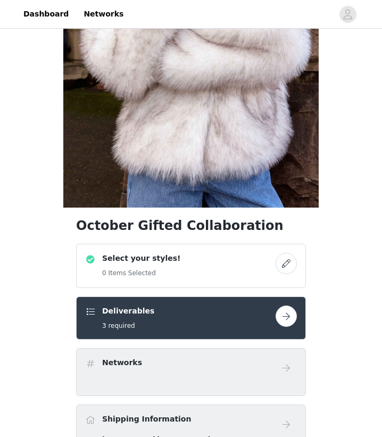
scroll to position [180, 0]
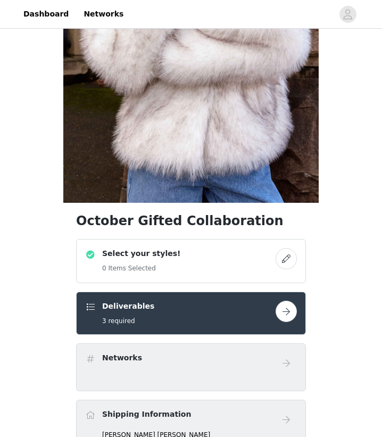
click at [282, 257] on button "button" at bounding box center [285, 258] width 21 height 21
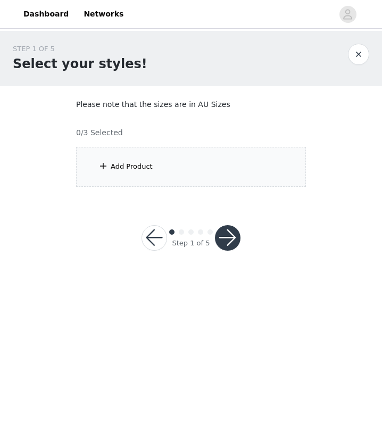
click at [198, 168] on div "Add Product" at bounding box center [191, 167] width 230 height 40
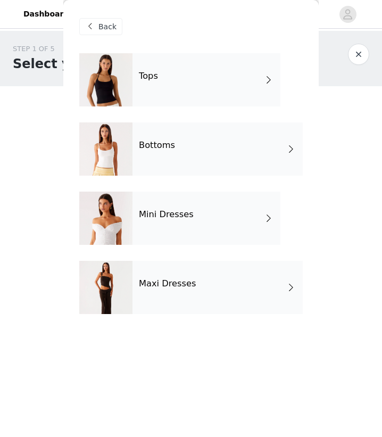
click at [189, 286] on h4 "Maxi Dresses" at bounding box center [167, 284] width 57 height 10
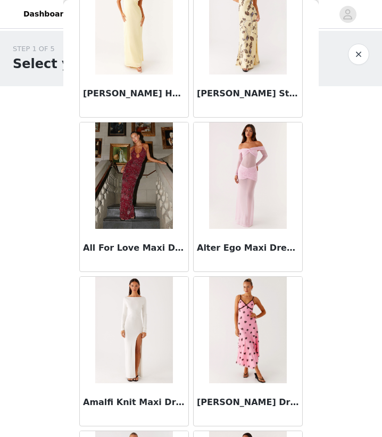
scroll to position [1191, 0]
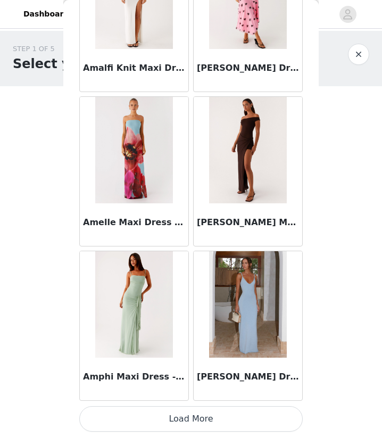
click at [213, 413] on button "Load More" at bounding box center [190, 419] width 223 height 26
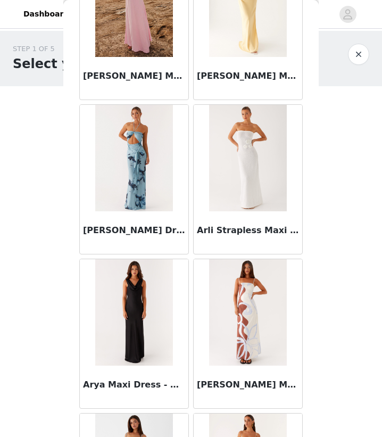
scroll to position [2733, 0]
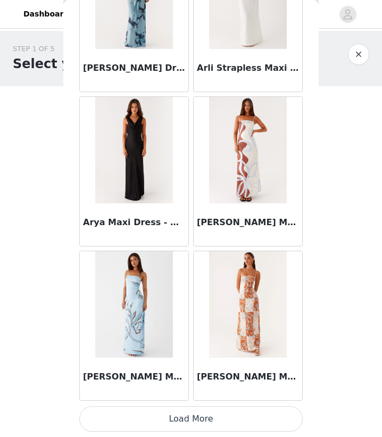
click at [204, 415] on button "Load More" at bounding box center [190, 419] width 223 height 26
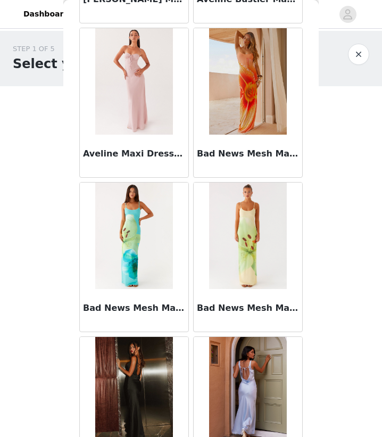
scroll to position [4275, 0]
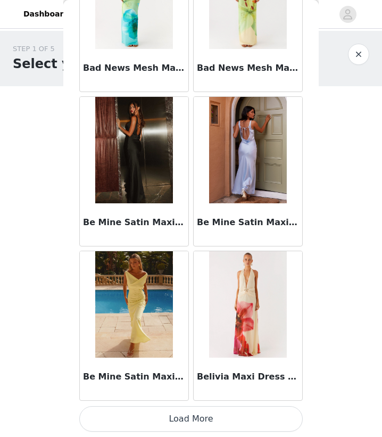
click at [202, 418] on button "Load More" at bounding box center [190, 419] width 223 height 26
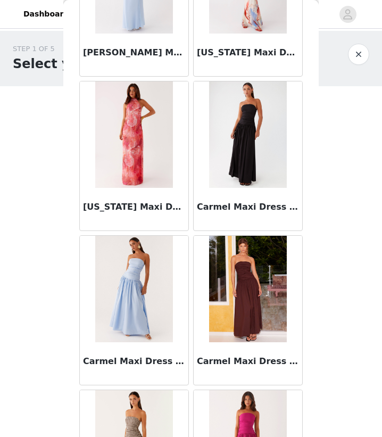
scroll to position [5818, 0]
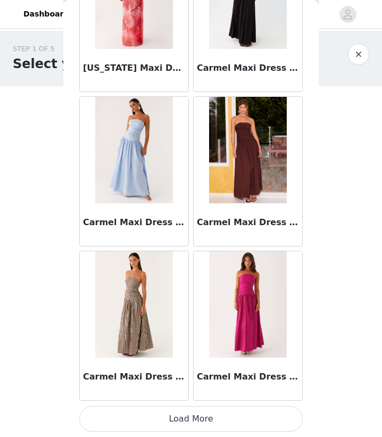
click at [210, 419] on button "Load More" at bounding box center [190, 419] width 223 height 26
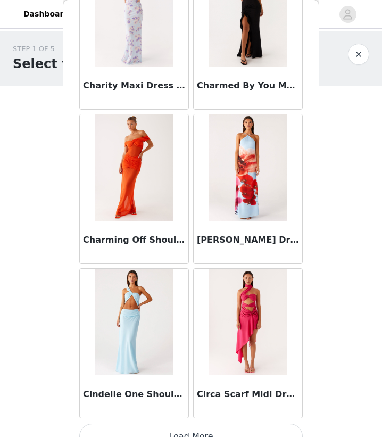
scroll to position [7360, 0]
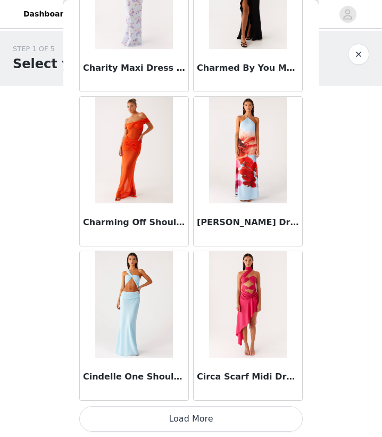
click at [208, 422] on button "Load More" at bounding box center [190, 419] width 223 height 26
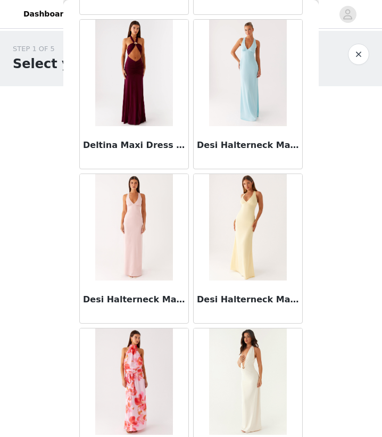
scroll to position [8902, 0]
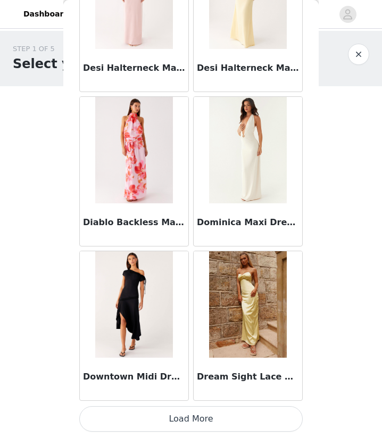
click at [211, 420] on button "Load More" at bounding box center [190, 419] width 223 height 26
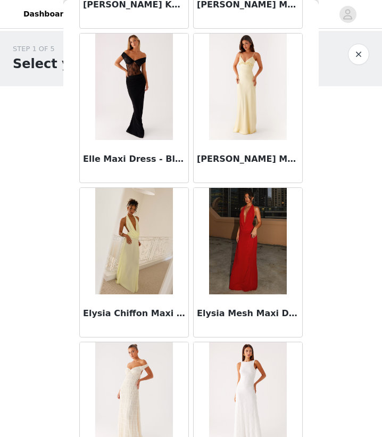
scroll to position [10444, 0]
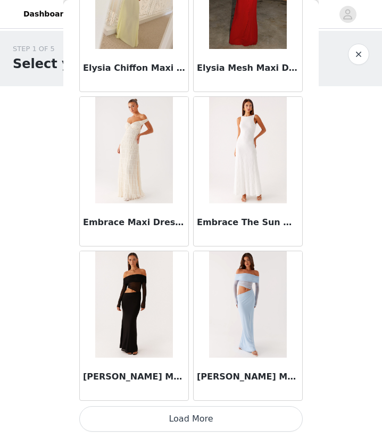
click at [201, 417] on button "Load More" at bounding box center [190, 419] width 223 height 26
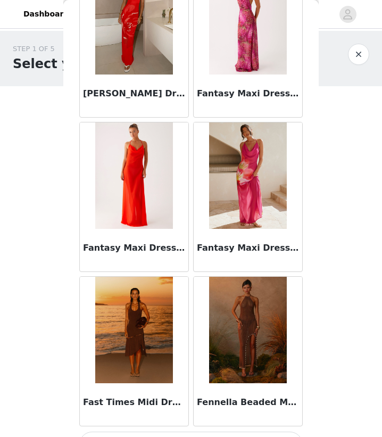
scroll to position [11987, 0]
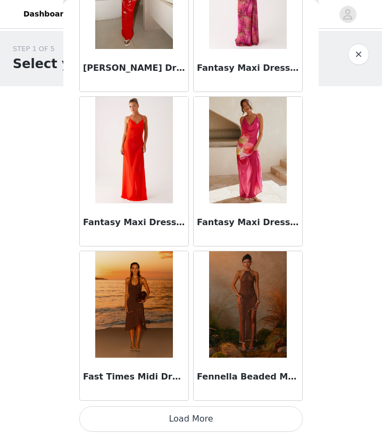
click at [205, 415] on button "Load More" at bounding box center [190, 419] width 223 height 26
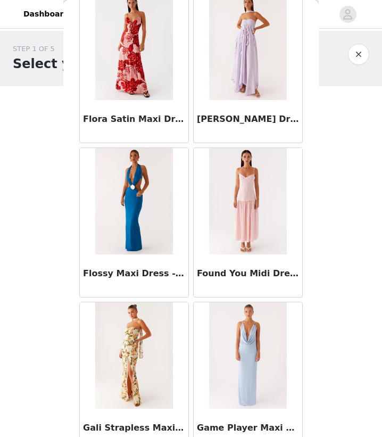
scroll to position [13529, 0]
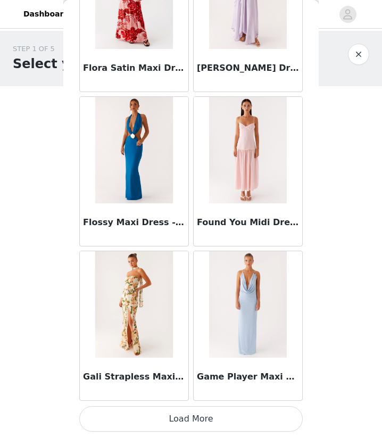
click at [187, 420] on button "Load More" at bounding box center [190, 419] width 223 height 26
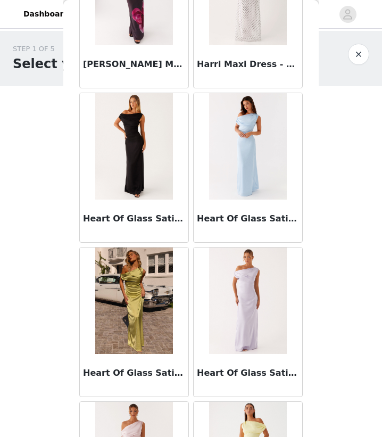
scroll to position [15071, 0]
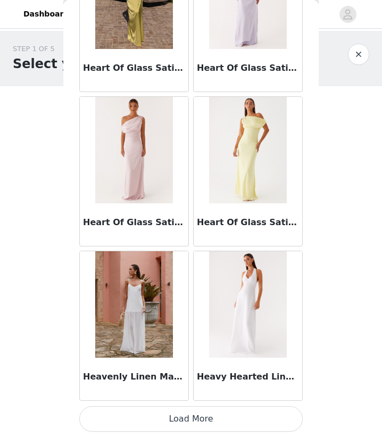
click at [194, 421] on button "Load More" at bounding box center [190, 419] width 223 height 26
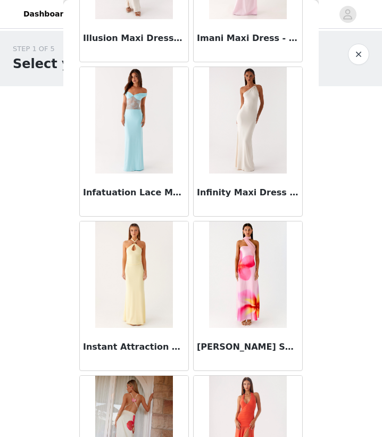
scroll to position [16614, 0]
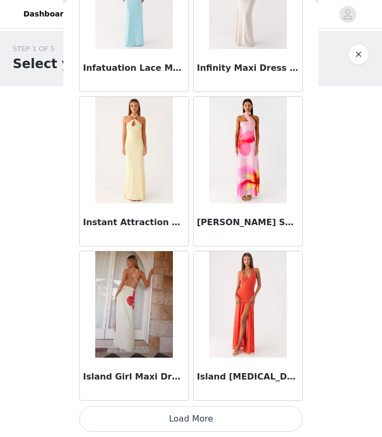
click at [188, 419] on button "Load More" at bounding box center [190, 419] width 223 height 26
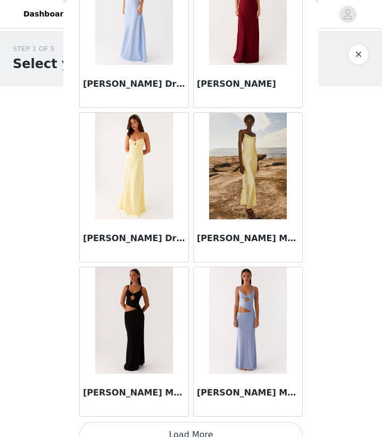
scroll to position [18156, 0]
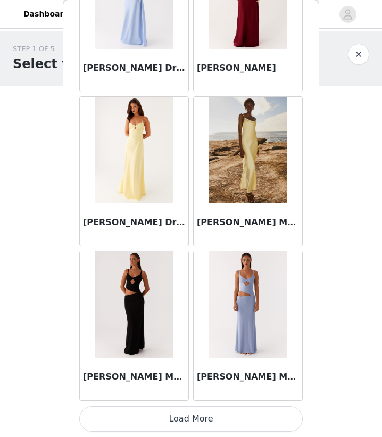
click at [137, 286] on img at bounding box center [133, 304] width 77 height 106
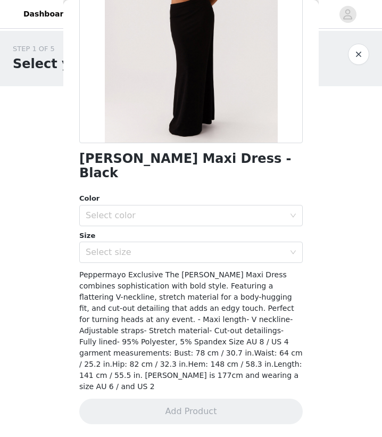
scroll to position [127, 0]
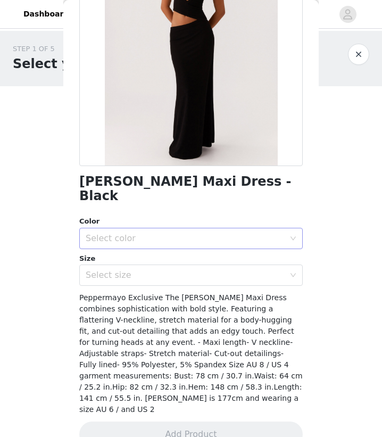
click at [187, 233] on div "Select color" at bounding box center [185, 238] width 199 height 11
click at [156, 249] on li "Black" at bounding box center [190, 247] width 223 height 17
click at [178, 270] on div "Select size" at bounding box center [185, 275] width 199 height 11
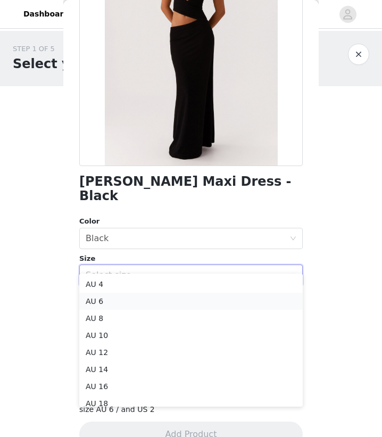
click at [148, 304] on li "AU 6" at bounding box center [190, 301] width 223 height 17
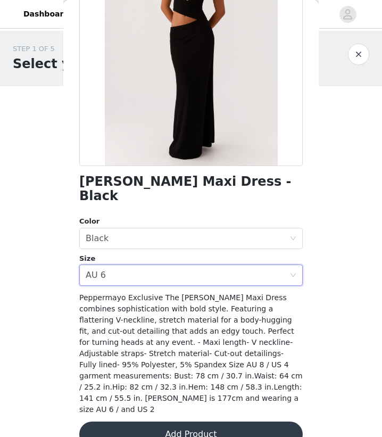
click at [190, 421] on button "Add Product" at bounding box center [190, 434] width 223 height 26
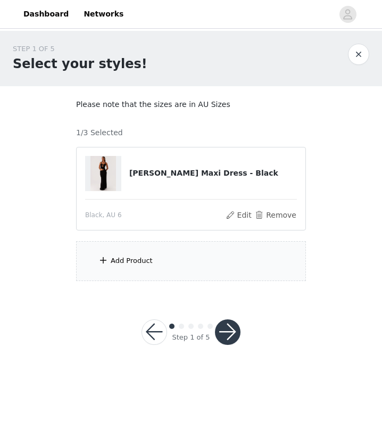
click at [145, 268] on div "Add Product" at bounding box center [191, 261] width 230 height 40
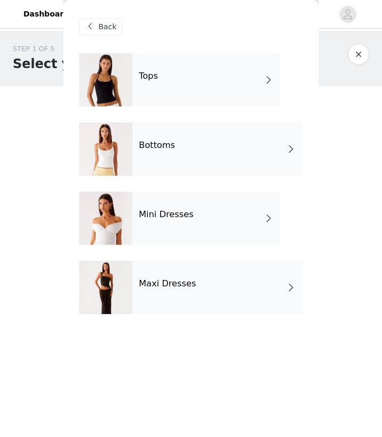
click at [164, 203] on div "Mini Dresses" at bounding box center [206, 217] width 148 height 53
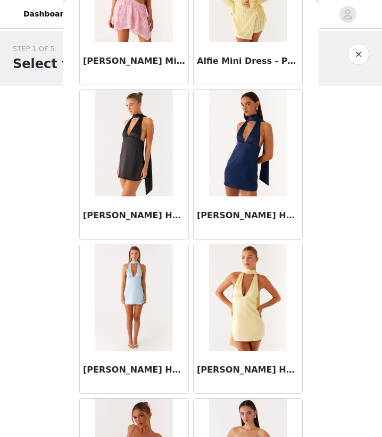
scroll to position [1191, 0]
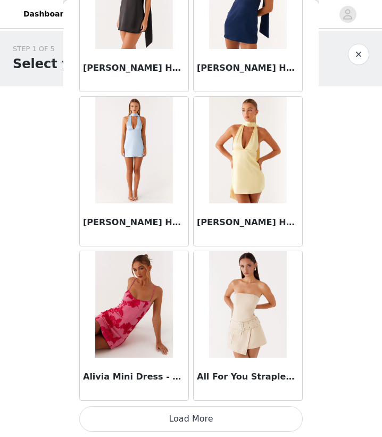
click at [194, 422] on button "Load More" at bounding box center [190, 419] width 223 height 26
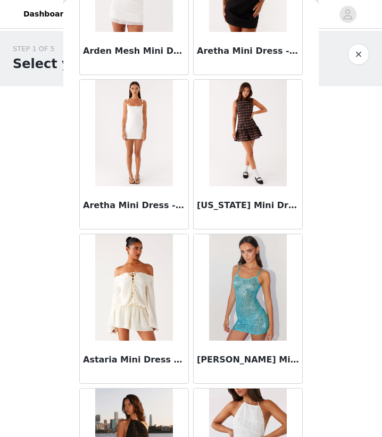
scroll to position [2733, 0]
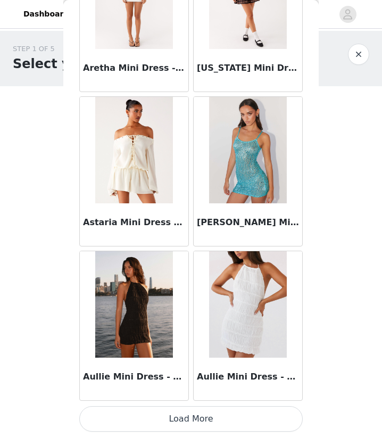
click at [198, 411] on button "Load More" at bounding box center [190, 419] width 223 height 26
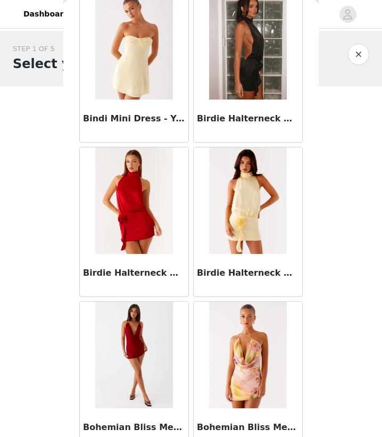
scroll to position [4275, 0]
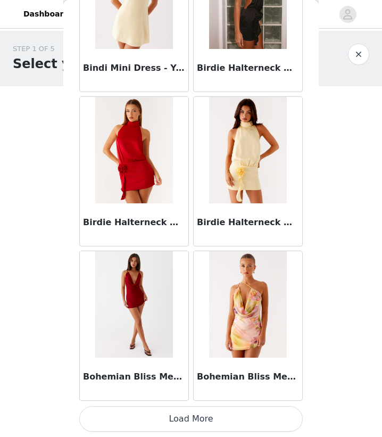
click at [194, 414] on button "Load More" at bounding box center [190, 419] width 223 height 26
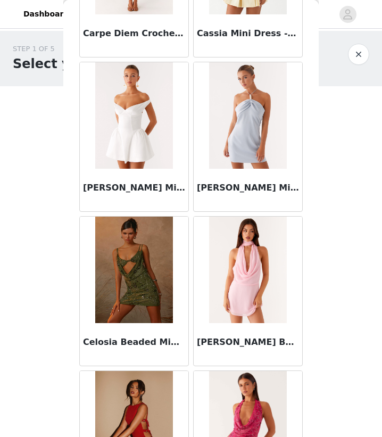
scroll to position [5818, 0]
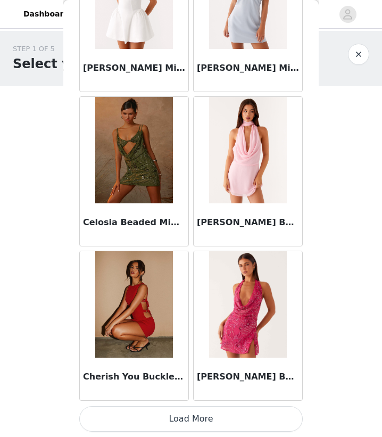
click at [196, 422] on button "Load More" at bounding box center [190, 419] width 223 height 26
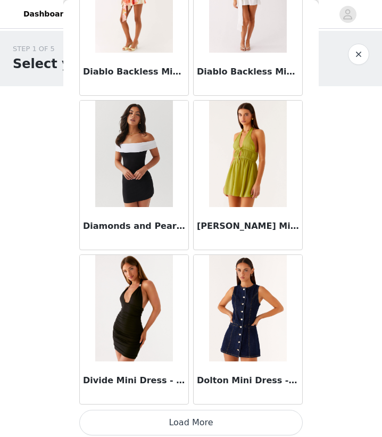
scroll to position [7360, 0]
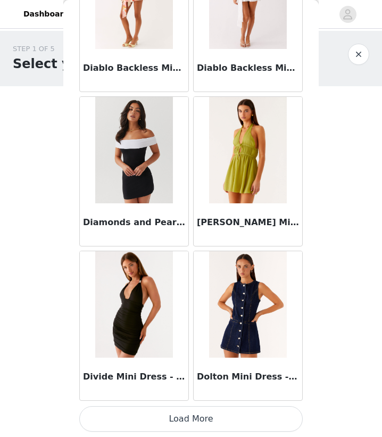
click at [195, 413] on button "Load More" at bounding box center [190, 419] width 223 height 26
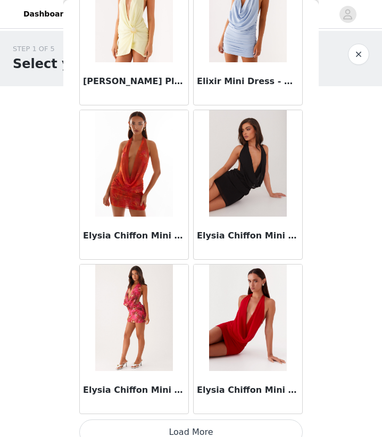
scroll to position [8902, 0]
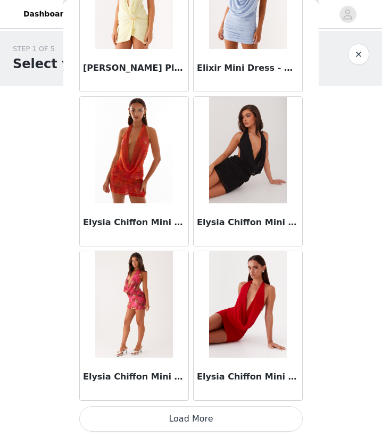
click at [185, 412] on button "Load More" at bounding box center [190, 419] width 223 height 26
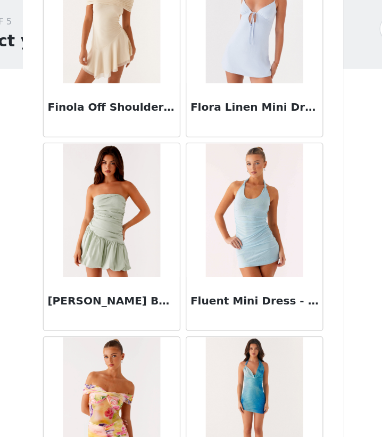
scroll to position [10444, 0]
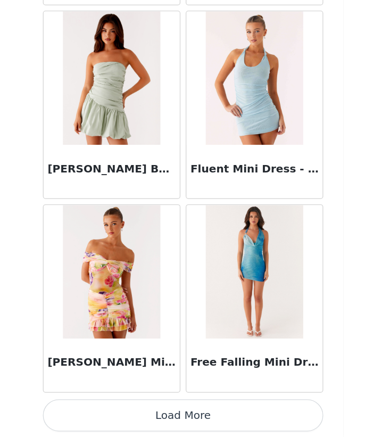
click at [196, 415] on button "Load More" at bounding box center [190, 419] width 223 height 26
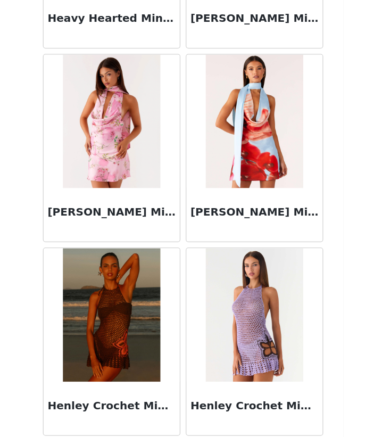
scroll to position [11987, 0]
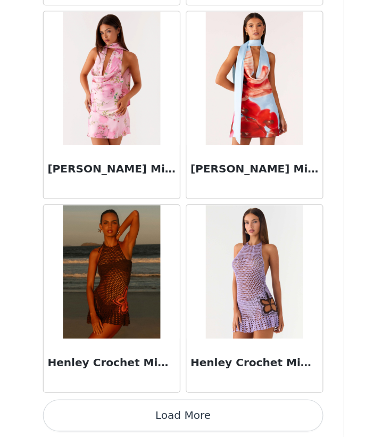
click at [190, 418] on button "Load More" at bounding box center [190, 419] width 223 height 26
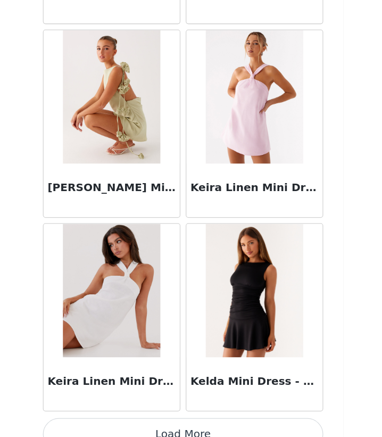
scroll to position [13529, 0]
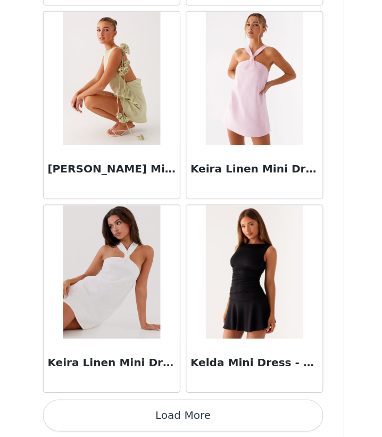
click at [200, 426] on button "Load More" at bounding box center [190, 419] width 223 height 26
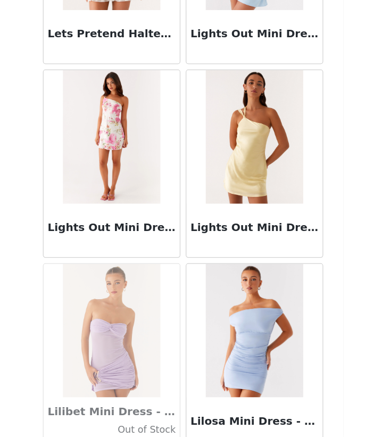
scroll to position [15071, 0]
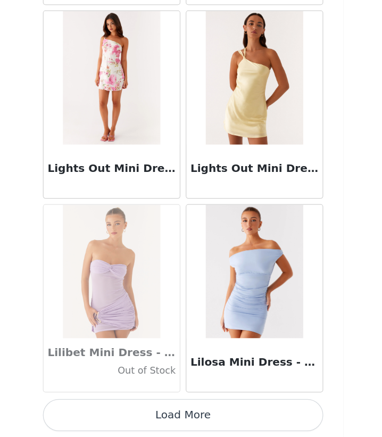
click at [197, 427] on button "Load More" at bounding box center [190, 419] width 223 height 26
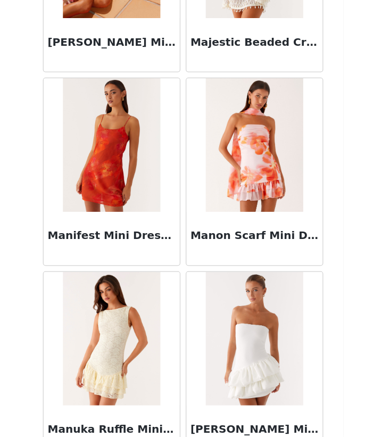
scroll to position [16614, 0]
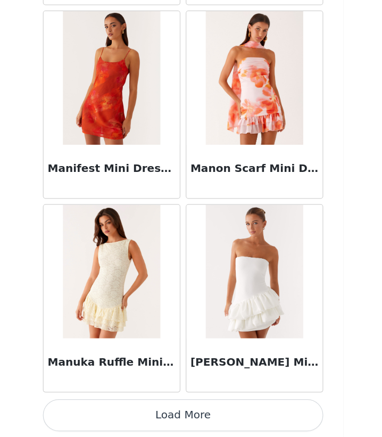
click at [200, 418] on button "Load More" at bounding box center [190, 419] width 223 height 26
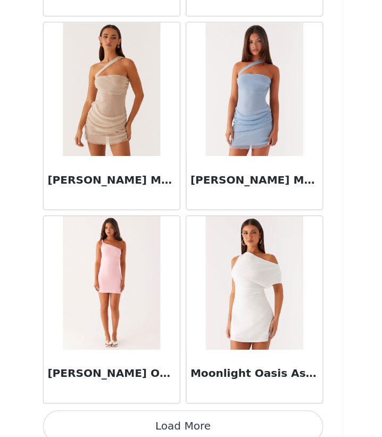
scroll to position [18156, 0]
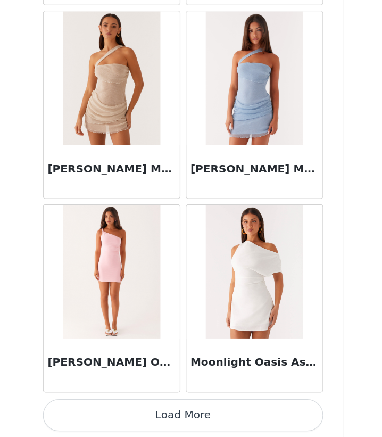
click at [198, 414] on button "Load More" at bounding box center [190, 419] width 223 height 26
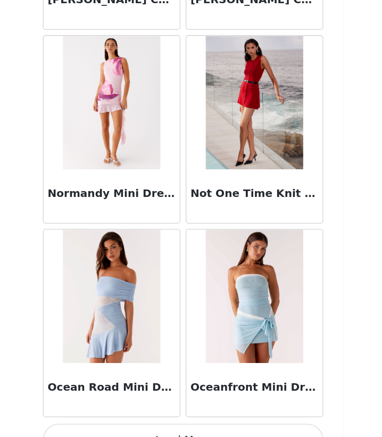
scroll to position [19698, 0]
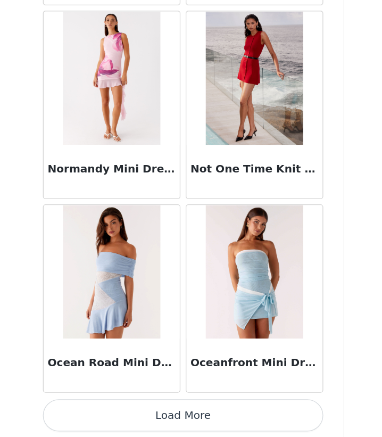
click at [184, 424] on button "Load More" at bounding box center [190, 419] width 223 height 26
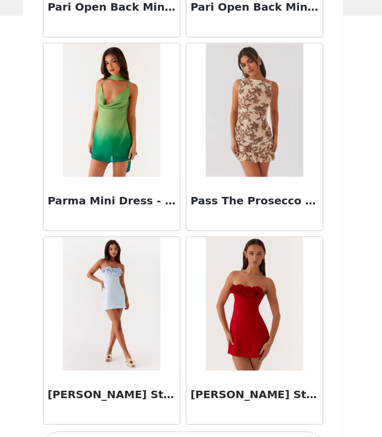
scroll to position [21240, 0]
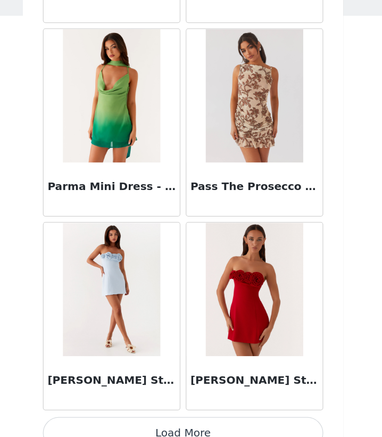
click at [192, 416] on button "Load More" at bounding box center [190, 419] width 223 height 26
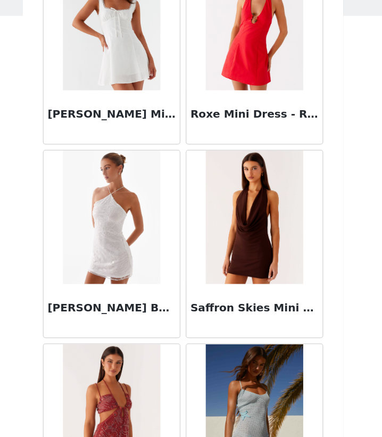
scroll to position [22783, 0]
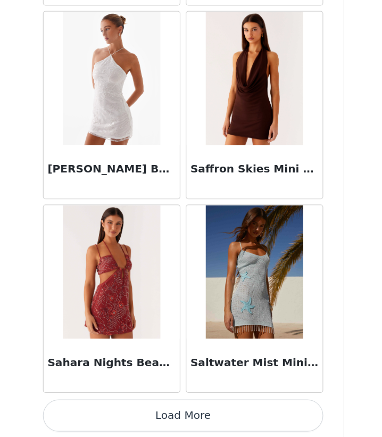
click at [175, 422] on button "Load More" at bounding box center [190, 419] width 223 height 26
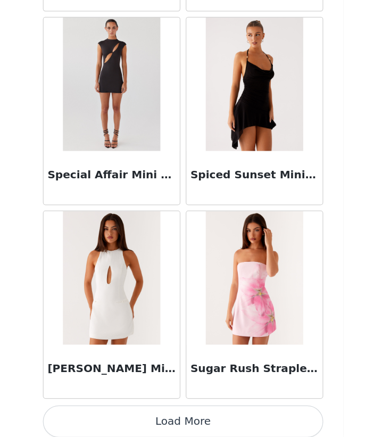
scroll to position [24325, 0]
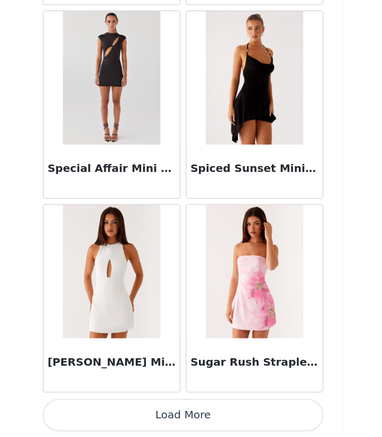
click at [187, 423] on button "Load More" at bounding box center [190, 419] width 223 height 26
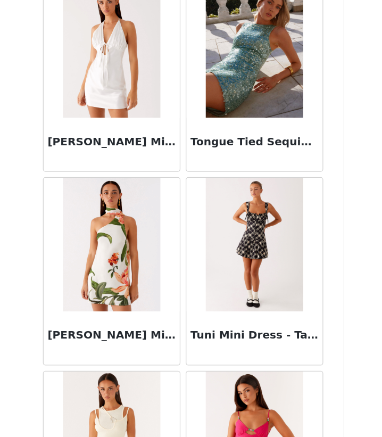
scroll to position [25867, 0]
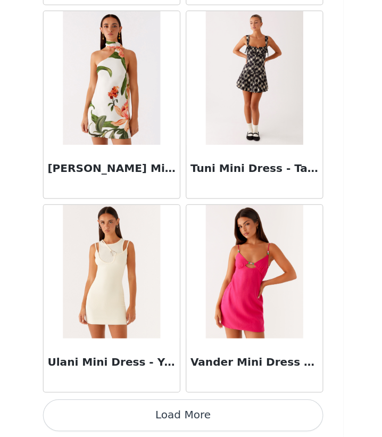
click at [189, 414] on button "Load More" at bounding box center [190, 419] width 223 height 26
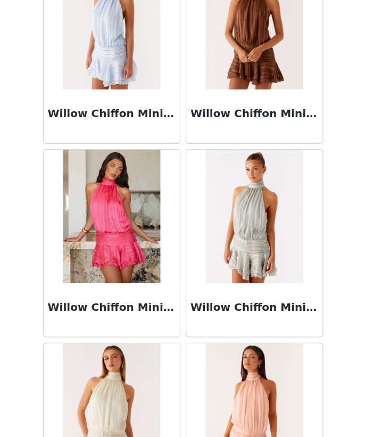
scroll to position [27410, 0]
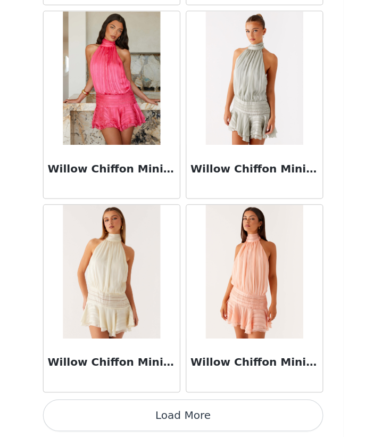
click at [189, 419] on button "Load More" at bounding box center [190, 419] width 223 height 26
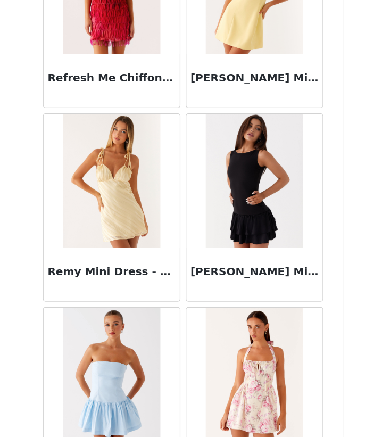
scroll to position [22251, 0]
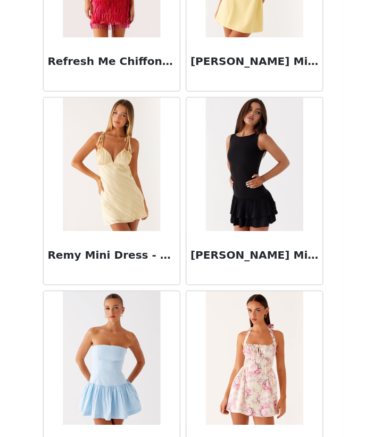
click at [240, 236] on img at bounding box center [247, 218] width 77 height 106
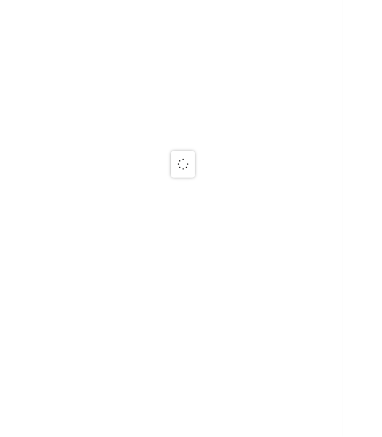
scroll to position [0, 0]
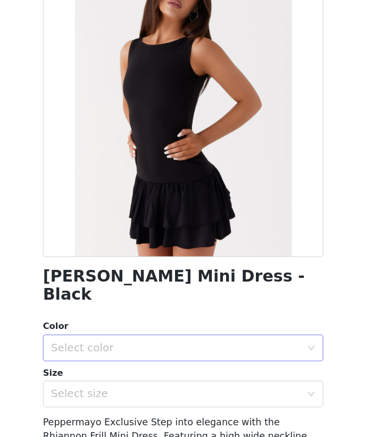
click at [209, 355] on div "Select color" at bounding box center [188, 365] width 204 height 20
click at [222, 379] on li "Black" at bounding box center [190, 373] width 223 height 17
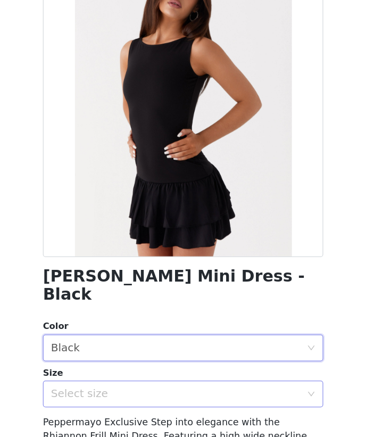
click at [238, 396] on div "Select size" at bounding box center [185, 401] width 199 height 11
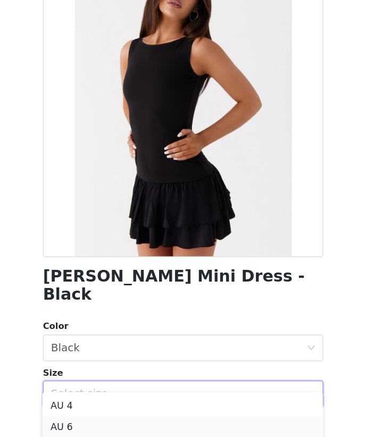
click at [104, 429] on li "AU 6" at bounding box center [190, 427] width 223 height 17
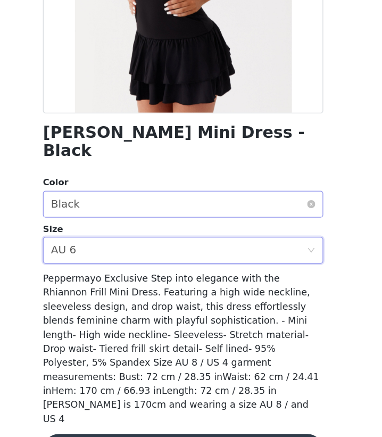
scroll to position [115, 0]
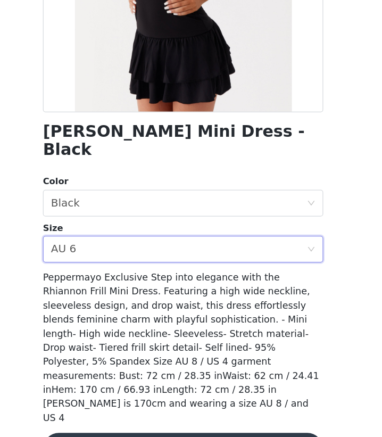
click at [231, 432] on button "Add Product" at bounding box center [190, 445] width 223 height 26
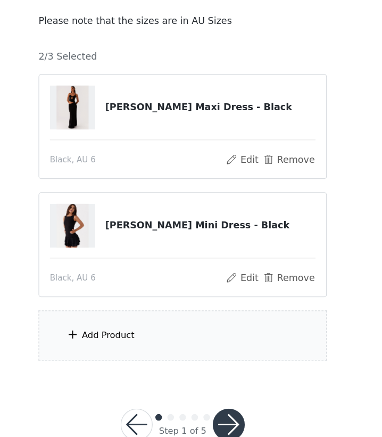
click at [185, 351] on div "Add Product" at bounding box center [191, 355] width 230 height 40
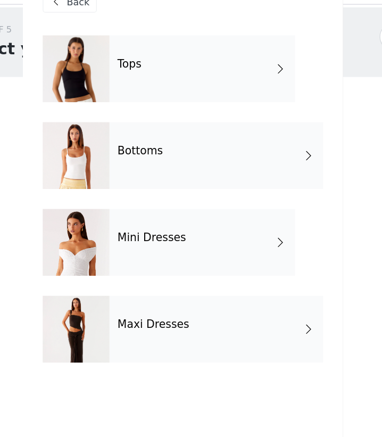
click at [219, 174] on div "Bottoms" at bounding box center [217, 148] width 170 height 53
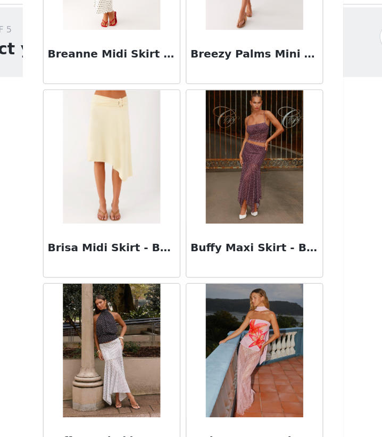
scroll to position [28, 0]
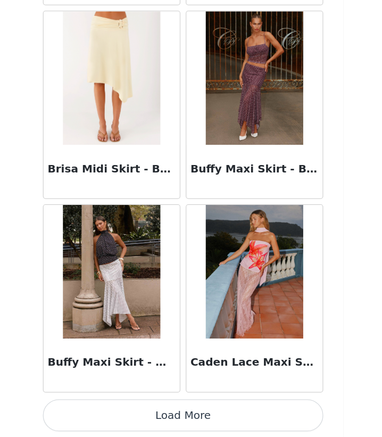
click at [200, 418] on button "Load More" at bounding box center [190, 419] width 223 height 26
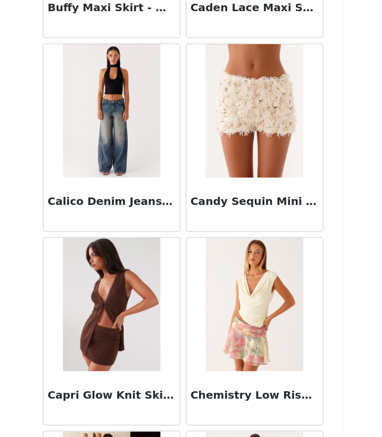
scroll to position [1474, 0]
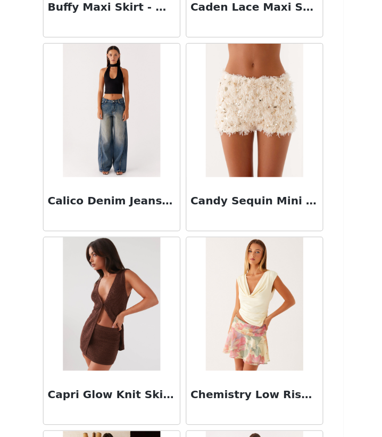
click at [153, 191] on img at bounding box center [133, 175] width 77 height 106
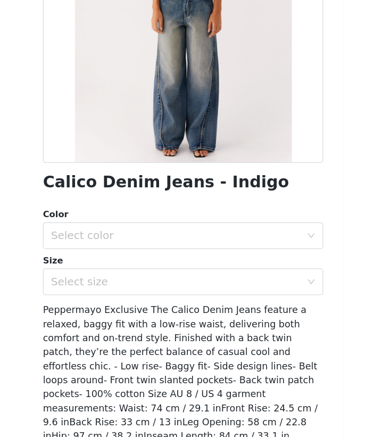
scroll to position [90, 0]
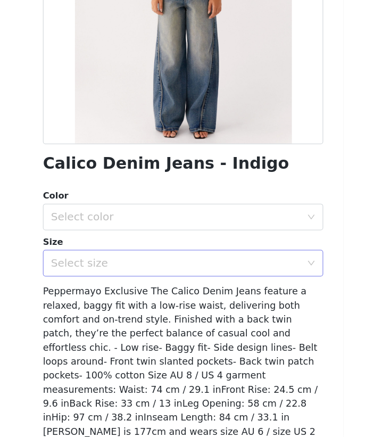
click at [149, 297] on div "Select size" at bounding box center [185, 297] width 199 height 11
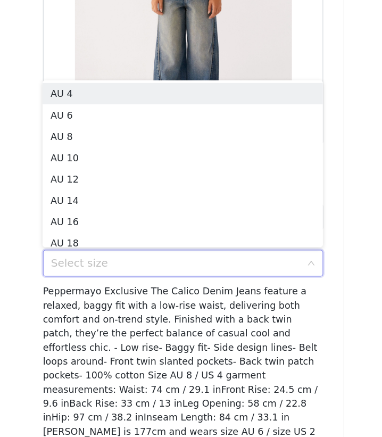
click at [60, 289] on div "STEP 1 OF 5 Select your styles! Please note that the sizes are in AU Sizes 2/3 …" at bounding box center [191, 181] width 382 height 357
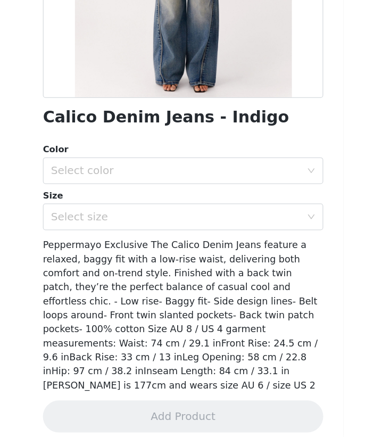
scroll to position [0, 0]
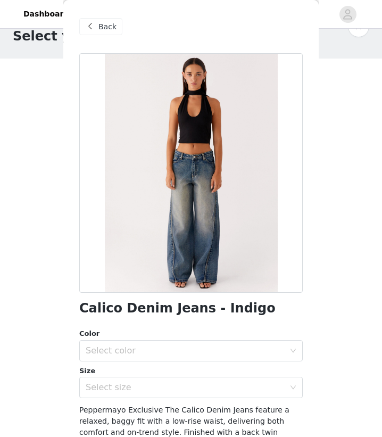
click at [96, 33] on div "Back" at bounding box center [100, 26] width 43 height 17
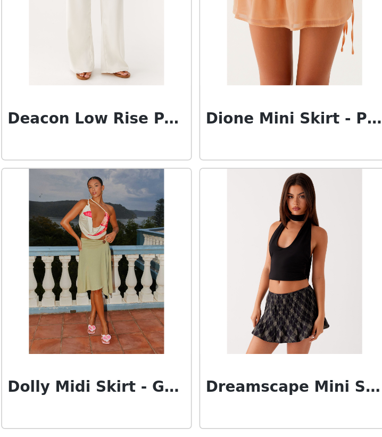
scroll to position [28, 0]
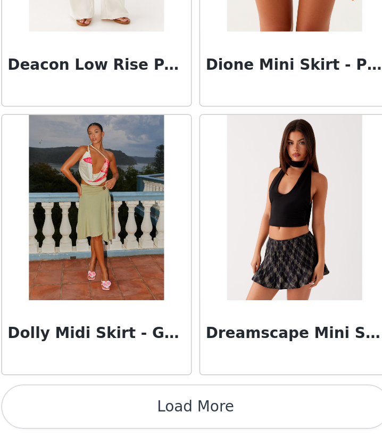
click at [197, 414] on button "Load More" at bounding box center [190, 419] width 223 height 26
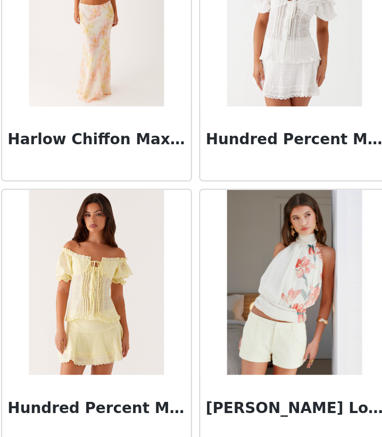
scroll to position [4275, 0]
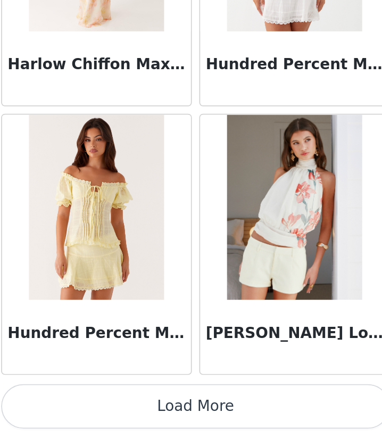
click at [192, 415] on button "Load More" at bounding box center [190, 419] width 223 height 26
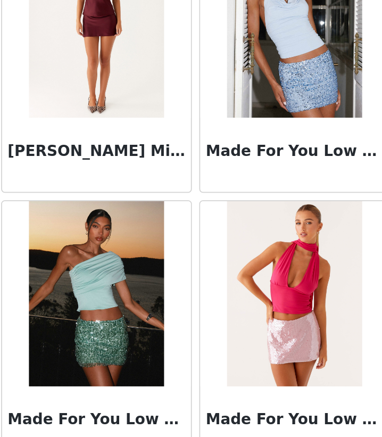
scroll to position [5818, 0]
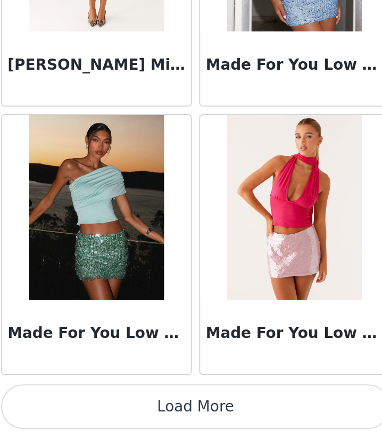
click at [190, 421] on button "Load More" at bounding box center [190, 419] width 223 height 26
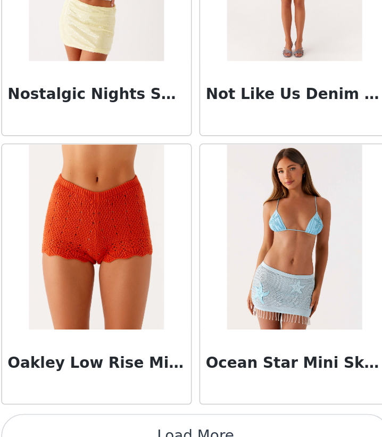
scroll to position [7360, 0]
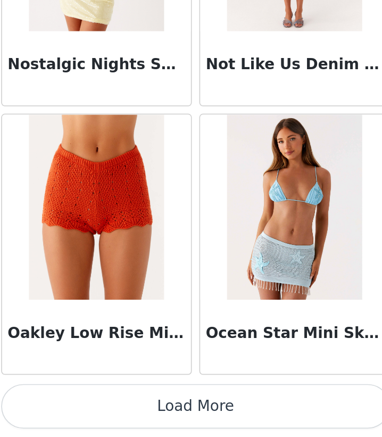
click at [188, 424] on button "Load More" at bounding box center [190, 419] width 223 height 26
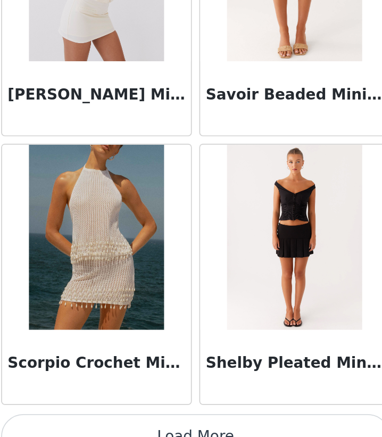
scroll to position [8902, 0]
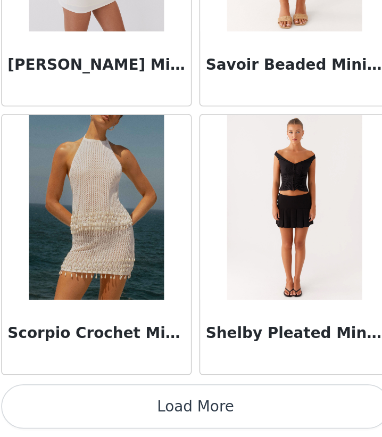
click at [190, 425] on button "Load More" at bounding box center [190, 419] width 223 height 26
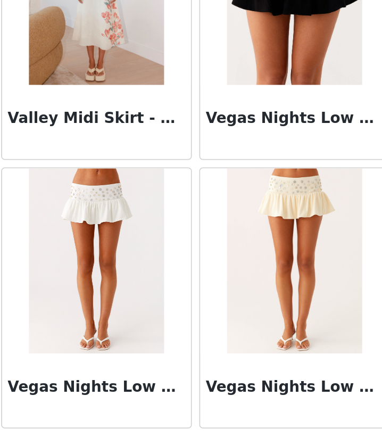
scroll to position [10444, 0]
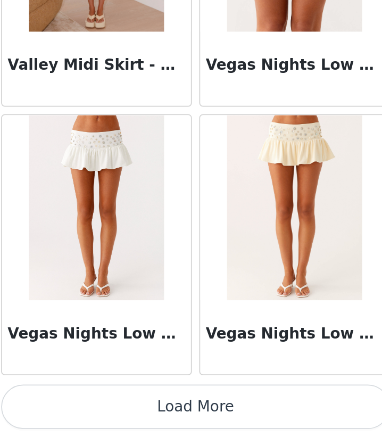
click at [204, 422] on button "Load More" at bounding box center [190, 419] width 223 height 26
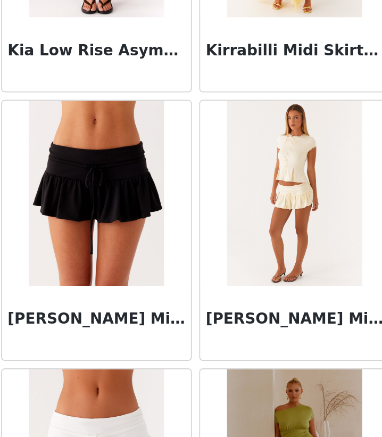
scroll to position [5053, 0]
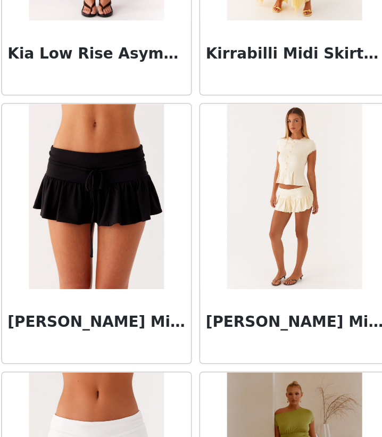
click at [258, 298] on img at bounding box center [247, 298] width 77 height 106
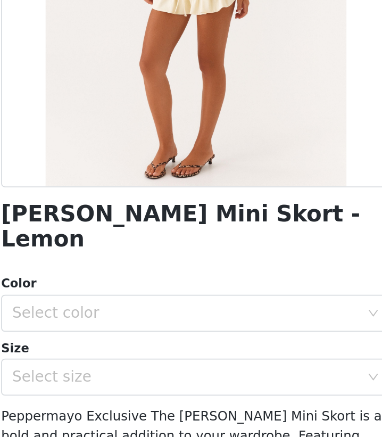
scroll to position [27, 0]
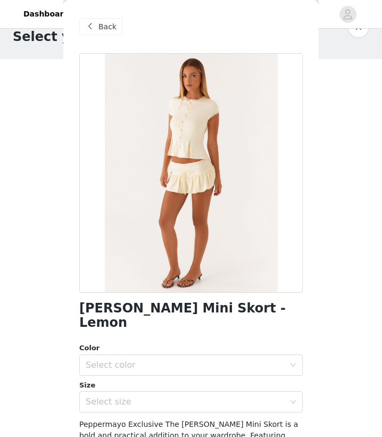
click at [102, 33] on div "Back" at bounding box center [100, 26] width 43 height 17
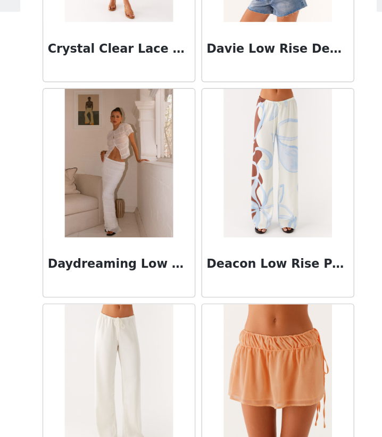
scroll to position [2562, 0]
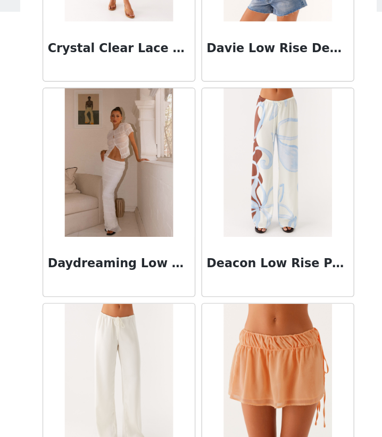
click at [139, 171] on img at bounding box center [133, 167] width 77 height 106
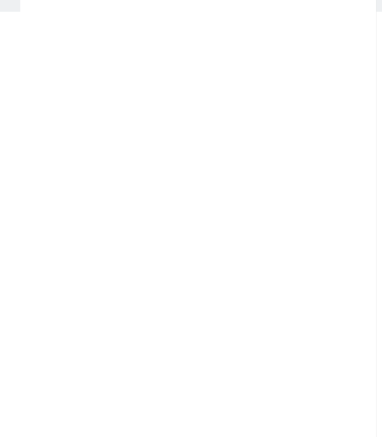
scroll to position [0, 0]
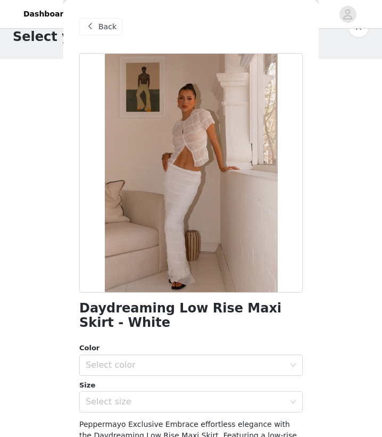
click at [98, 19] on div "Back" at bounding box center [100, 26] width 43 height 17
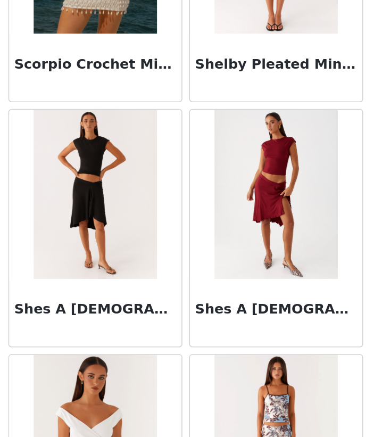
scroll to position [9236, 0]
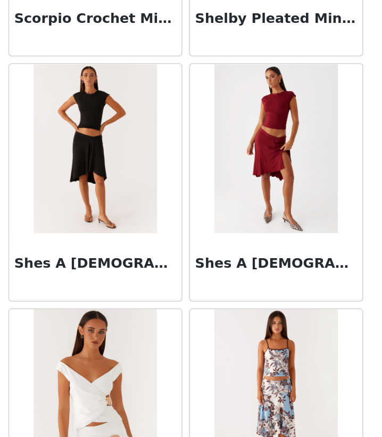
click at [151, 131] on img at bounding box center [133, 124] width 77 height 106
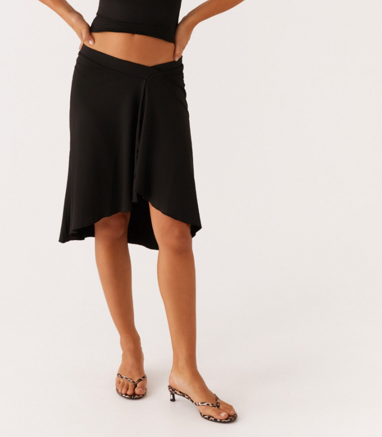
scroll to position [81, 0]
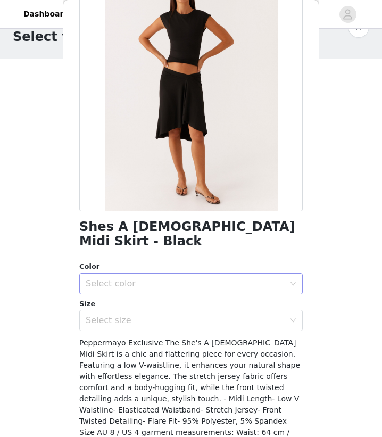
click at [140, 278] on div "Select color" at bounding box center [185, 283] width 199 height 11
click at [158, 288] on li "Black" at bounding box center [190, 292] width 223 height 17
click at [182, 315] on div "Select size" at bounding box center [185, 320] width 199 height 11
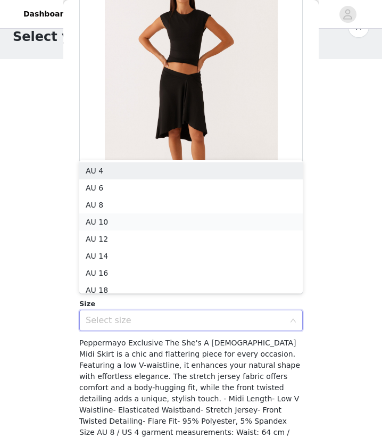
scroll to position [5, 0]
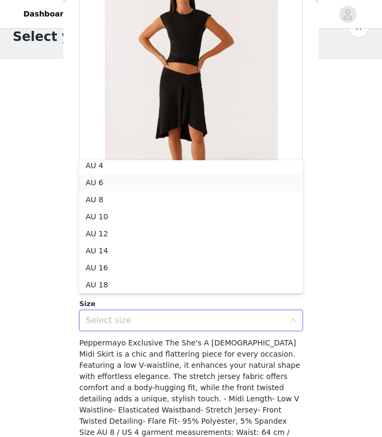
click at [121, 183] on li "AU 6" at bounding box center [190, 182] width 223 height 17
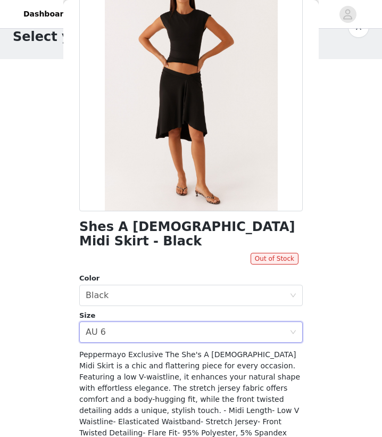
scroll to position [0, 0]
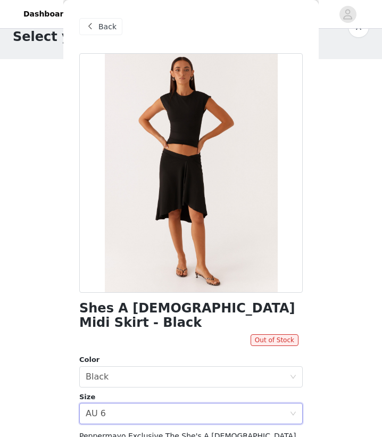
click at [107, 26] on span "Back" at bounding box center [107, 26] width 18 height 11
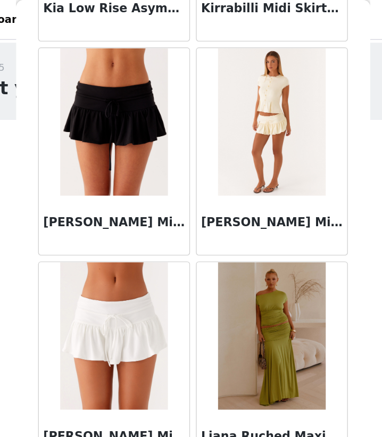
scroll to position [5264, 0]
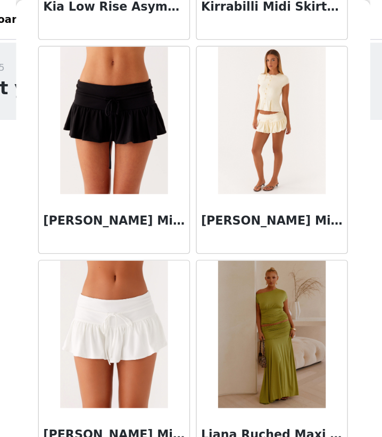
click at [135, 102] on img at bounding box center [133, 87] width 77 height 106
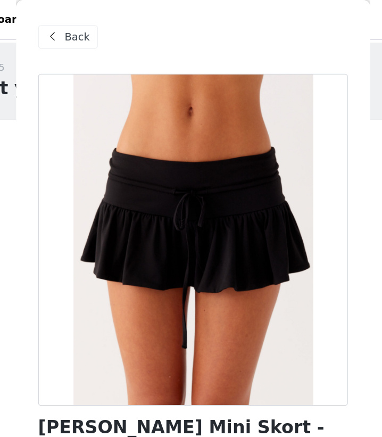
scroll to position [115, 0]
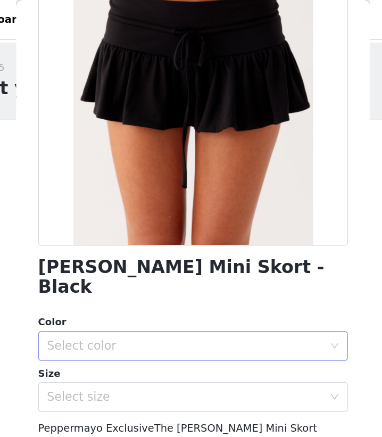
click at [186, 244] on div "Select color" at bounding box center [185, 249] width 199 height 11
click at [149, 262] on li "Black" at bounding box center [190, 258] width 223 height 17
click at [156, 281] on div "Select size" at bounding box center [185, 286] width 199 height 11
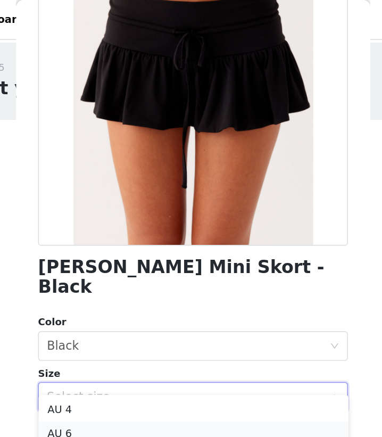
click at [122, 311] on li "AU 6" at bounding box center [190, 312] width 223 height 17
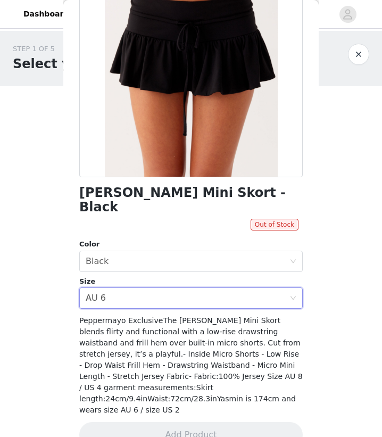
scroll to position [0, 0]
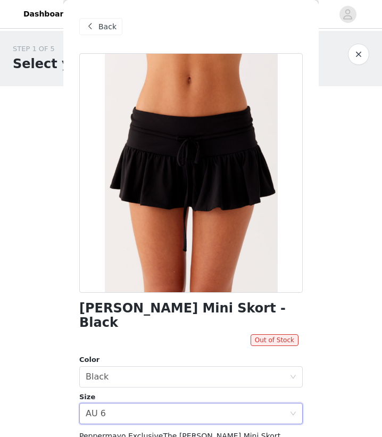
click at [105, 31] on span "Back" at bounding box center [107, 26] width 18 height 11
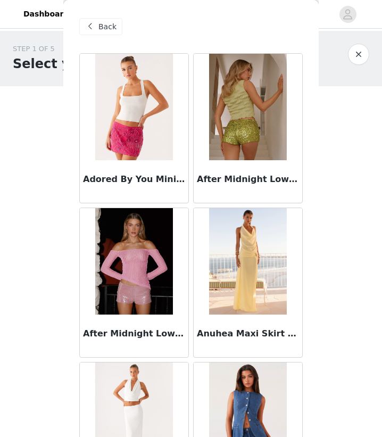
click at [101, 21] on span "Back" at bounding box center [107, 26] width 18 height 11
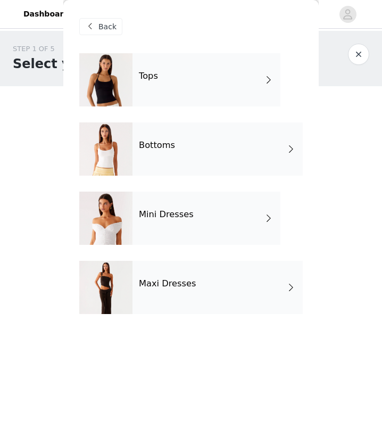
click at [195, 87] on div "Tops" at bounding box center [206, 79] width 148 height 53
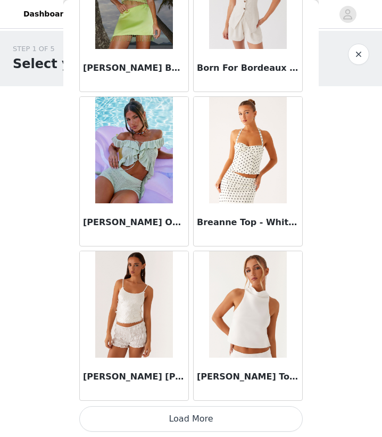
scroll to position [28, 0]
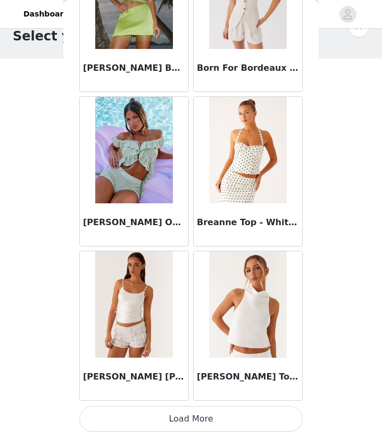
click at [201, 417] on button "Load More" at bounding box center [190, 419] width 223 height 26
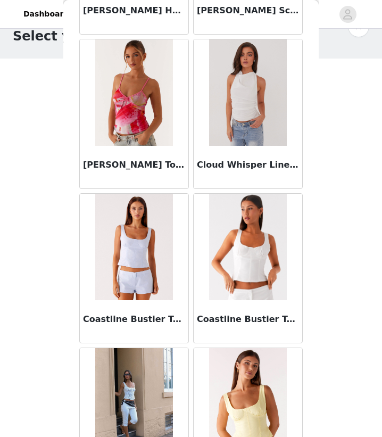
scroll to position [2733, 0]
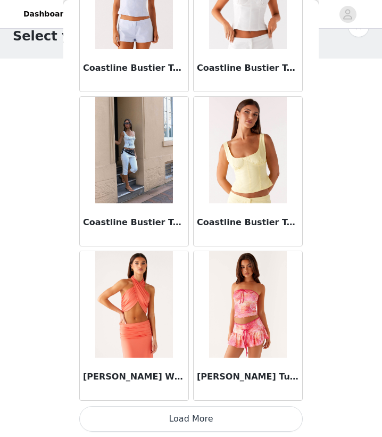
click at [205, 428] on button "Load More" at bounding box center [190, 419] width 223 height 26
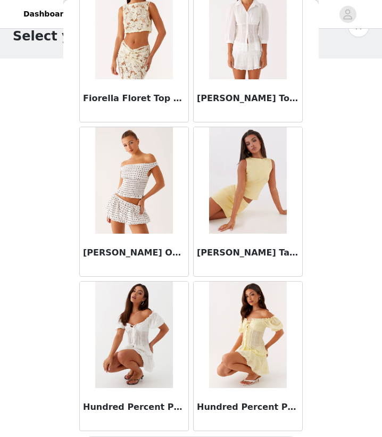
scroll to position [4275, 0]
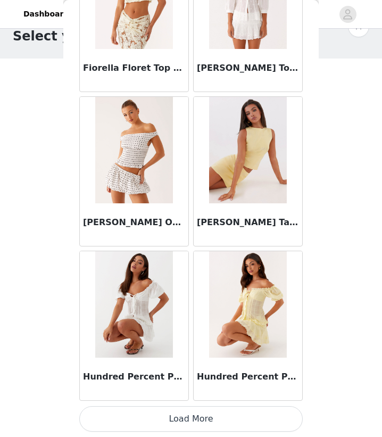
click at [218, 416] on button "Load More" at bounding box center [190, 419] width 223 height 26
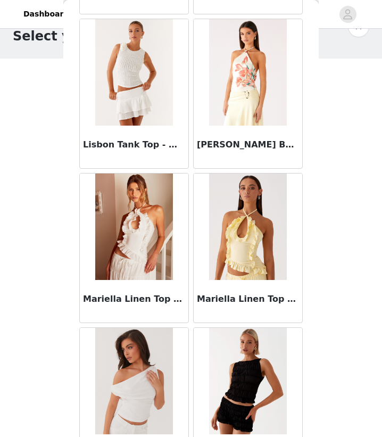
scroll to position [5818, 0]
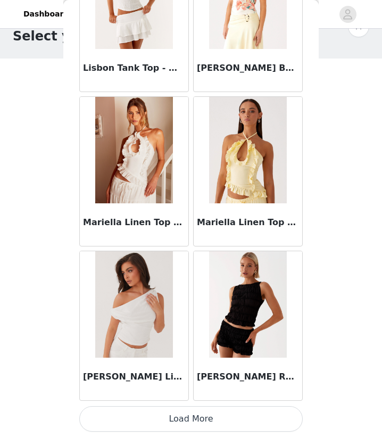
click at [217, 419] on button "Load More" at bounding box center [190, 419] width 223 height 26
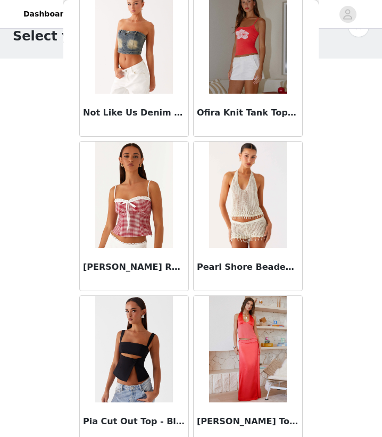
scroll to position [7360, 0]
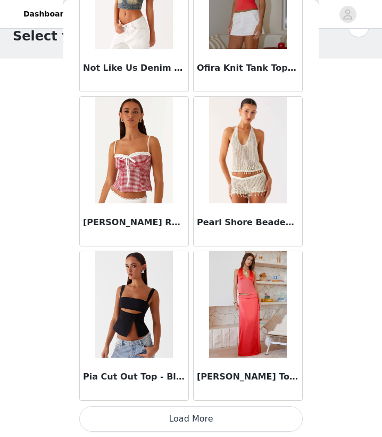
click at [213, 417] on button "Load More" at bounding box center [190, 419] width 223 height 26
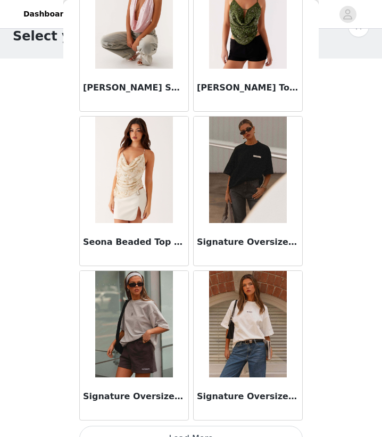
scroll to position [8902, 0]
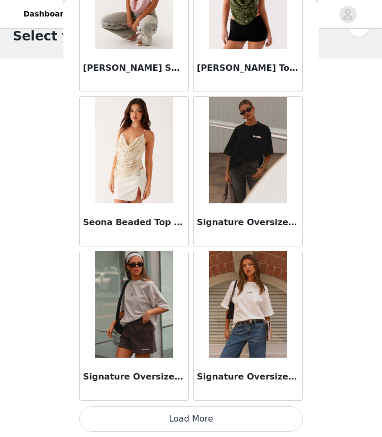
click at [214, 423] on button "Load More" at bounding box center [190, 419] width 223 height 26
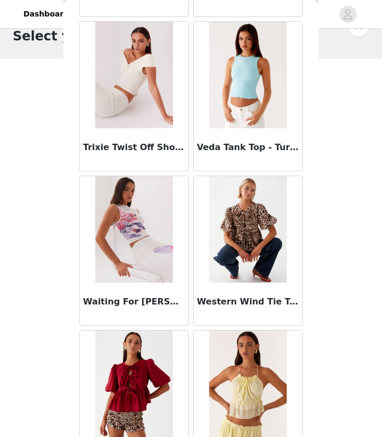
scroll to position [10444, 0]
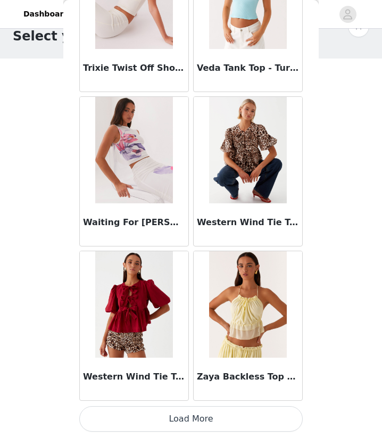
click at [207, 417] on button "Load More" at bounding box center [190, 419] width 223 height 26
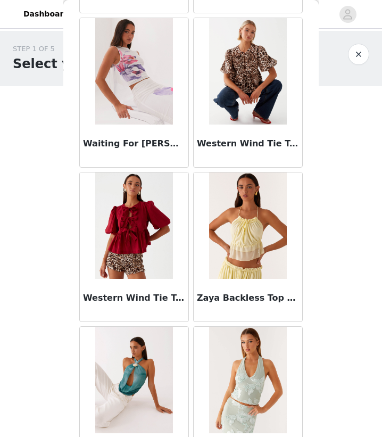
scroll to position [10481, 0]
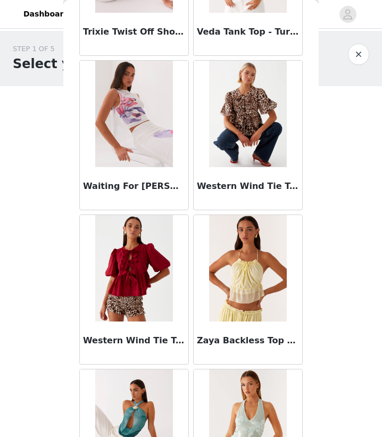
click at [358, 55] on button "button" at bounding box center [358, 54] width 21 height 21
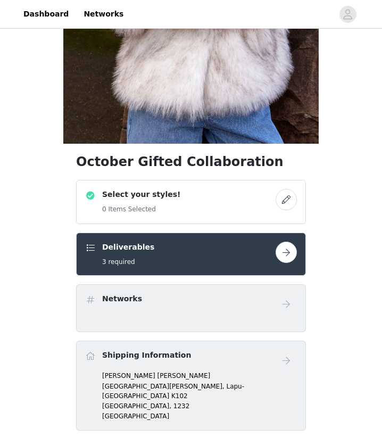
scroll to position [250, 0]
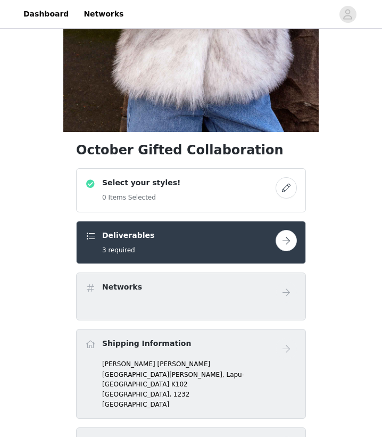
click at [283, 183] on button "button" at bounding box center [285, 187] width 21 height 21
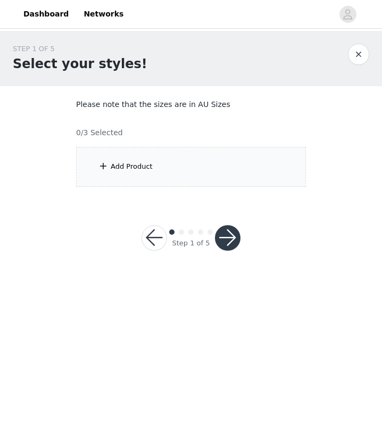
click at [204, 163] on div "Add Product" at bounding box center [191, 167] width 230 height 40
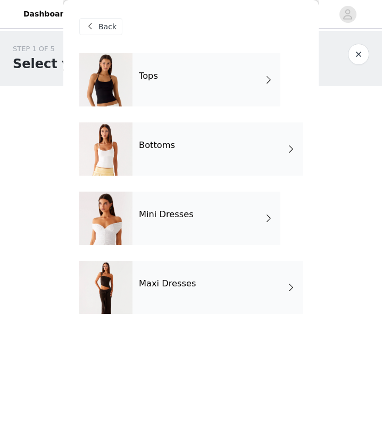
click at [204, 163] on div "Bottoms" at bounding box center [217, 148] width 170 height 53
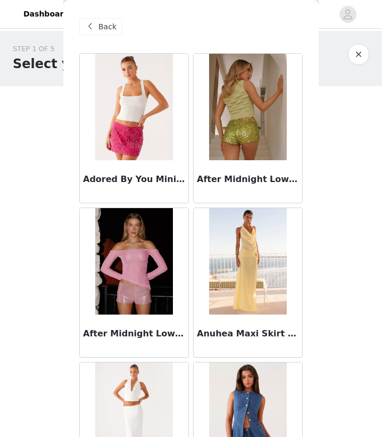
click at [106, 31] on span "Back" at bounding box center [107, 26] width 18 height 11
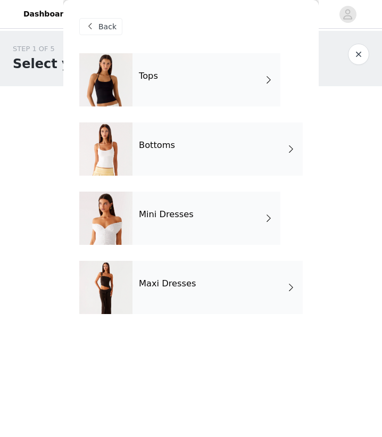
click at [229, 219] on div "Mini Dresses" at bounding box center [206, 217] width 148 height 53
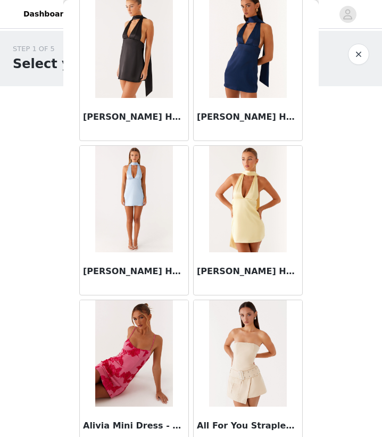
scroll to position [1191, 0]
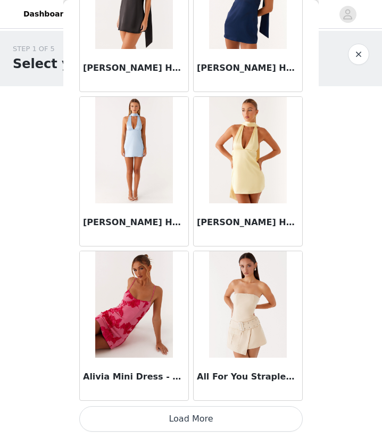
click at [198, 423] on button "Load More" at bounding box center [190, 419] width 223 height 26
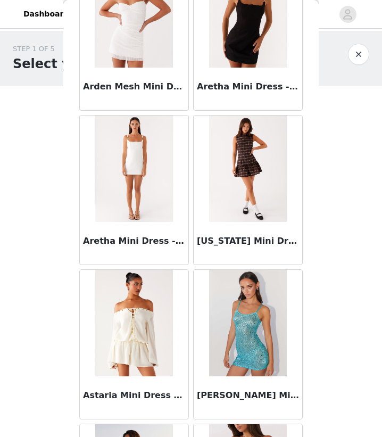
scroll to position [2733, 0]
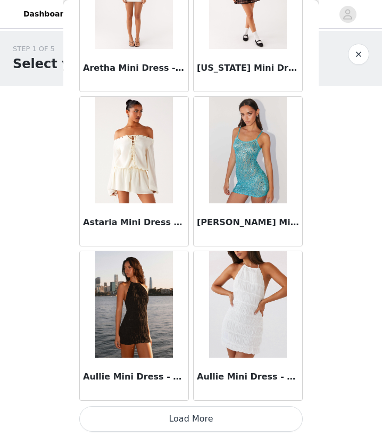
click at [197, 416] on button "Load More" at bounding box center [190, 419] width 223 height 26
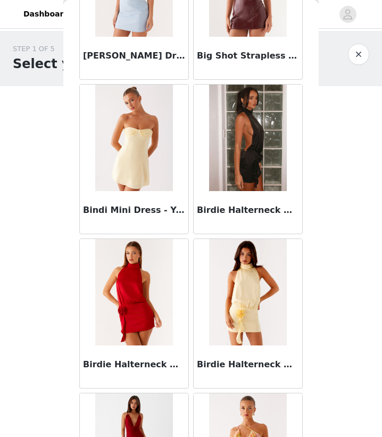
scroll to position [4275, 0]
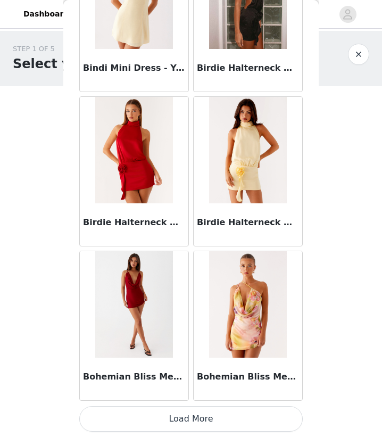
click at [194, 420] on button "Load More" at bounding box center [190, 419] width 223 height 26
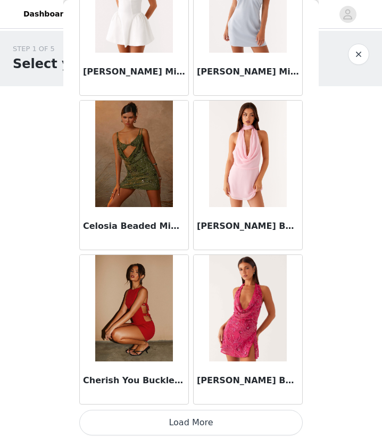
scroll to position [5818, 0]
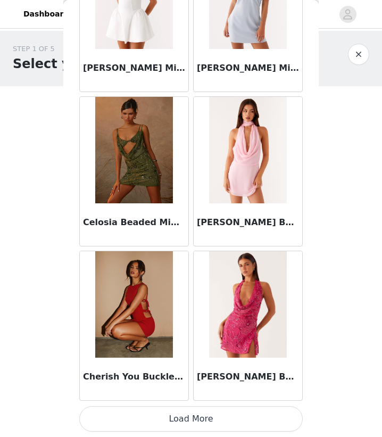
click at [193, 422] on button "Load More" at bounding box center [190, 419] width 223 height 26
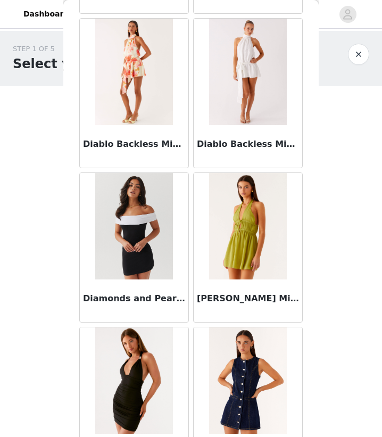
scroll to position [7360, 0]
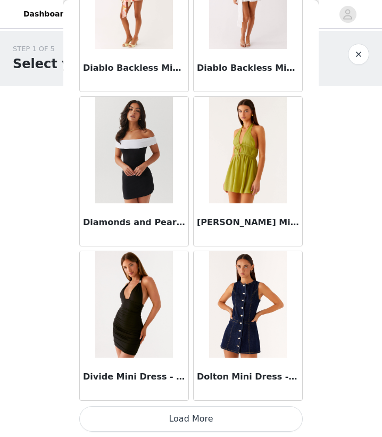
click at [193, 422] on button "Load More" at bounding box center [190, 419] width 223 height 26
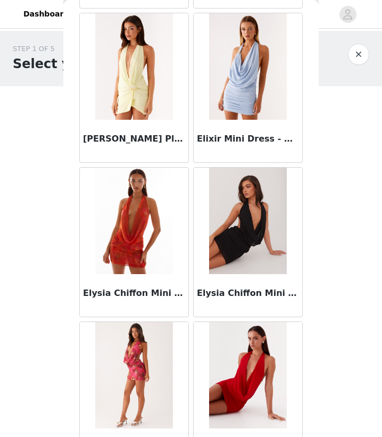
scroll to position [8902, 0]
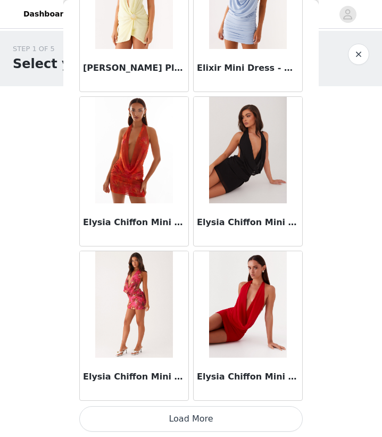
click at [196, 423] on button "Load More" at bounding box center [190, 419] width 223 height 26
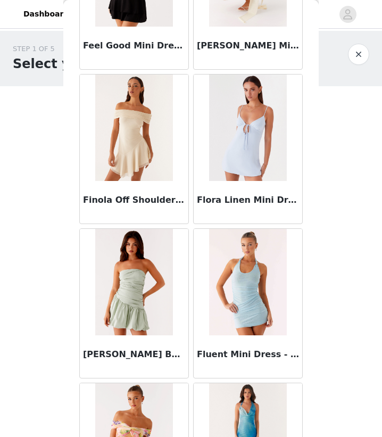
scroll to position [10444, 0]
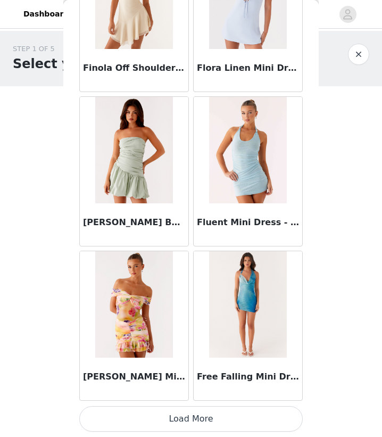
click at [189, 413] on button "Load More" at bounding box center [190, 419] width 223 height 26
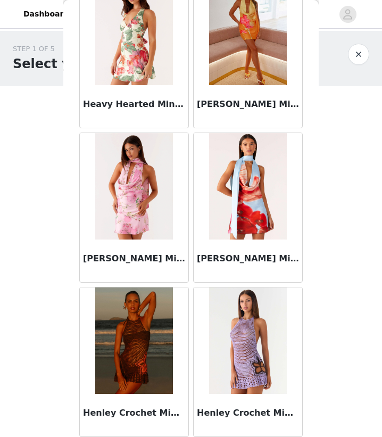
scroll to position [11987, 0]
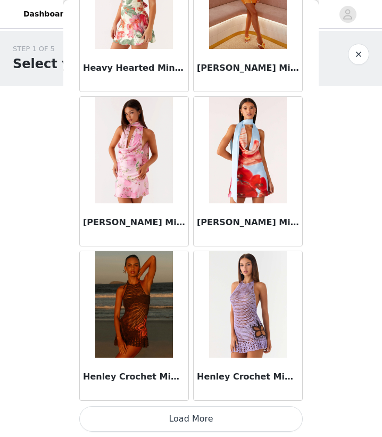
click at [189, 413] on button "Load More" at bounding box center [190, 419] width 223 height 26
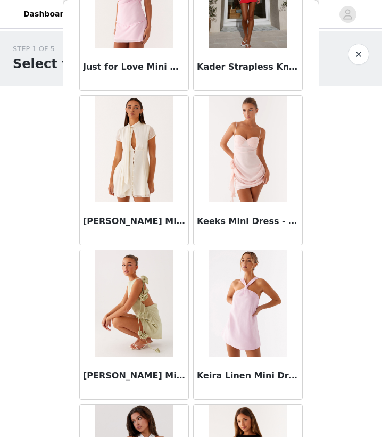
scroll to position [13529, 0]
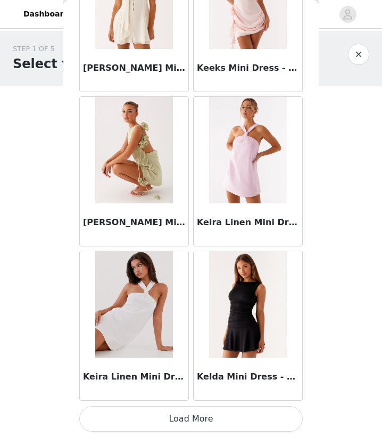
click at [189, 413] on button "Load More" at bounding box center [190, 419] width 223 height 26
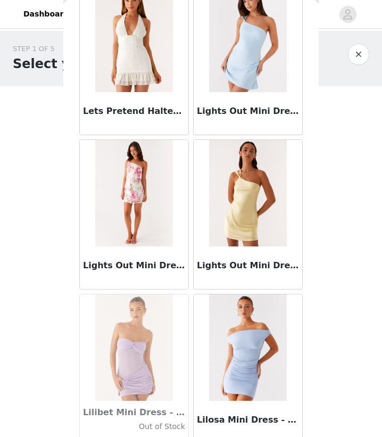
scroll to position [15071, 0]
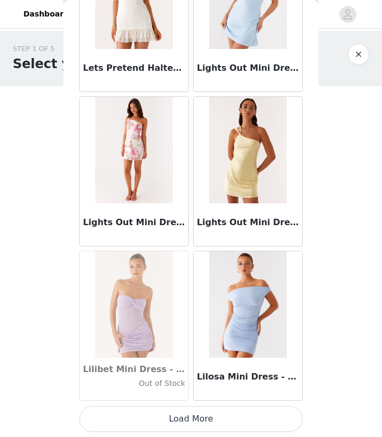
click at [193, 414] on button "Load More" at bounding box center [190, 419] width 223 height 26
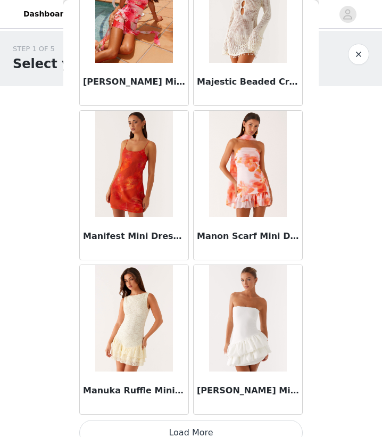
scroll to position [16614, 0]
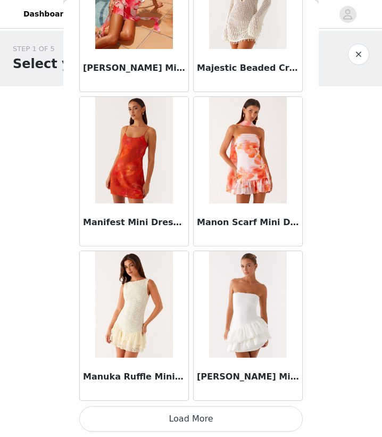
click at [192, 416] on button "Load More" at bounding box center [190, 419] width 223 height 26
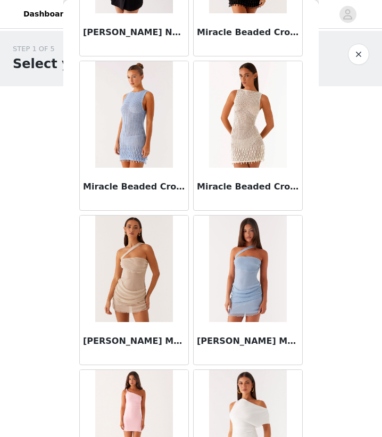
scroll to position [18156, 0]
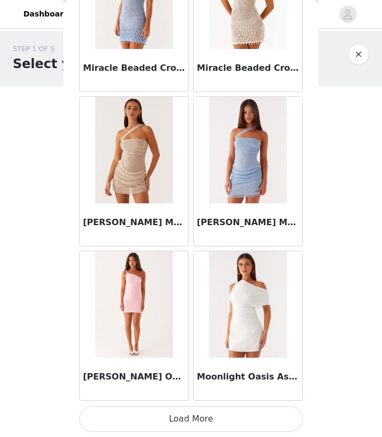
click at [183, 423] on button "Load More" at bounding box center [190, 419] width 223 height 26
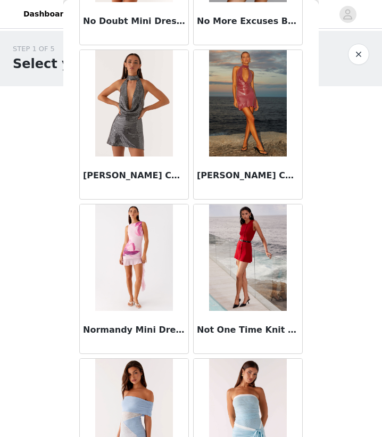
scroll to position [19698, 0]
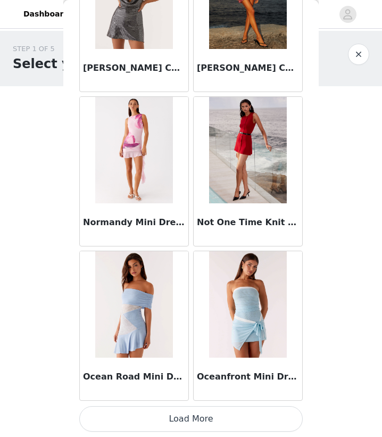
click at [191, 419] on button "Load More" at bounding box center [190, 419] width 223 height 26
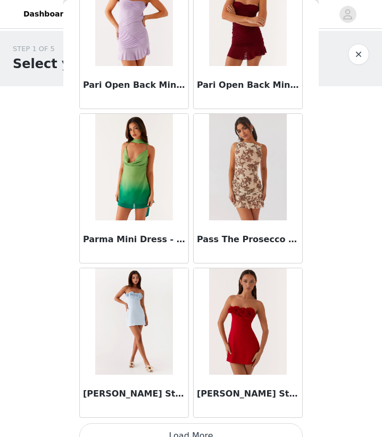
scroll to position [21240, 0]
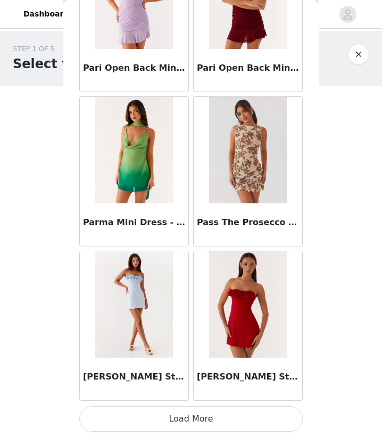
click at [191, 419] on button "Load More" at bounding box center [190, 419] width 223 height 26
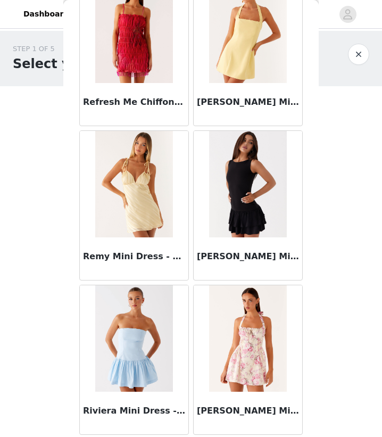
scroll to position [22292, 0]
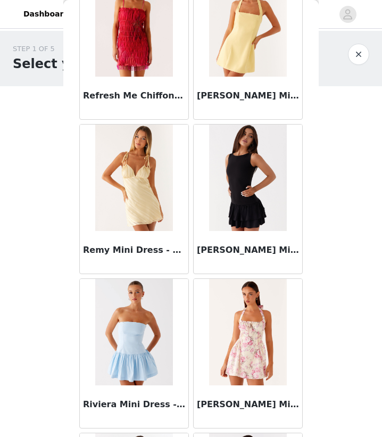
click at [258, 175] on img at bounding box center [247, 177] width 77 height 106
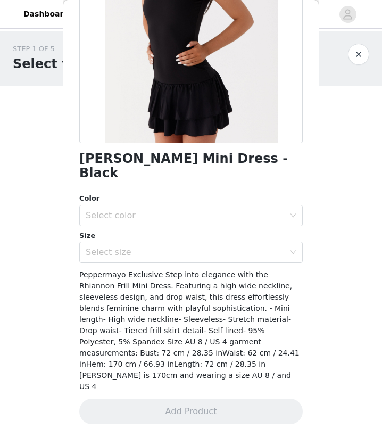
scroll to position [115, 0]
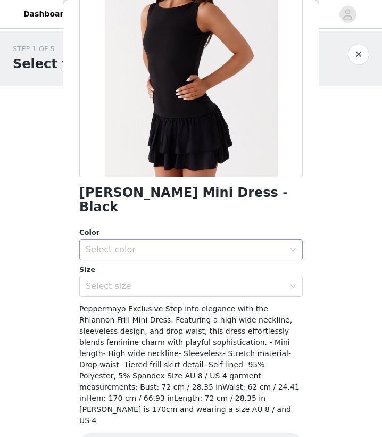
click at [190, 244] on div "Select color" at bounding box center [185, 249] width 199 height 11
click at [140, 260] on li "Black" at bounding box center [190, 258] width 223 height 17
click at [155, 281] on div "Select size" at bounding box center [185, 286] width 199 height 11
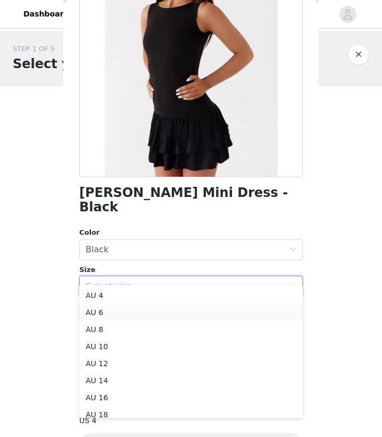
click at [118, 311] on li "AU 6" at bounding box center [190, 312] width 223 height 17
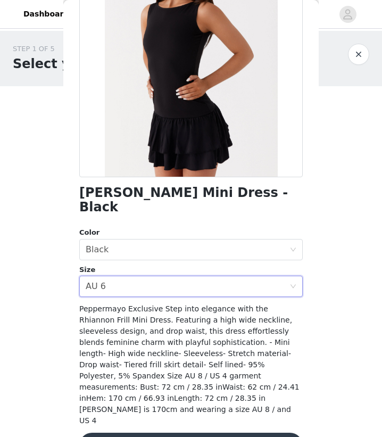
click at [217, 432] on button "Add Product" at bounding box center [190, 445] width 223 height 26
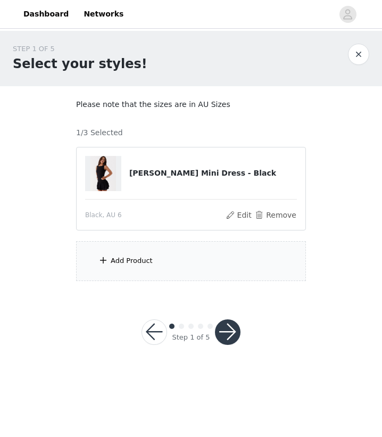
click at [189, 257] on div "Add Product" at bounding box center [191, 261] width 230 height 40
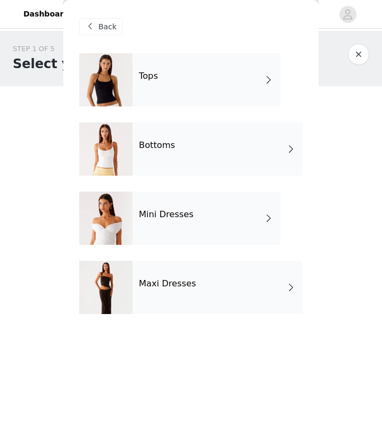
click at [220, 281] on div "Maxi Dresses" at bounding box center [217, 287] width 170 height 53
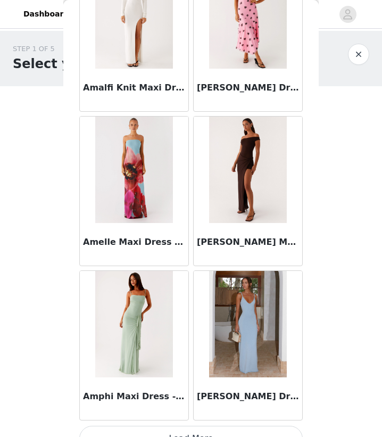
scroll to position [1191, 0]
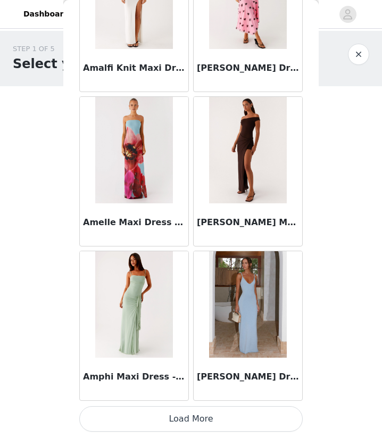
click at [192, 421] on button "Load More" at bounding box center [190, 419] width 223 height 26
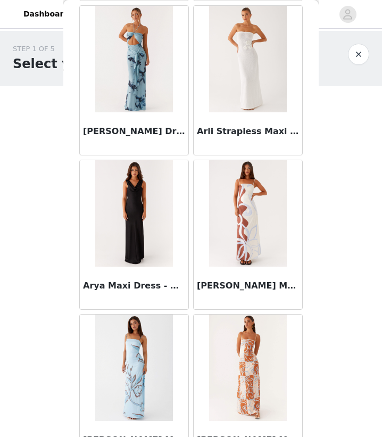
scroll to position [2733, 0]
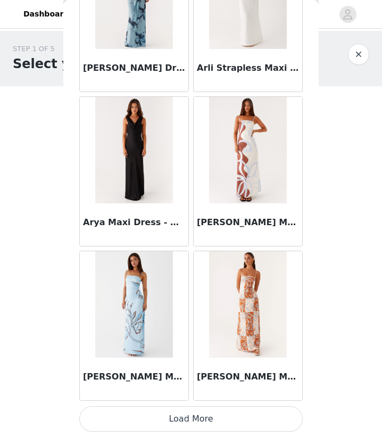
click at [194, 419] on button "Load More" at bounding box center [190, 419] width 223 height 26
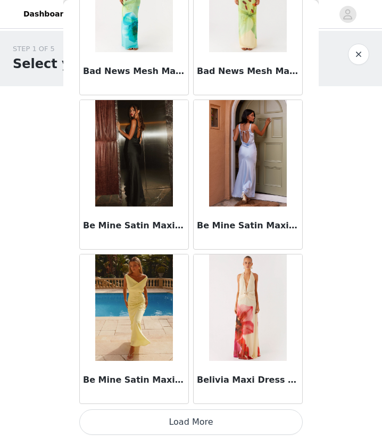
scroll to position [4275, 0]
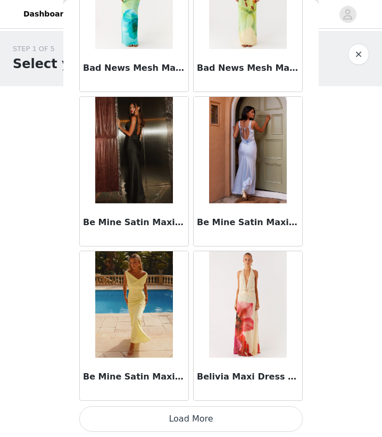
click at [197, 421] on button "Load More" at bounding box center [190, 419] width 223 height 26
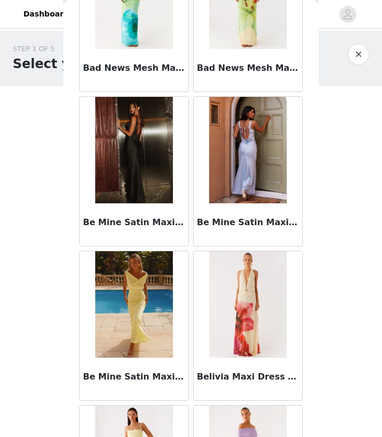
click at [48, 276] on div "STEP 1 OF 5 Select your styles! Please note that the sizes are in AU Sizes 1/3 …" at bounding box center [191, 162] width 382 height 263
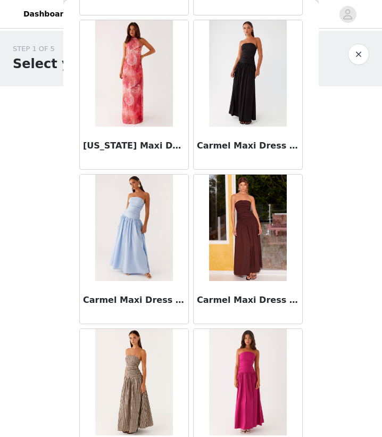
scroll to position [5818, 0]
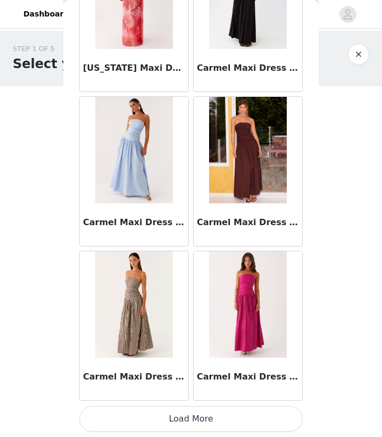
click at [184, 423] on button "Load More" at bounding box center [190, 419] width 223 height 26
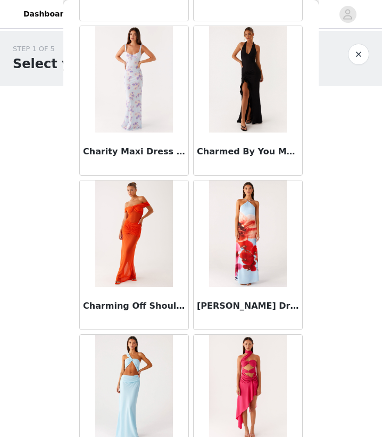
scroll to position [7360, 0]
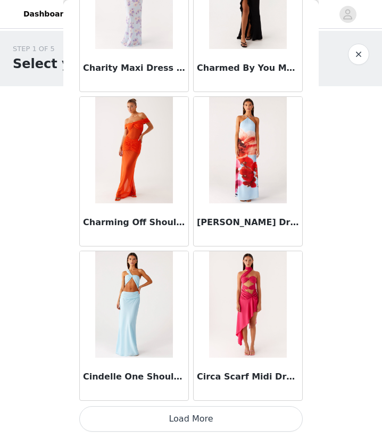
click at [185, 416] on button "Load More" at bounding box center [190, 419] width 223 height 26
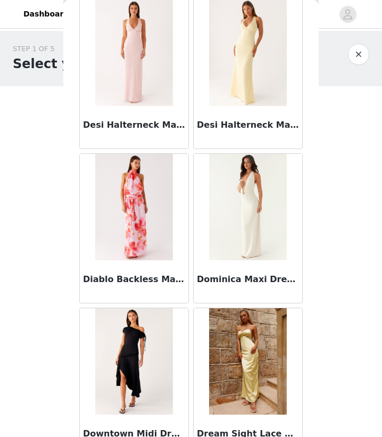
scroll to position [8902, 0]
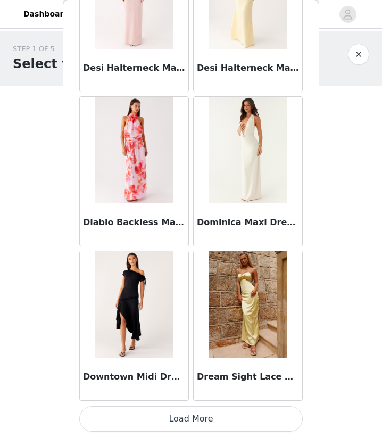
click at [189, 419] on button "Load More" at bounding box center [190, 419] width 223 height 26
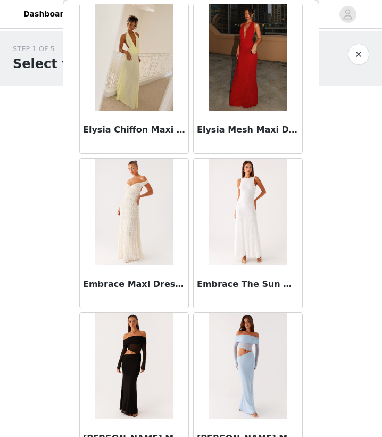
scroll to position [10444, 0]
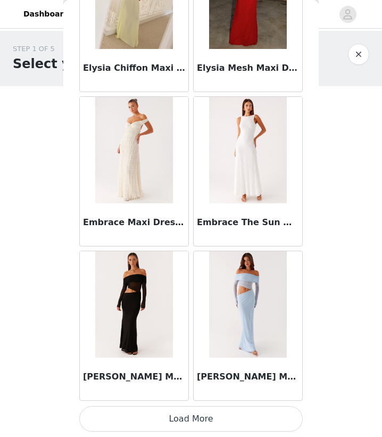
click at [211, 420] on button "Load More" at bounding box center [190, 419] width 223 height 26
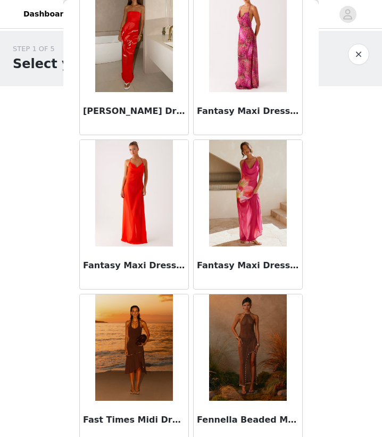
scroll to position [11987, 0]
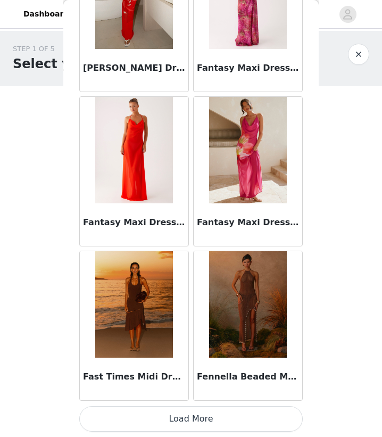
click at [203, 413] on button "Load More" at bounding box center [190, 419] width 223 height 26
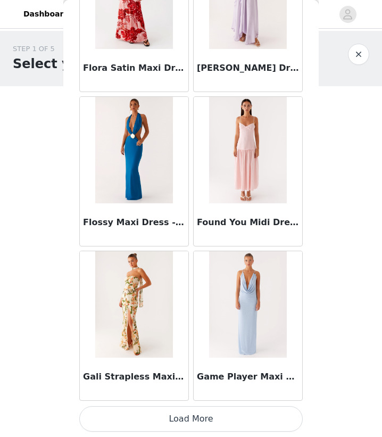
scroll to position [13529, 0]
click at [196, 425] on button "Load More" at bounding box center [190, 419] width 223 height 26
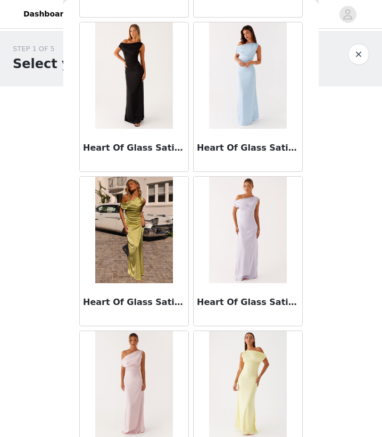
scroll to position [15071, 0]
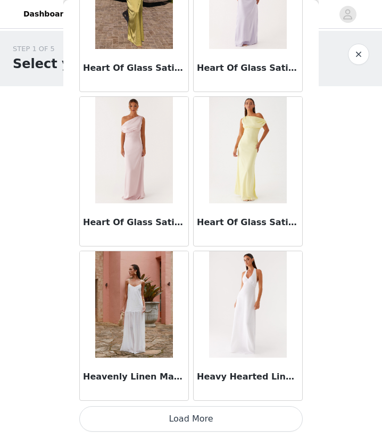
click at [189, 420] on button "Load More" at bounding box center [190, 419] width 223 height 26
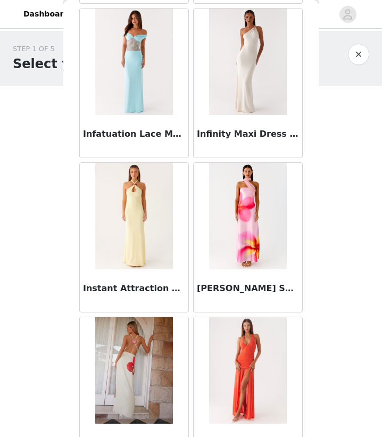
scroll to position [16614, 0]
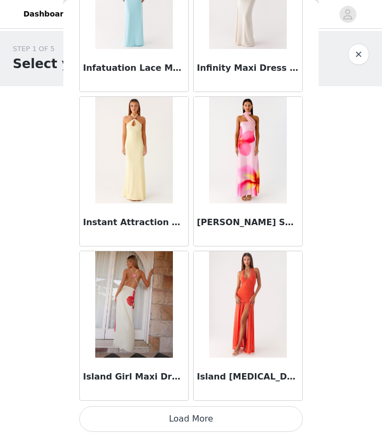
click at [188, 418] on button "Load More" at bounding box center [190, 419] width 223 height 26
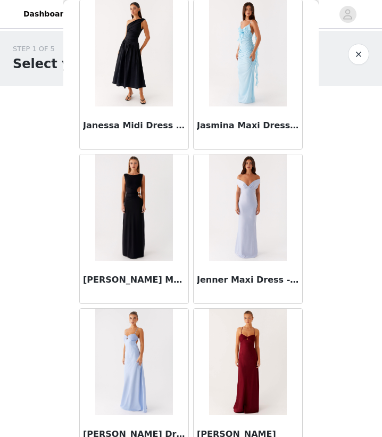
scroll to position [18156, 0]
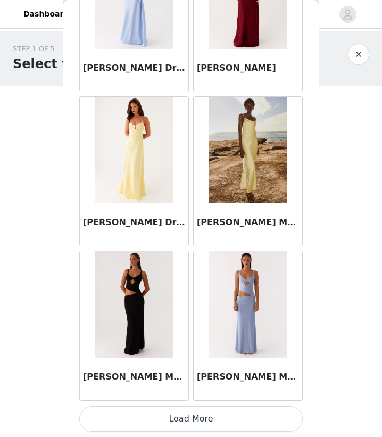
click at [155, 309] on img at bounding box center [133, 304] width 77 height 106
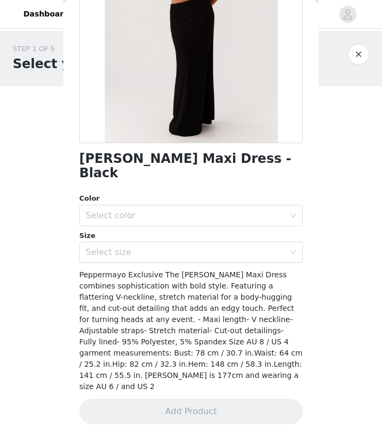
scroll to position [127, 0]
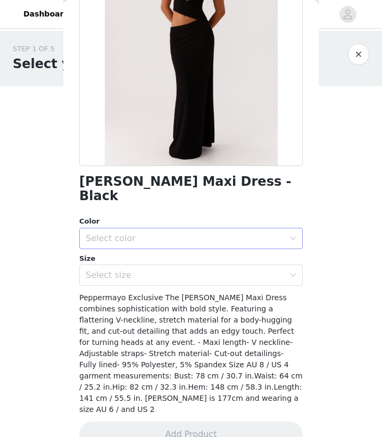
click at [153, 228] on div "Select color" at bounding box center [188, 238] width 204 height 20
click at [158, 242] on li "Black" at bounding box center [190, 247] width 223 height 17
click at [171, 270] on div "Select size" at bounding box center [185, 275] width 199 height 11
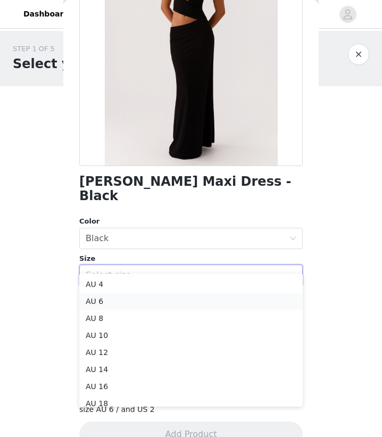
click at [112, 299] on li "AU 6" at bounding box center [190, 301] width 223 height 17
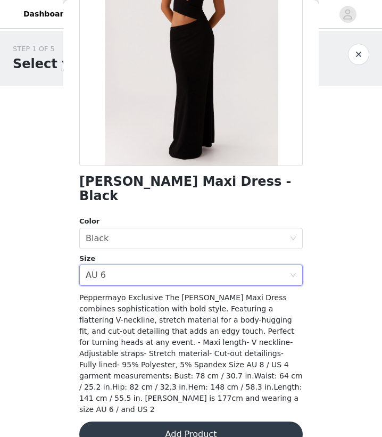
click at [183, 421] on button "Add Product" at bounding box center [190, 434] width 223 height 26
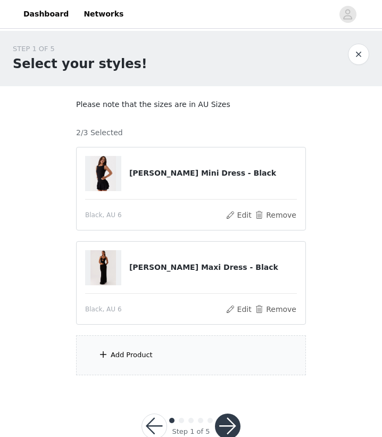
click at [158, 358] on div "Add Product" at bounding box center [191, 355] width 230 height 40
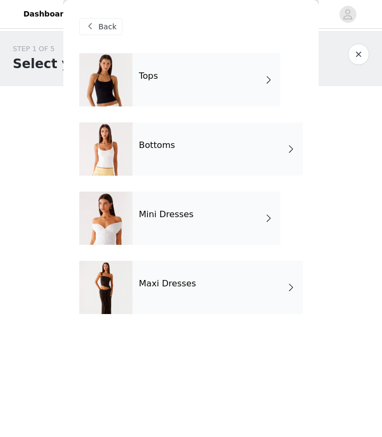
click at [157, 287] on h4 "Maxi Dresses" at bounding box center [167, 284] width 57 height 10
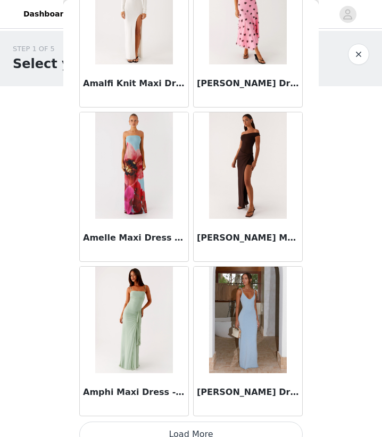
scroll to position [1191, 0]
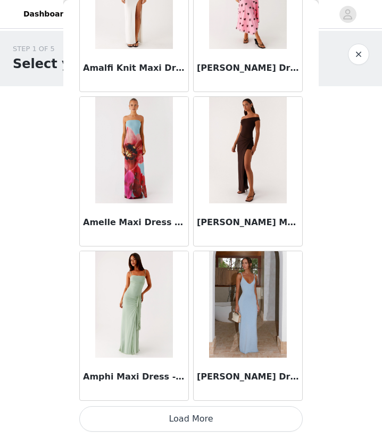
click at [186, 422] on button "Load More" at bounding box center [190, 419] width 223 height 26
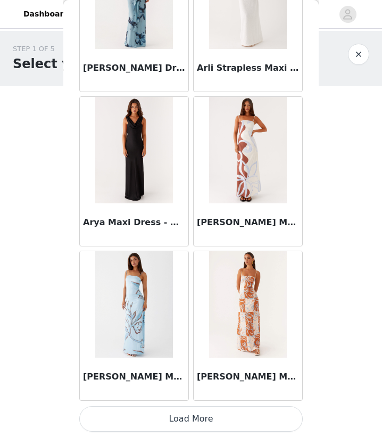
scroll to position [28, 0]
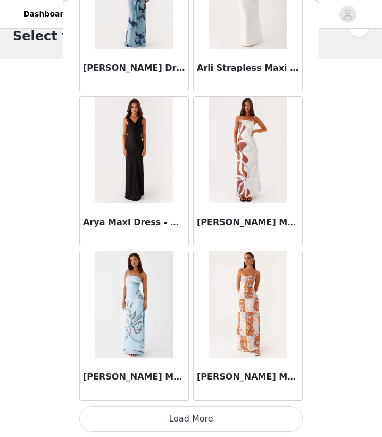
click at [197, 412] on button "Load More" at bounding box center [190, 419] width 223 height 26
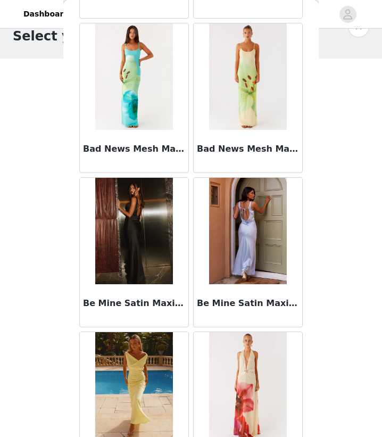
scroll to position [4275, 0]
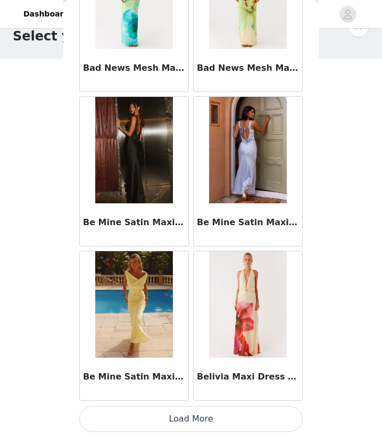
click at [198, 420] on button "Load More" at bounding box center [190, 419] width 223 height 26
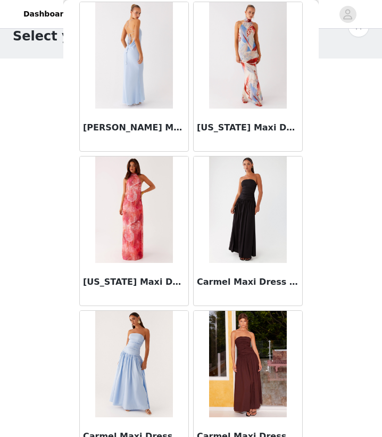
scroll to position [5606, 0]
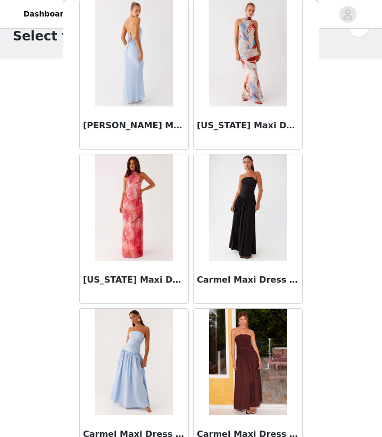
click at [249, 237] on img at bounding box center [247, 207] width 77 height 106
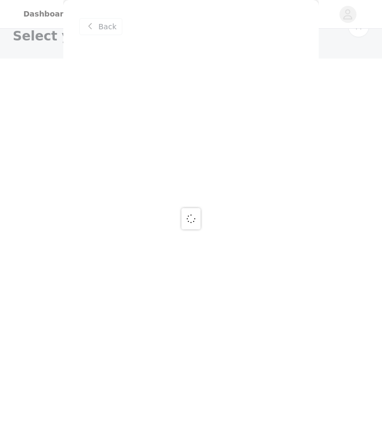
scroll to position [0, 0]
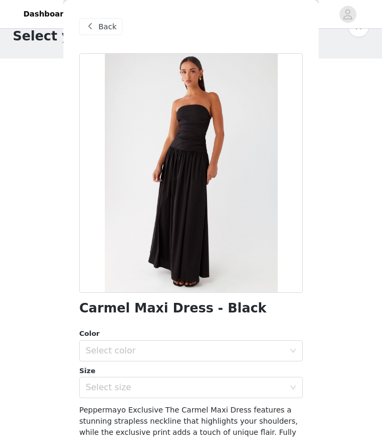
click at [101, 31] on span "Back" at bounding box center [107, 26] width 18 height 11
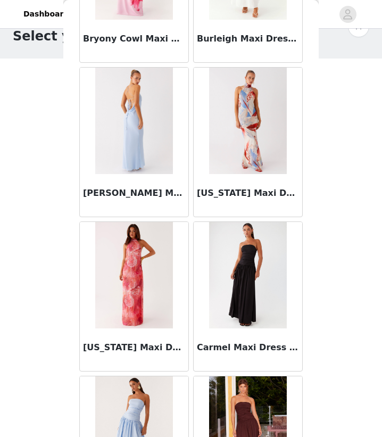
scroll to position [5818, 0]
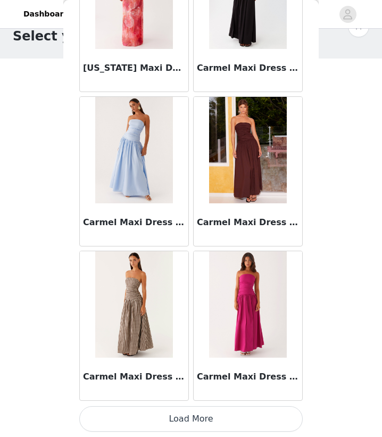
click at [186, 416] on button "Load More" at bounding box center [190, 419] width 223 height 26
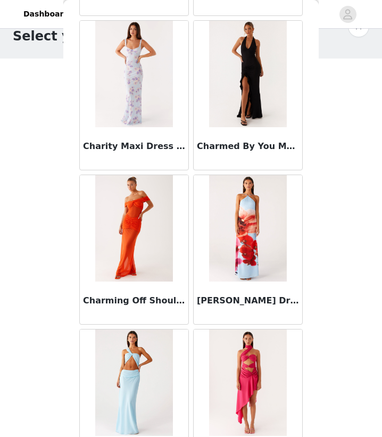
scroll to position [7360, 0]
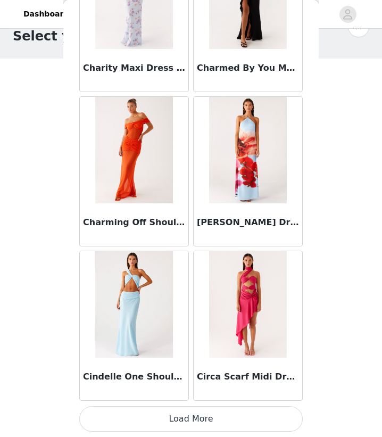
click at [196, 416] on button "Load More" at bounding box center [190, 419] width 223 height 26
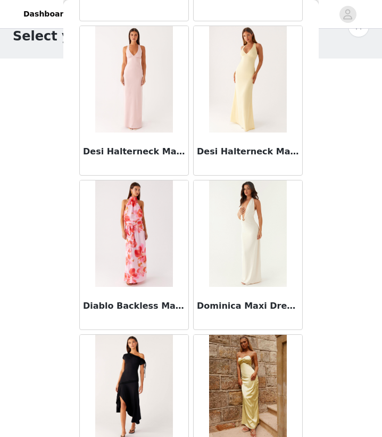
scroll to position [8902, 0]
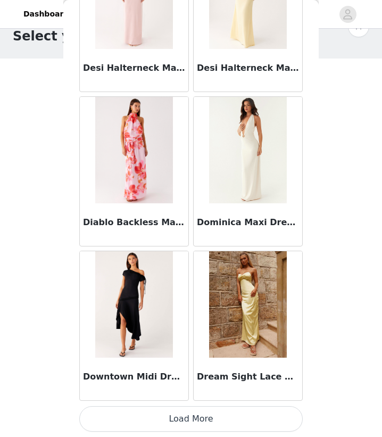
click at [195, 414] on button "Load More" at bounding box center [190, 419] width 223 height 26
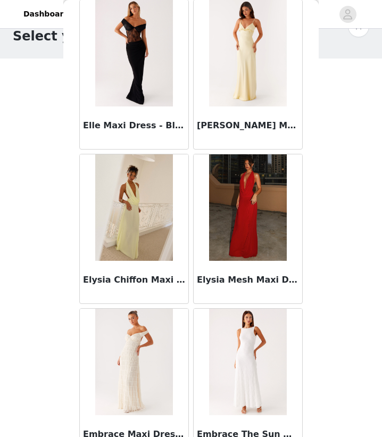
scroll to position [10444, 0]
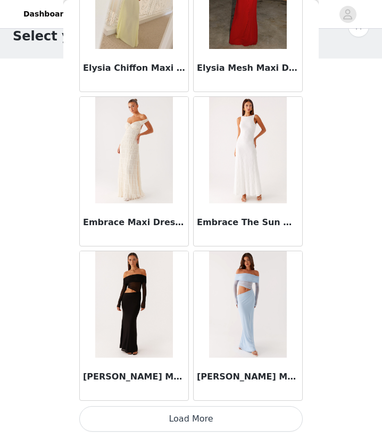
click at [204, 428] on button "Load More" at bounding box center [190, 419] width 223 height 26
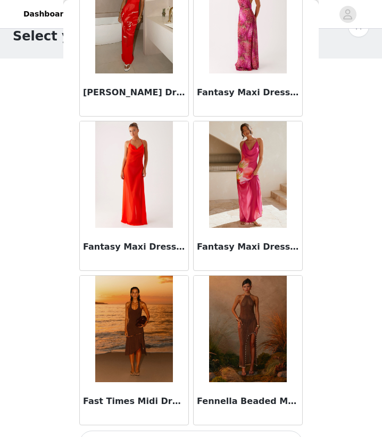
scroll to position [11987, 0]
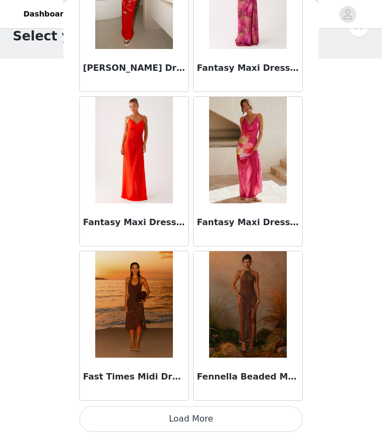
click at [181, 421] on button "Load More" at bounding box center [190, 419] width 223 height 26
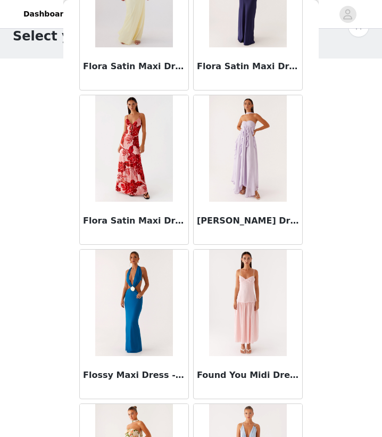
scroll to position [13529, 0]
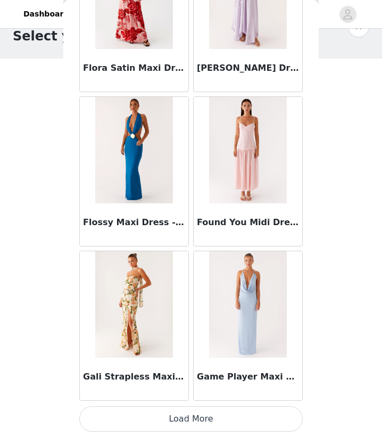
click at [196, 423] on button "Load More" at bounding box center [190, 419] width 223 height 26
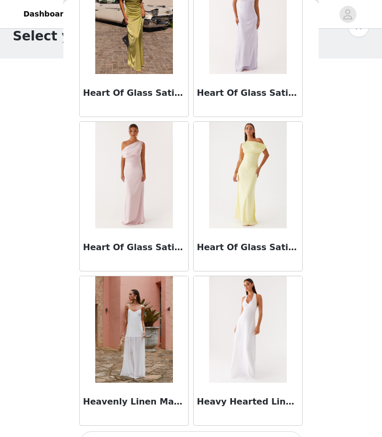
scroll to position [15071, 0]
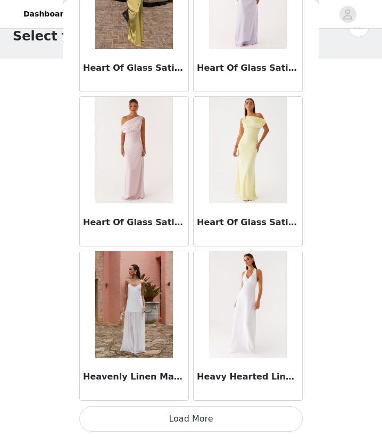
click at [187, 423] on button "Load More" at bounding box center [190, 419] width 223 height 26
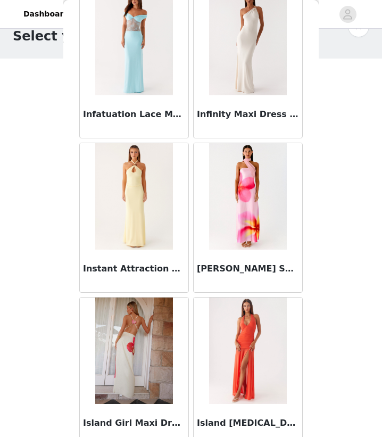
scroll to position [16614, 0]
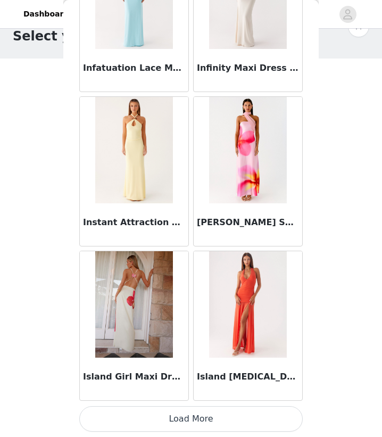
click at [192, 413] on button "Load More" at bounding box center [190, 419] width 223 height 26
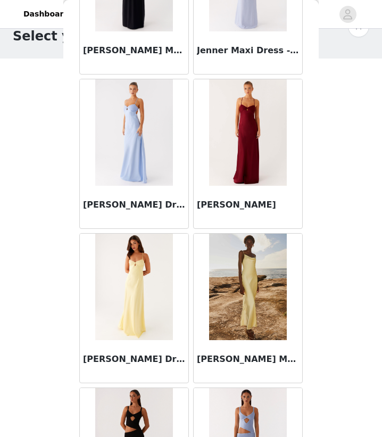
scroll to position [18156, 0]
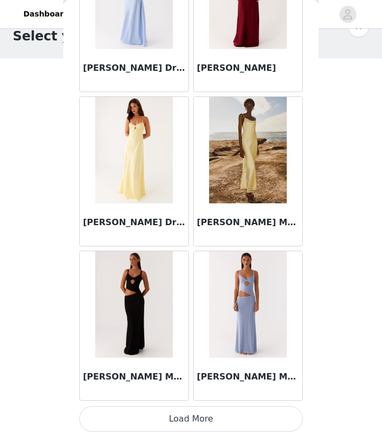
click at [193, 420] on button "Load More" at bounding box center [190, 419] width 223 height 26
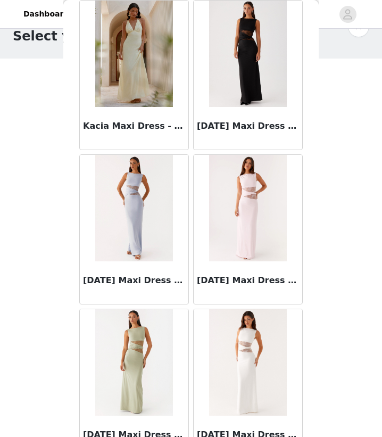
scroll to position [19698, 0]
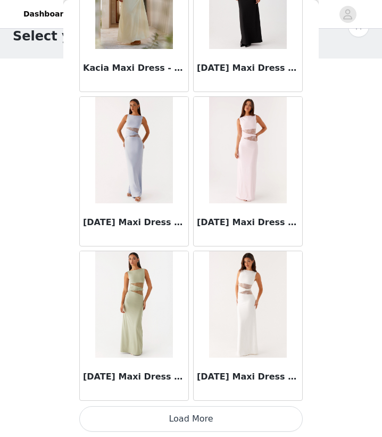
click at [202, 422] on button "Load More" at bounding box center [190, 419] width 223 height 26
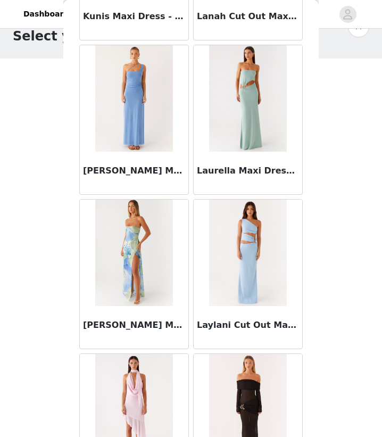
scroll to position [21240, 0]
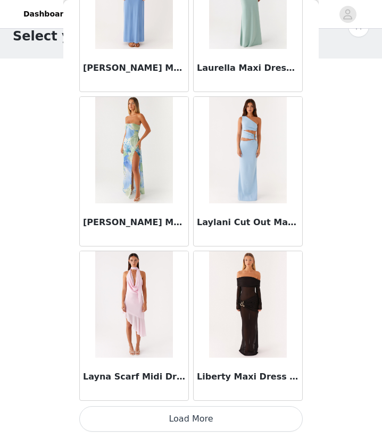
click at [197, 415] on button "Load More" at bounding box center [190, 419] width 223 height 26
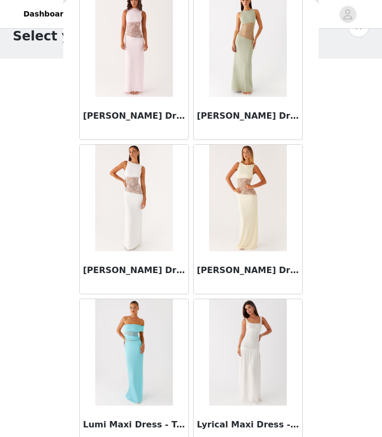
scroll to position [22783, 0]
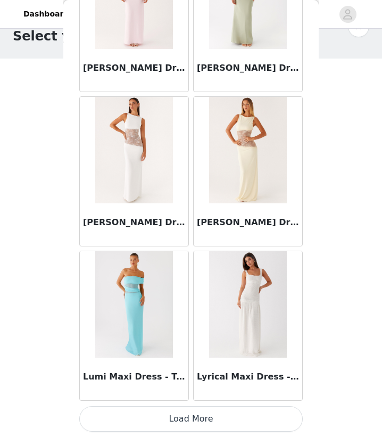
click at [198, 413] on button "Load More" at bounding box center [190, 419] width 223 height 26
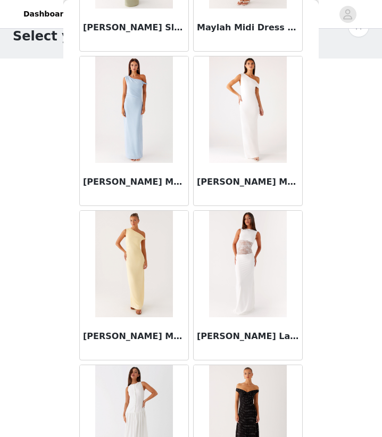
scroll to position [24325, 0]
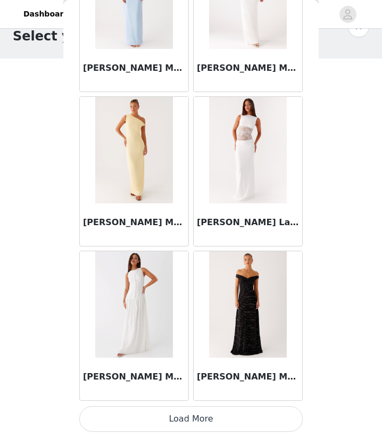
click at [205, 422] on button "Load More" at bounding box center [190, 419] width 223 height 26
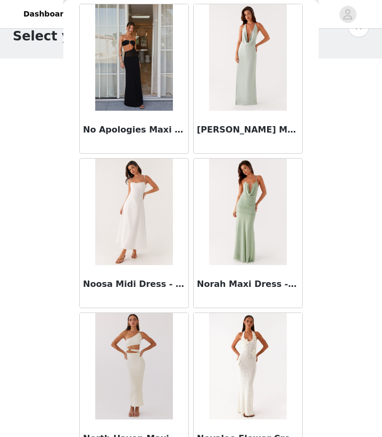
scroll to position [25867, 0]
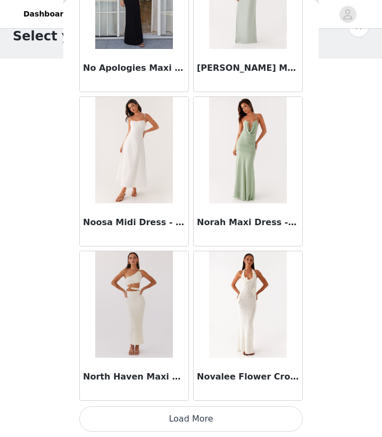
click at [207, 427] on button "Load More" at bounding box center [190, 419] width 223 height 26
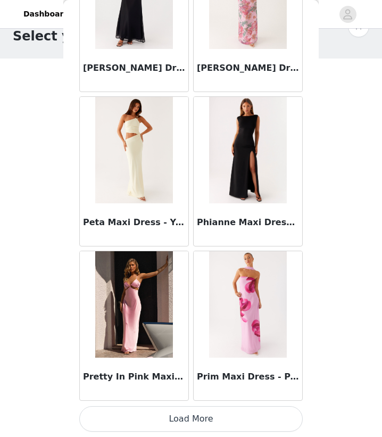
scroll to position [0, 0]
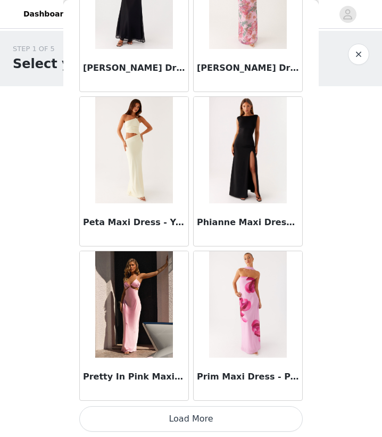
click at [331, 207] on div "STEP 1 OF 5 Select your styles! Please note that the sizes are in AU Sizes 2/3 …" at bounding box center [191, 209] width 382 height 357
click at [181, 423] on button "Load More" at bounding box center [190, 419] width 223 height 26
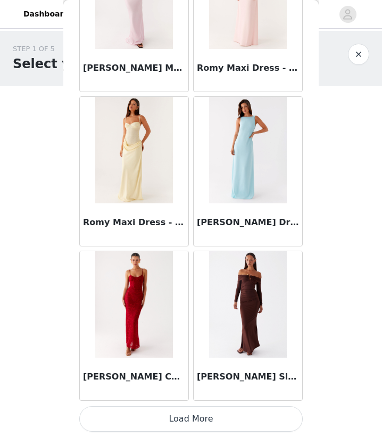
scroll to position [28, 0]
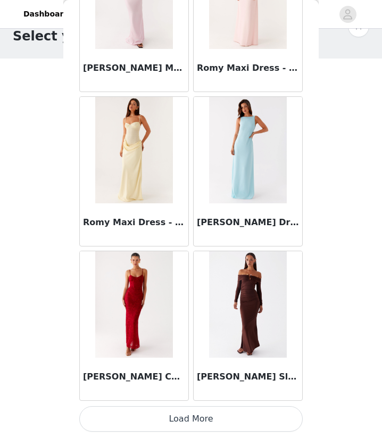
click at [187, 421] on button "Load More" at bounding box center [190, 419] width 223 height 26
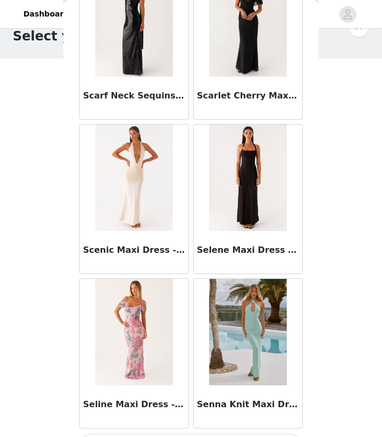
scroll to position [30494, 0]
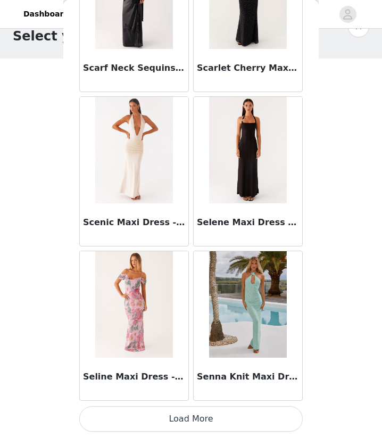
click at [191, 423] on button "Load More" at bounding box center [190, 419] width 223 height 26
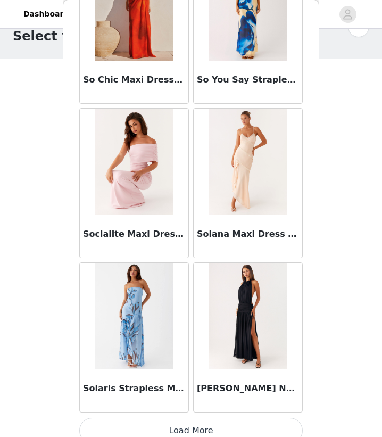
scroll to position [32036, 0]
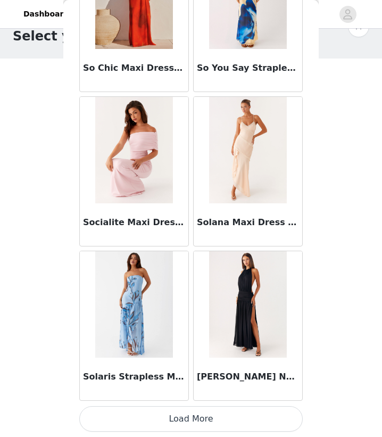
click at [190, 422] on button "Load More" at bounding box center [190, 419] width 223 height 26
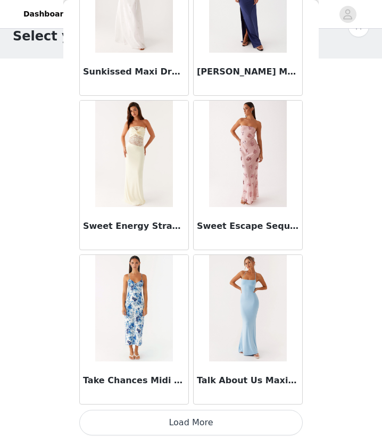
scroll to position [33579, 0]
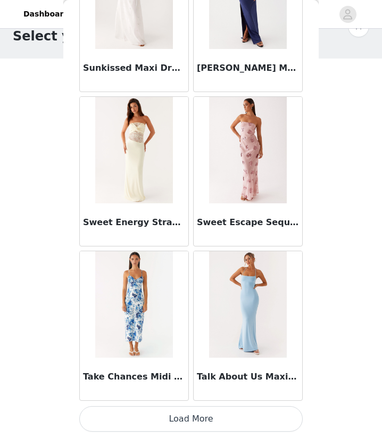
click at [179, 424] on button "Load More" at bounding box center [190, 419] width 223 height 26
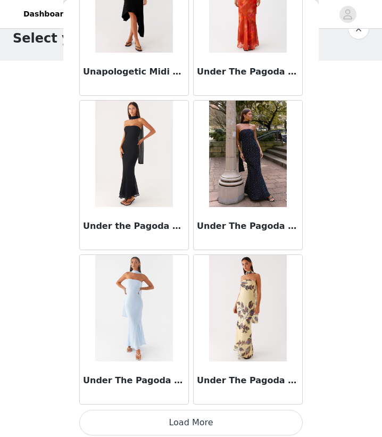
scroll to position [35121, 0]
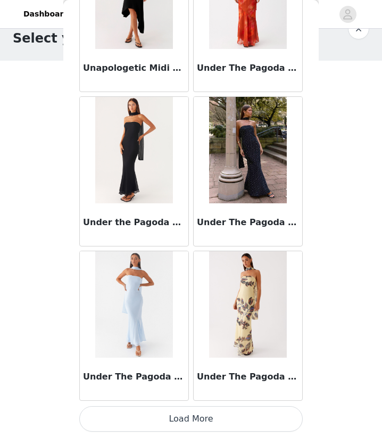
click at [186, 419] on button "Load More" at bounding box center [190, 419] width 223 height 26
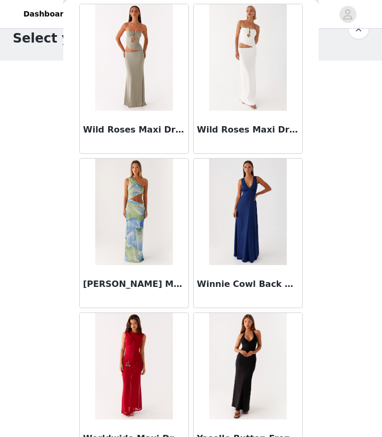
scroll to position [36663, 0]
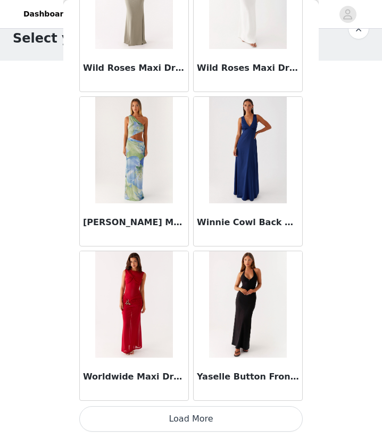
click at [196, 419] on button "Load More" at bounding box center [190, 419] width 223 height 26
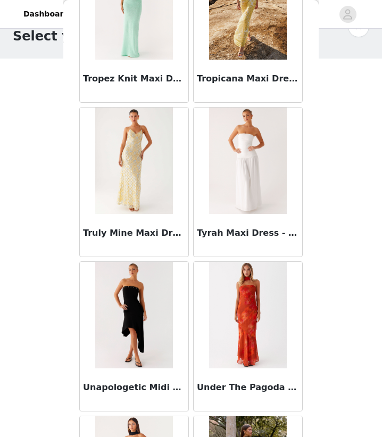
scroll to position [34801, 0]
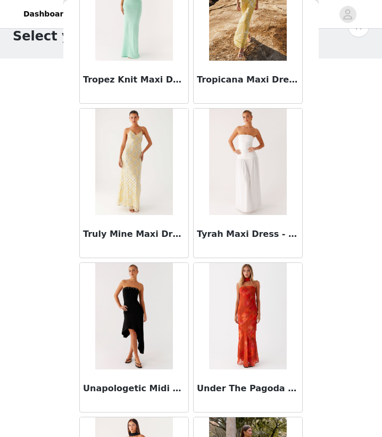
click at [146, 300] on img at bounding box center [133, 316] width 77 height 106
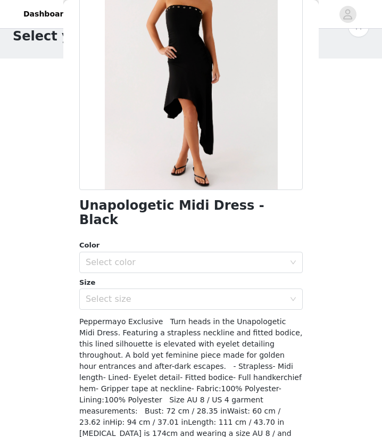
scroll to position [105, 0]
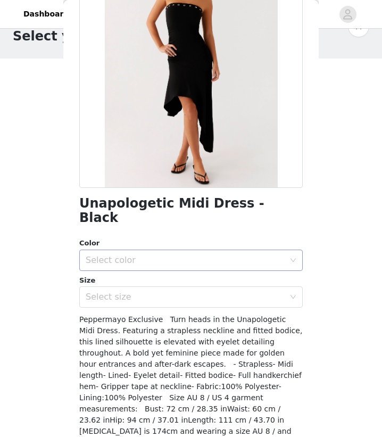
click at [229, 251] on div "Select color" at bounding box center [188, 260] width 204 height 20
click at [193, 270] on li "Black" at bounding box center [190, 269] width 223 height 17
click at [214, 291] on div "Select size" at bounding box center [185, 296] width 199 height 11
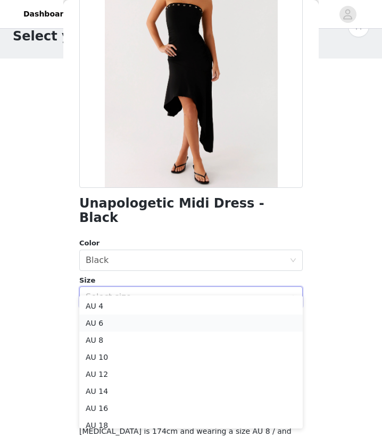
click at [110, 323] on li "AU 6" at bounding box center [190, 322] width 223 height 17
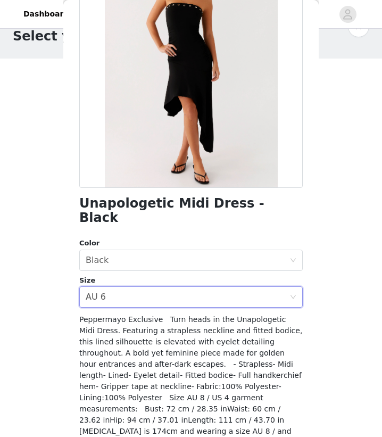
scroll to position [127, 0]
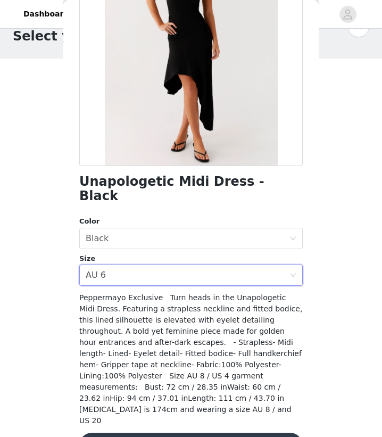
click at [197, 432] on button "Add Product" at bounding box center [190, 445] width 223 height 26
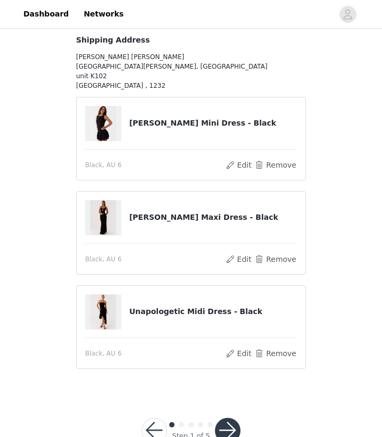
scroll to position [133, 0]
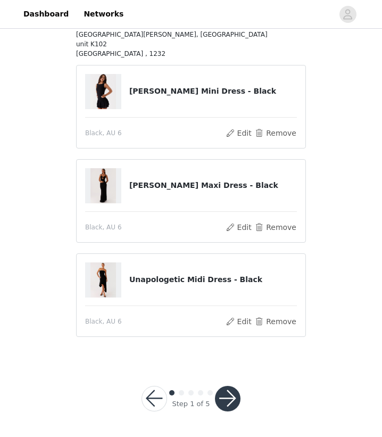
click at [219, 398] on button "button" at bounding box center [228, 399] width 26 height 26
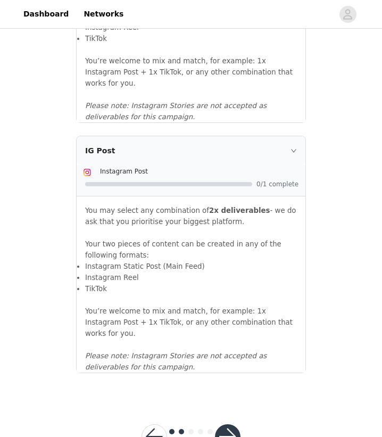
scroll to position [1154, 0]
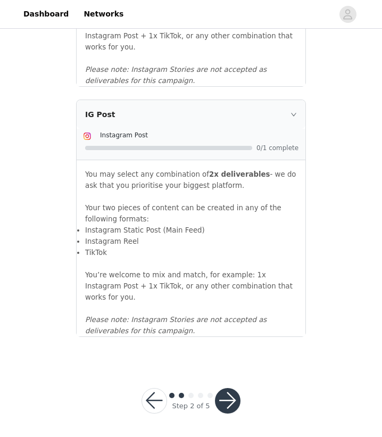
click at [220, 398] on button "button" at bounding box center [228, 401] width 26 height 26
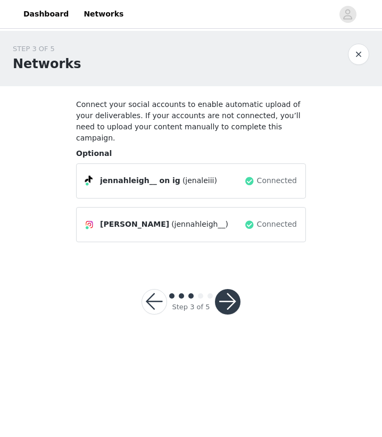
click at [232, 298] on button "button" at bounding box center [228, 302] width 26 height 26
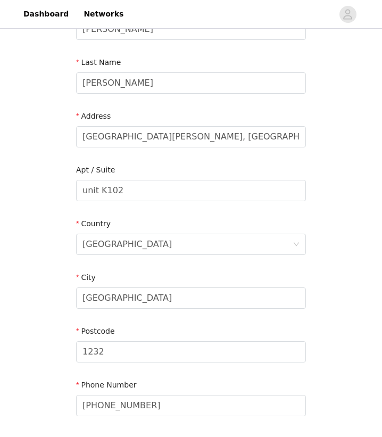
scroll to position [173, 0]
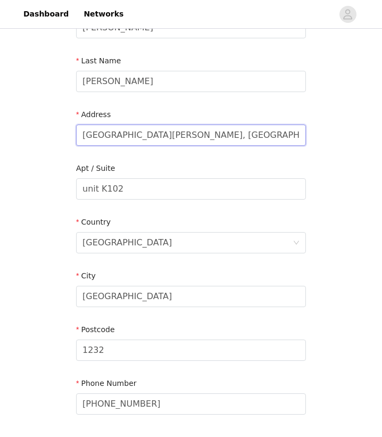
click at [253, 140] on input "Galeria de Magallanes, Lapu-lapu street" at bounding box center [191, 134] width 230 height 21
click at [249, 140] on input "Galeria de Magallanes, Lapu-lapu street" at bounding box center [191, 134] width 230 height 21
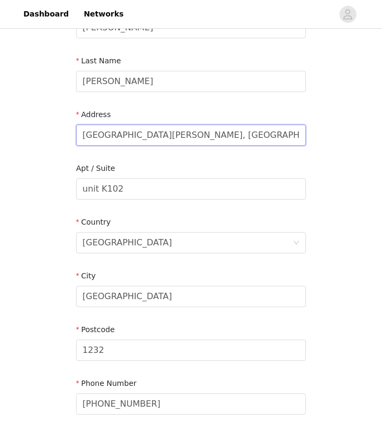
click at [249, 140] on input "Galeria de Magallanes, Lapu-lapu street" at bounding box center [191, 134] width 230 height 21
drag, startPoint x: 248, startPoint y: 137, endPoint x: 90, endPoint y: 131, distance: 158.1
click at [90, 131] on input "Galeria de Magallanes, Lapu-lapu street" at bounding box center [191, 134] width 230 height 21
type input "G"
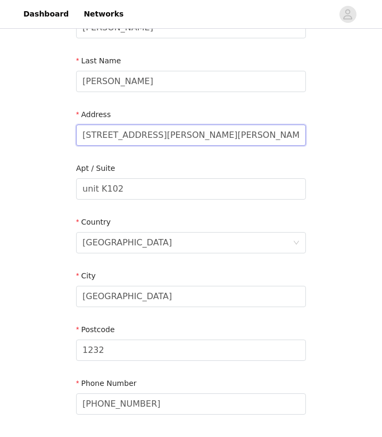
scroll to position [257, 0]
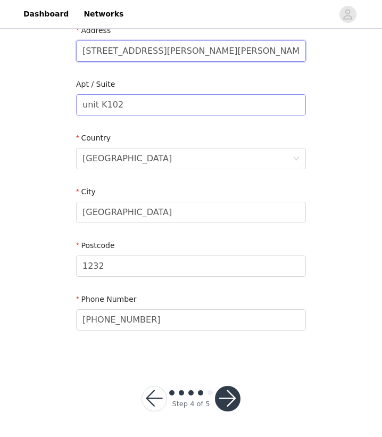
type input "1407 Newton street, barangay San Isidro"
click at [162, 98] on input "unit K102" at bounding box center [191, 104] width 230 height 21
click at [136, 103] on input "unit K102" at bounding box center [191, 104] width 230 height 21
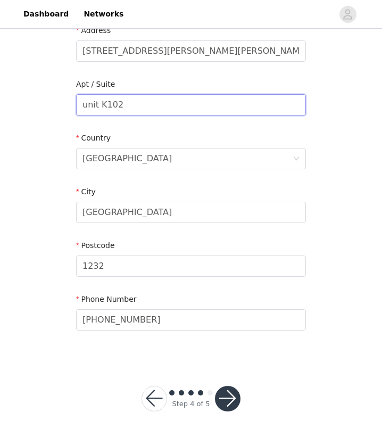
click at [136, 103] on input "unit K102" at bounding box center [191, 104] width 230 height 21
type input "u"
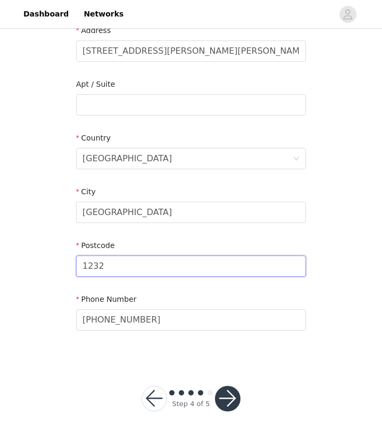
click at [131, 262] on input "1232" at bounding box center [191, 265] width 230 height 21
type input "1234"
click at [228, 399] on button "button" at bounding box center [228, 399] width 26 height 26
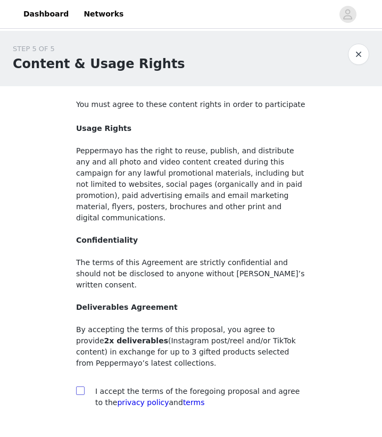
click at [78, 386] on input "checkbox" at bounding box center [79, 389] width 7 height 7
checkbox input "true"
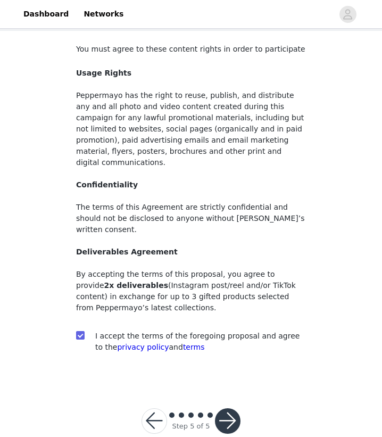
click at [220, 408] on button "button" at bounding box center [228, 421] width 26 height 26
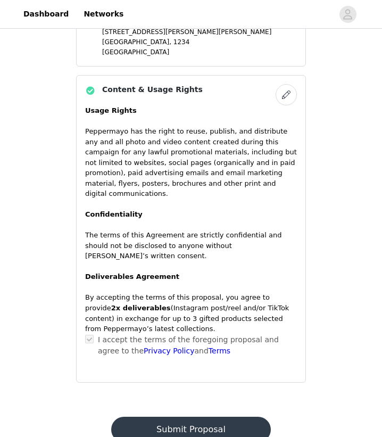
scroll to position [835, 0]
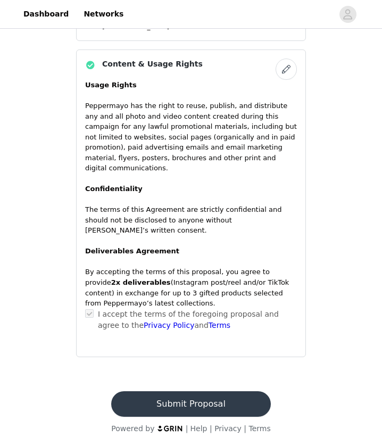
click at [213, 391] on button "Submit Proposal" at bounding box center [190, 404] width 159 height 26
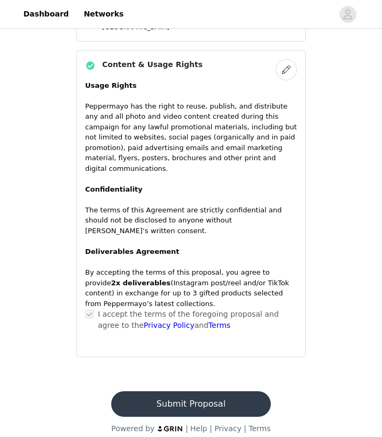
scroll to position [0, 0]
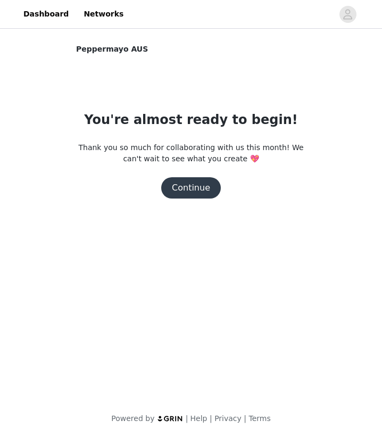
click at [186, 194] on button "Continue" at bounding box center [191, 187] width 60 height 21
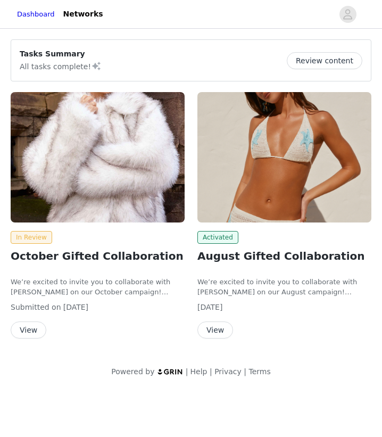
click at [214, 332] on button "View" at bounding box center [215, 329] width 36 height 17
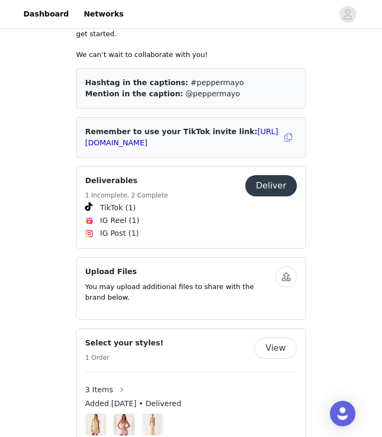
scroll to position [561, 0]
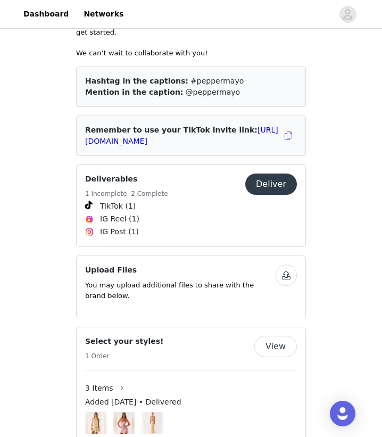
click at [273, 180] on button "Deliver" at bounding box center [271, 183] width 52 height 21
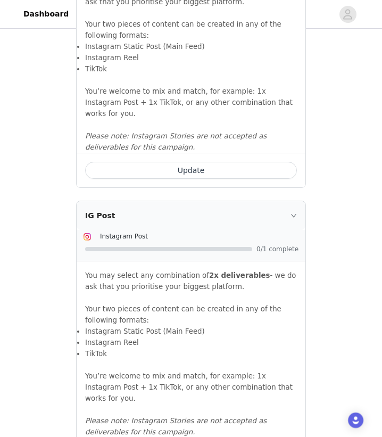
scroll to position [1198, 0]
